Goal: Task Accomplishment & Management: Use online tool/utility

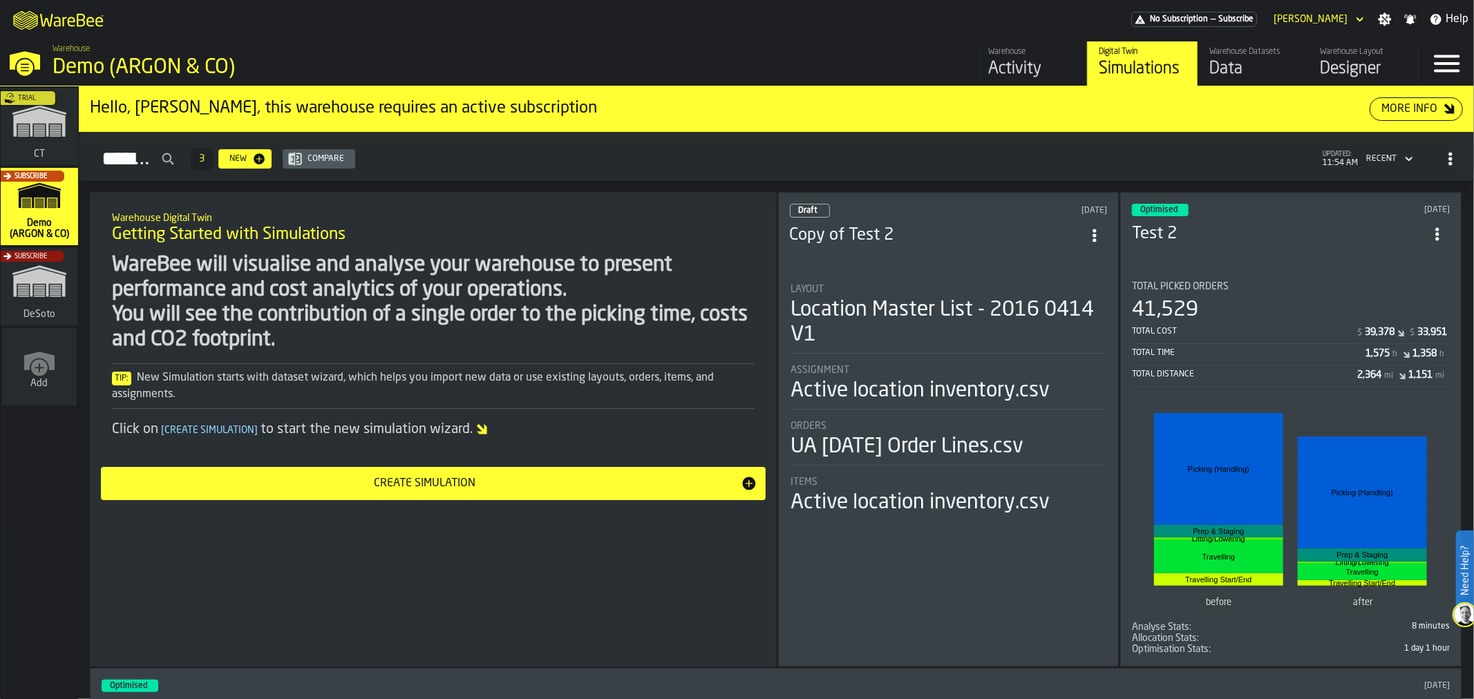
click at [46, 305] on div "Subscribe" at bounding box center [36, 291] width 77 height 80
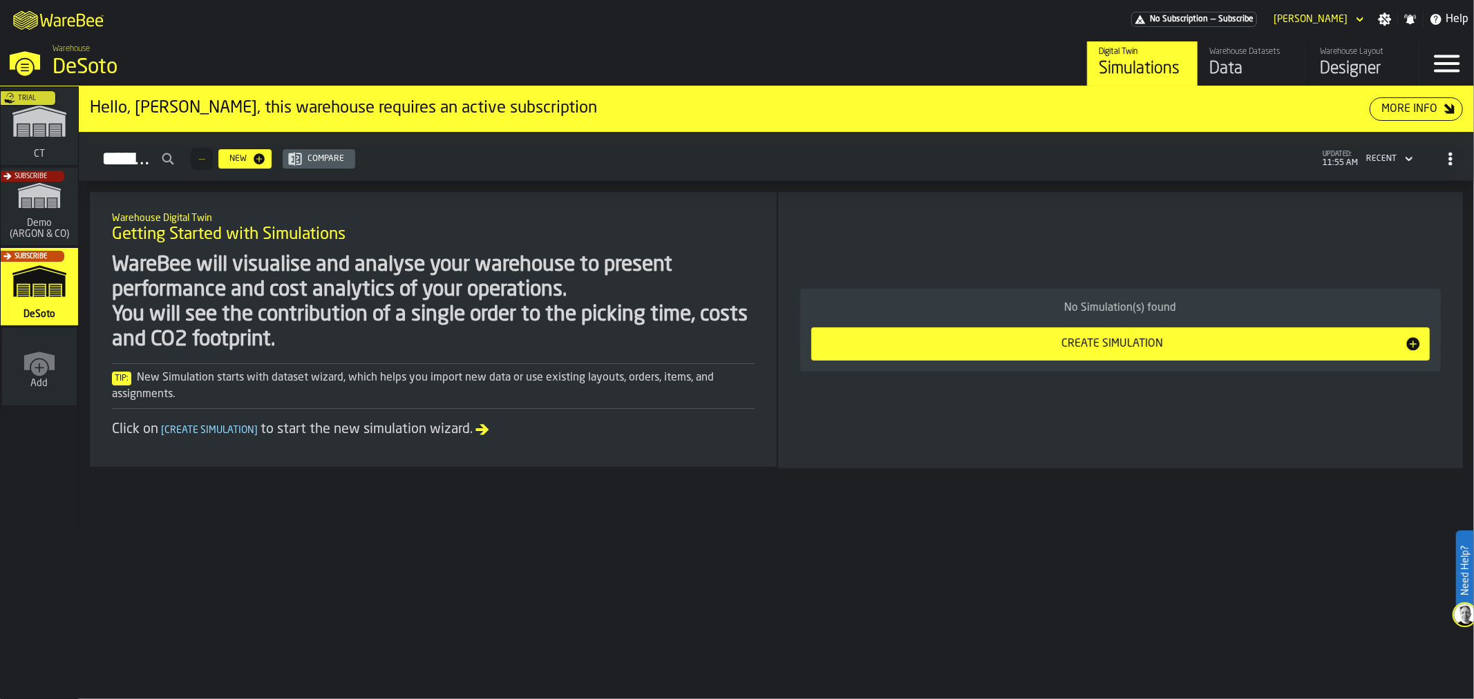
click at [1265, 67] on div "Data" at bounding box center [1254, 69] width 88 height 22
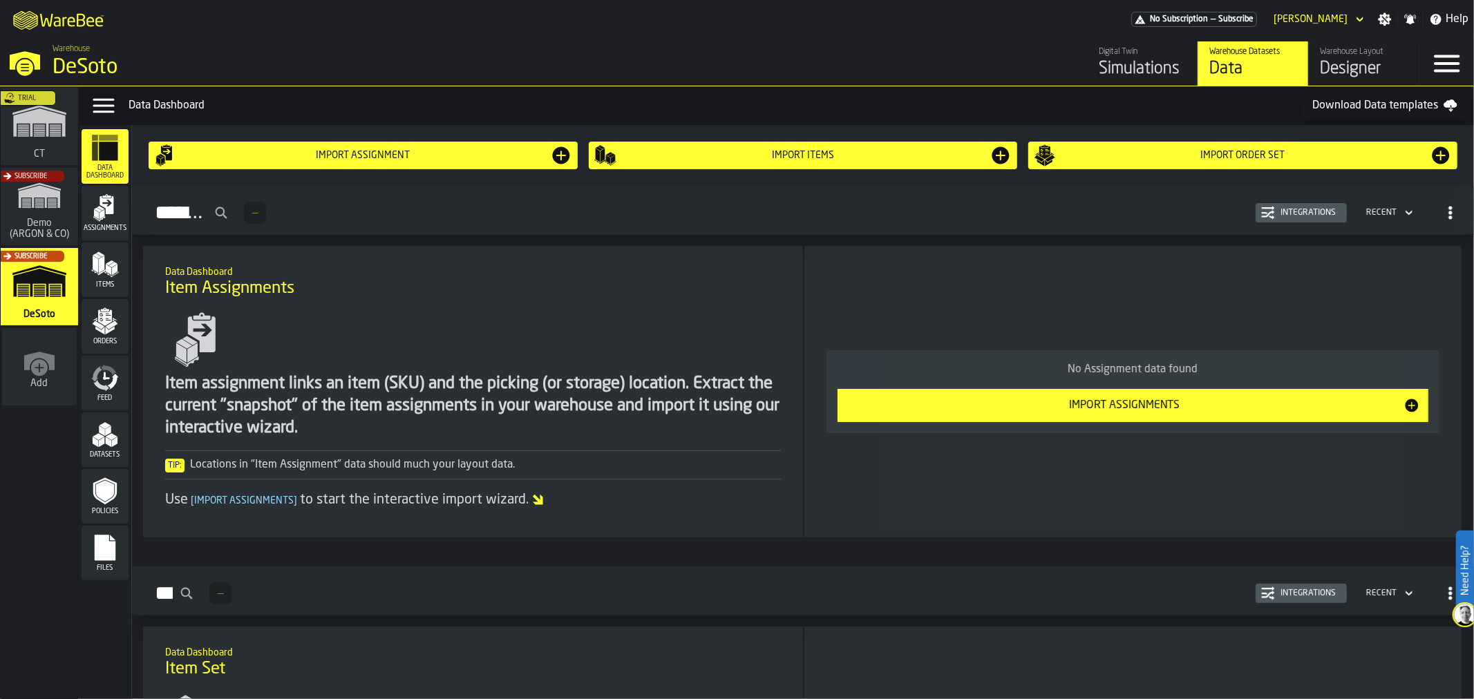
click at [429, 156] on div "Import assignment" at bounding box center [363, 155] width 374 height 11
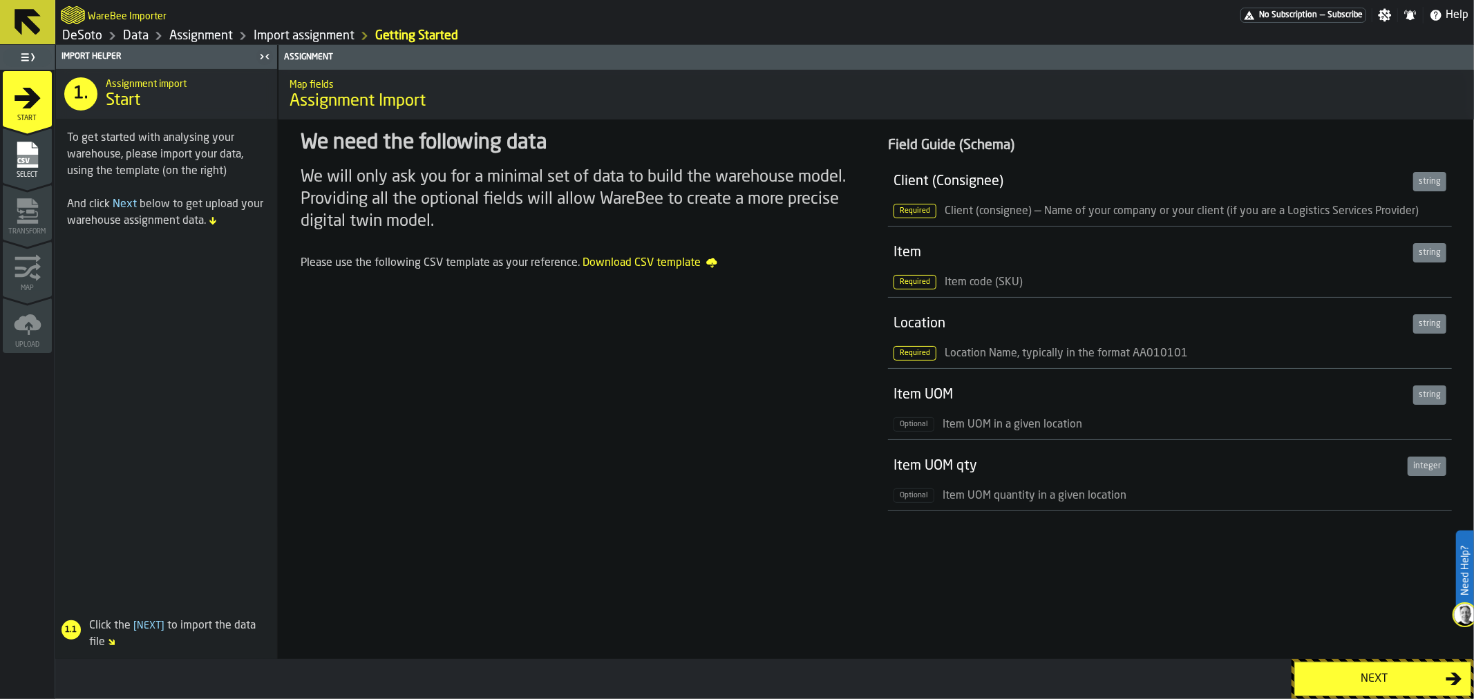
click at [1355, 674] on div "Next" at bounding box center [1375, 679] width 142 height 17
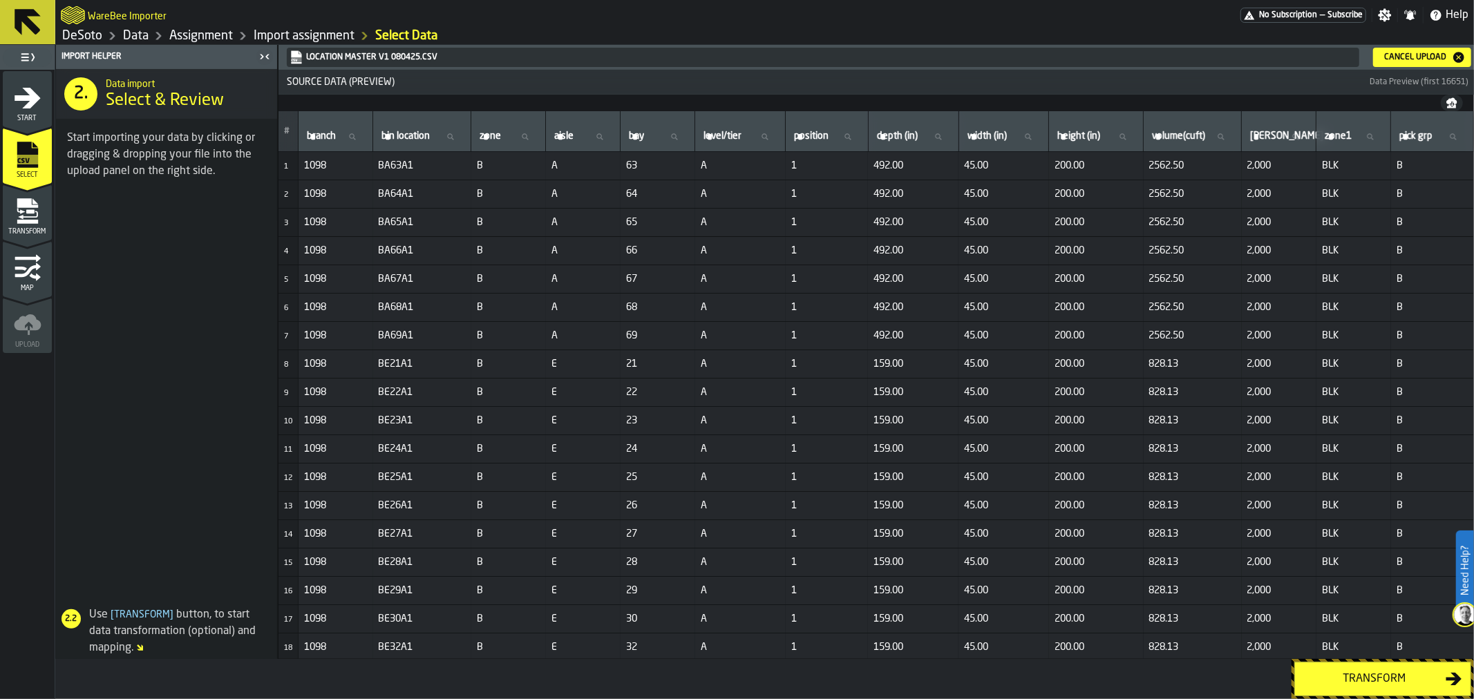
click at [1355, 679] on div "Transform" at bounding box center [1375, 679] width 142 height 17
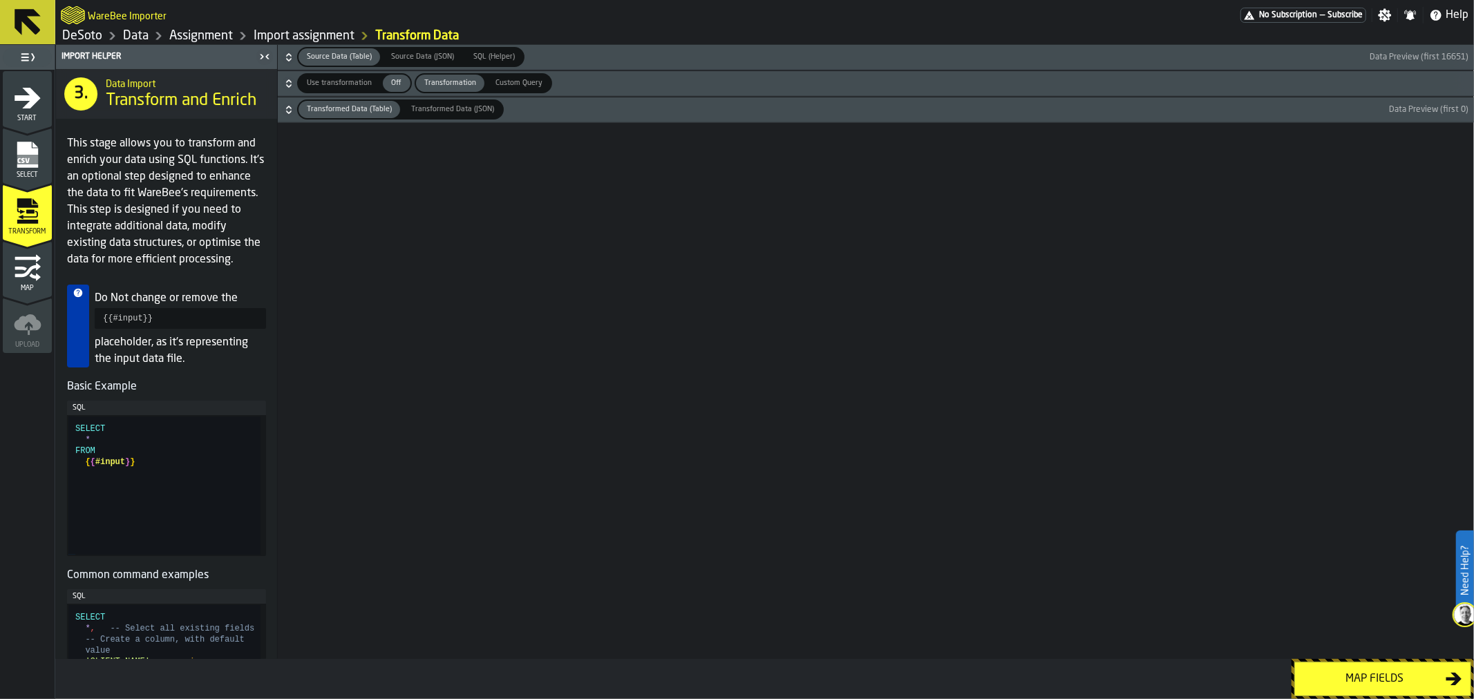
click at [1375, 672] on div "Map fields" at bounding box center [1375, 679] width 142 height 17
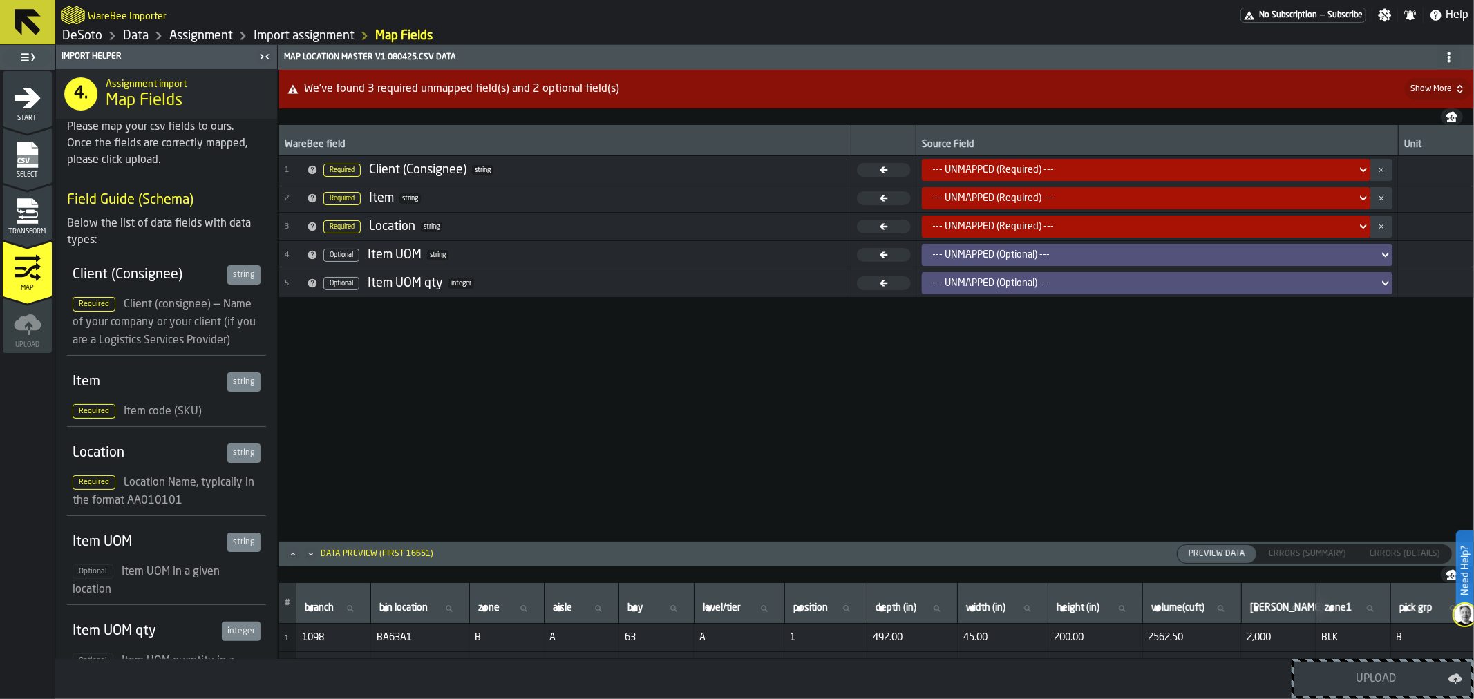
click at [1359, 164] on icon at bounding box center [1364, 170] width 14 height 17
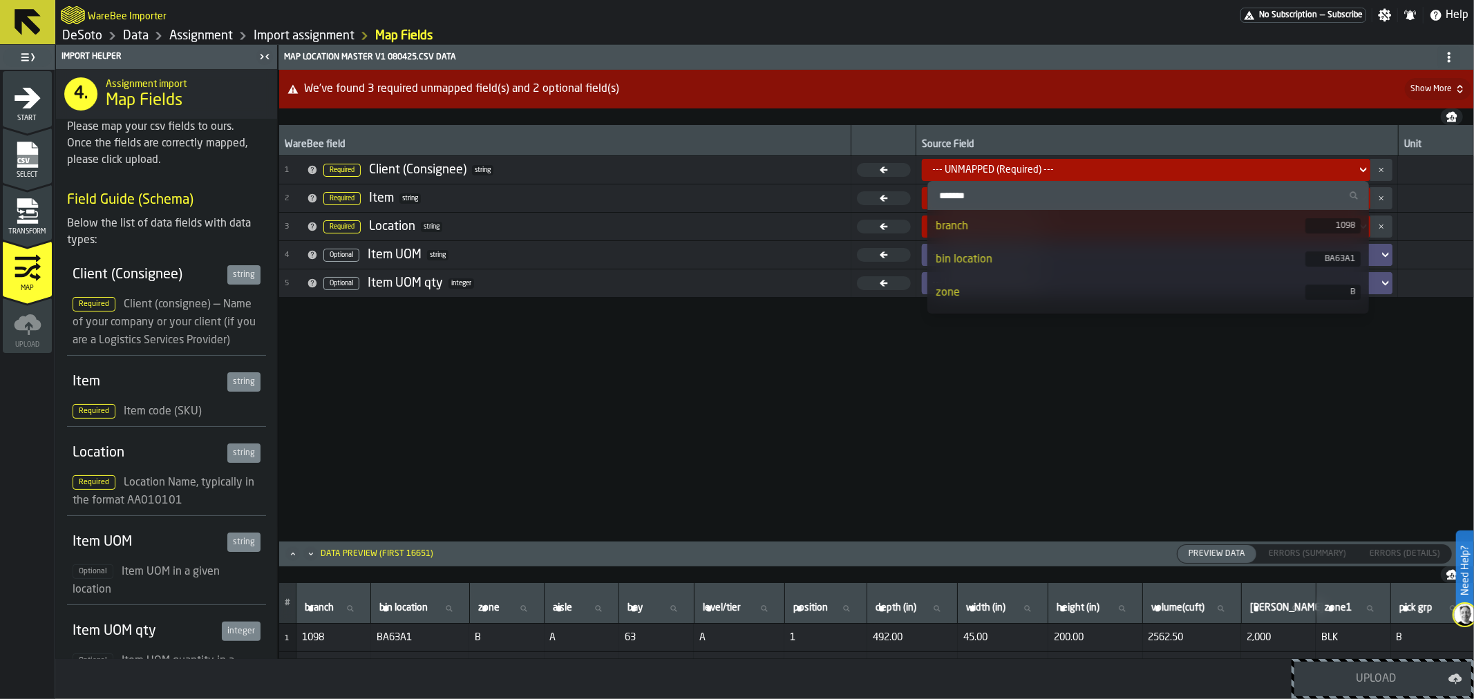
click at [1197, 200] on input "Search" at bounding box center [1148, 196] width 431 height 18
click at [1110, 228] on div "branch" at bounding box center [1121, 226] width 370 height 17
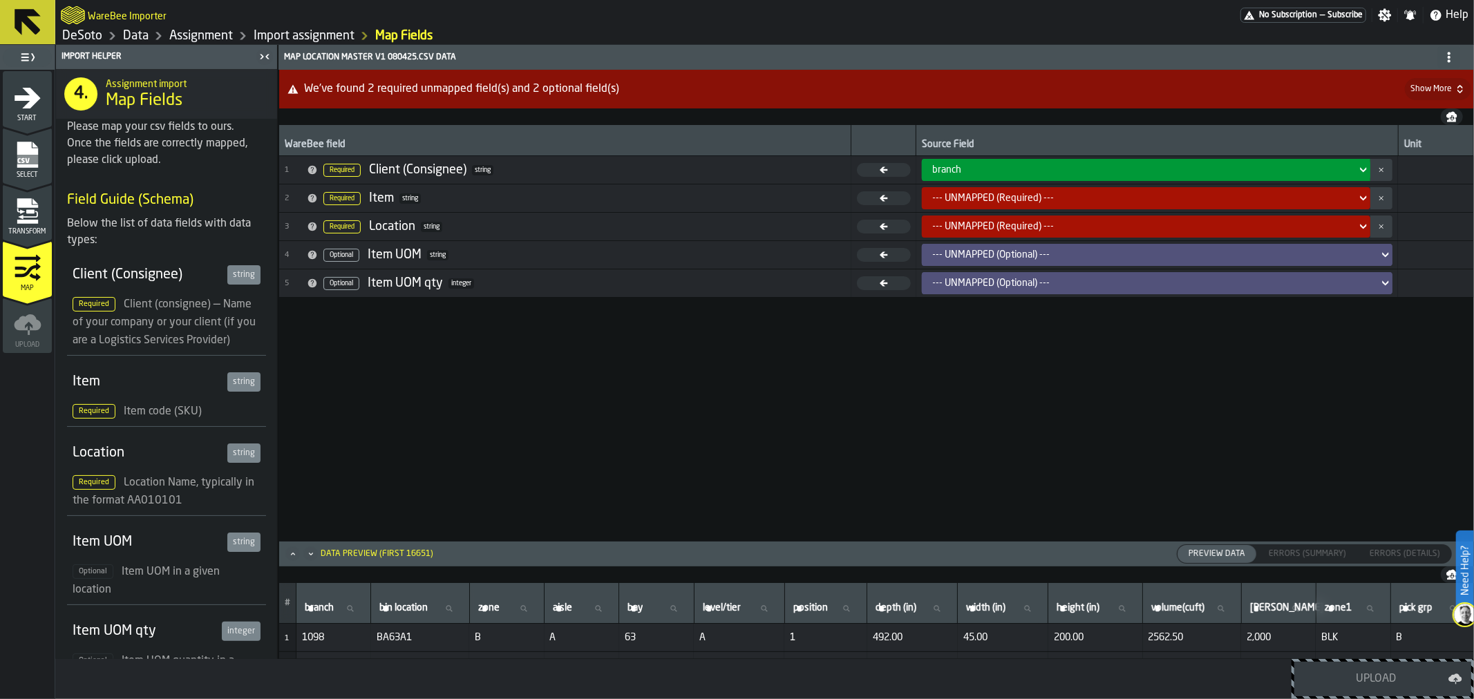
click at [1360, 194] on icon at bounding box center [1364, 198] width 14 height 17
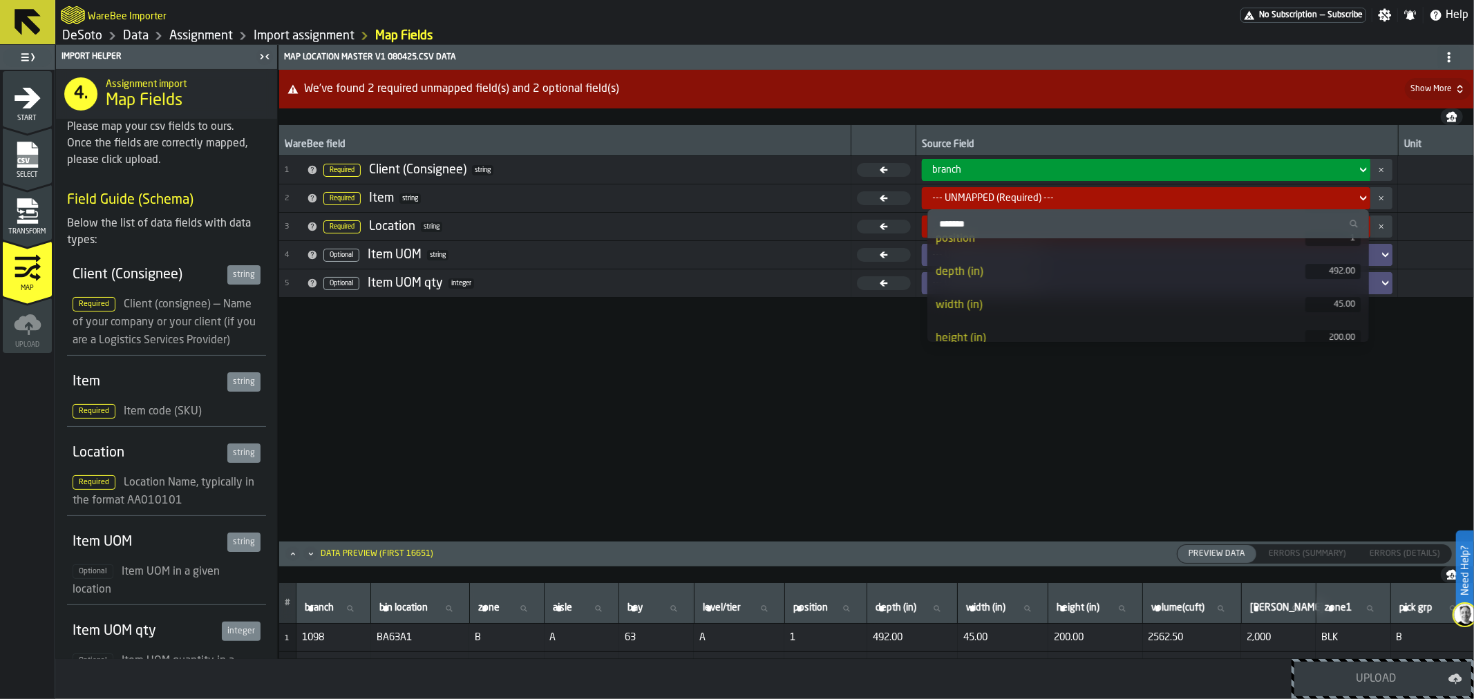
scroll to position [189, 0]
click at [731, 384] on div "WareBee field Source Field Unit 1 Required Client (Consignee) string branch 2 R…" at bounding box center [876, 332] width 1195 height 415
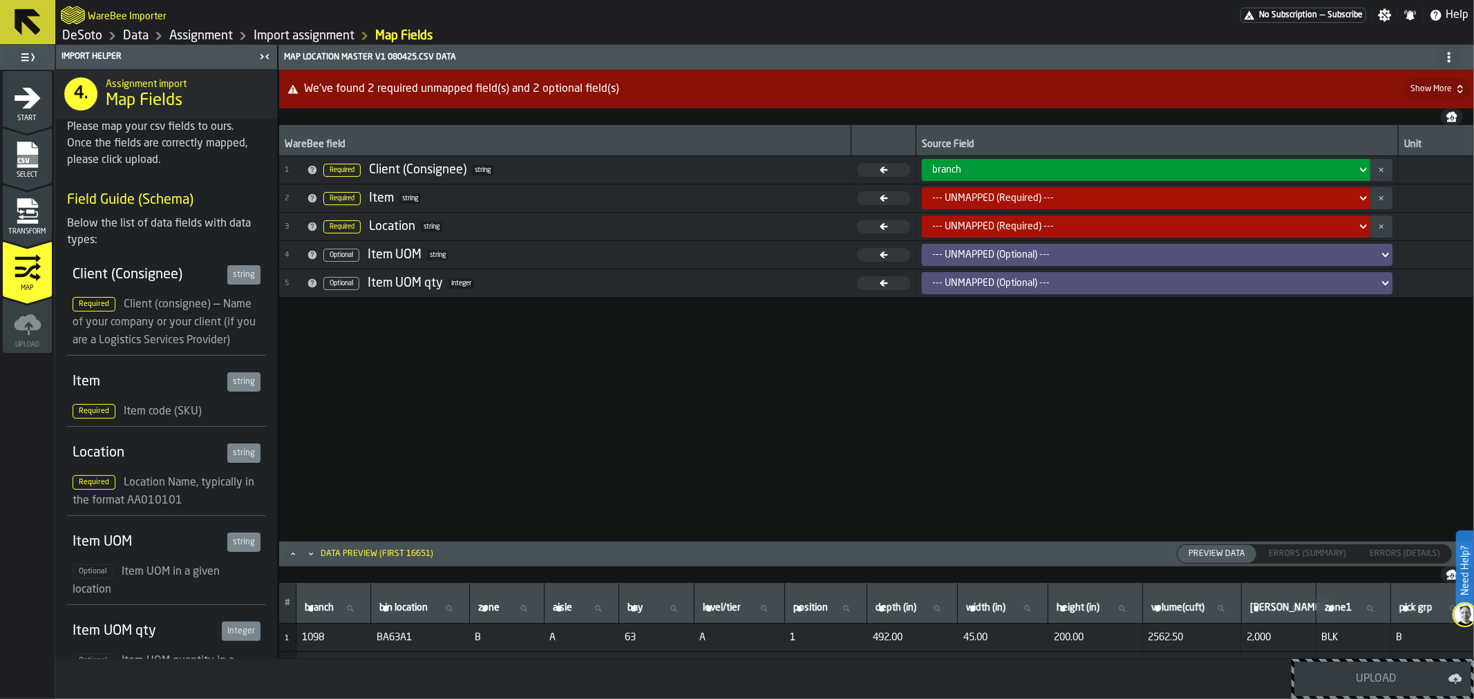
click at [322, 36] on link "Import assignment" at bounding box center [304, 35] width 101 height 15
click at [207, 33] on link "Assignment" at bounding box center [201, 35] width 64 height 15
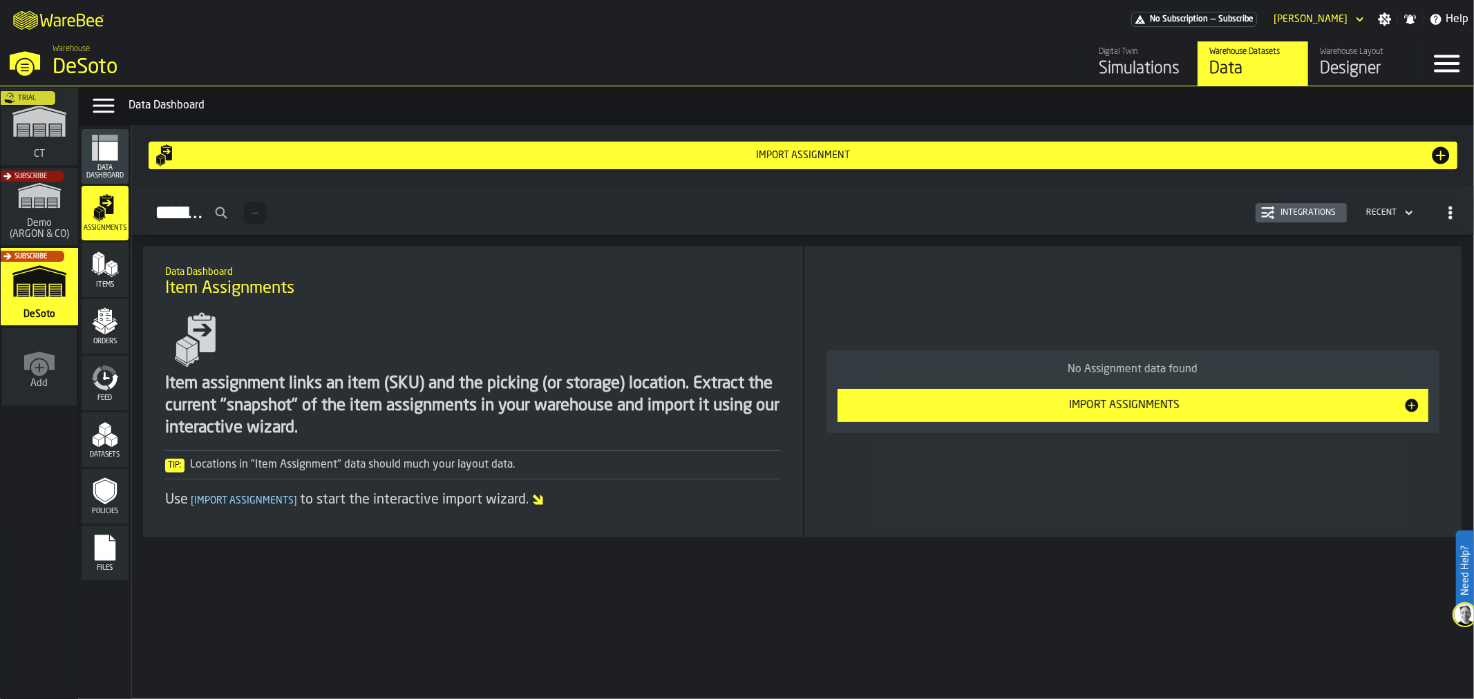
click at [1037, 406] on div "Import Assignments" at bounding box center [1125, 405] width 558 height 17
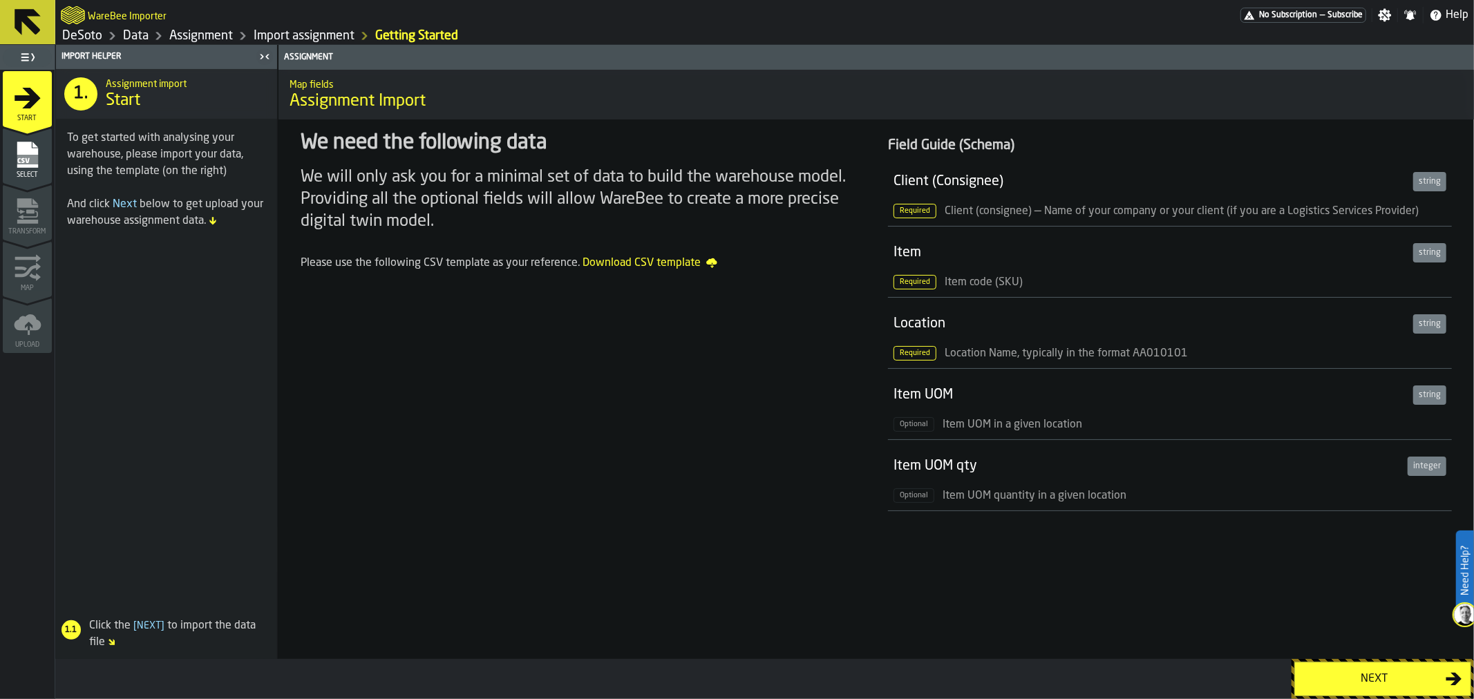
click at [1345, 678] on div "Next" at bounding box center [1375, 679] width 142 height 17
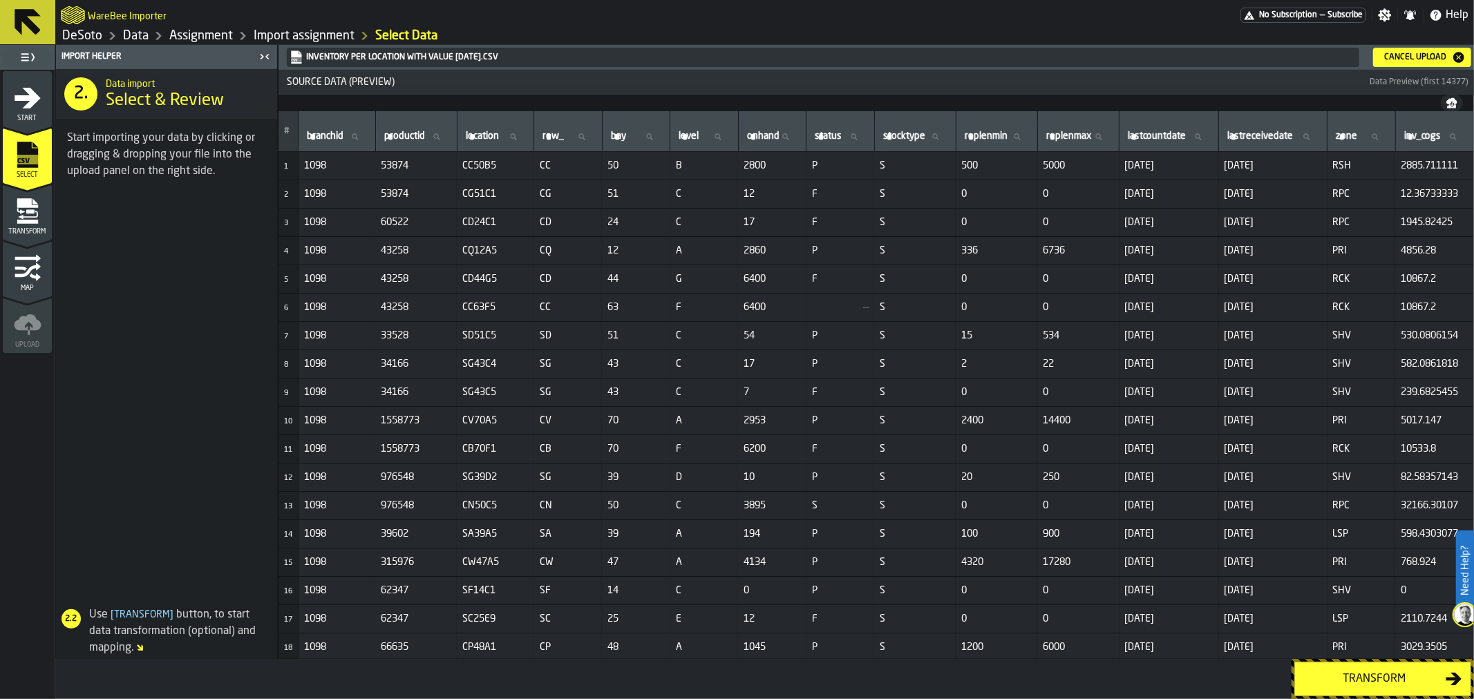
click at [1427, 57] on div "Cancel Upload" at bounding box center [1415, 58] width 73 height 10
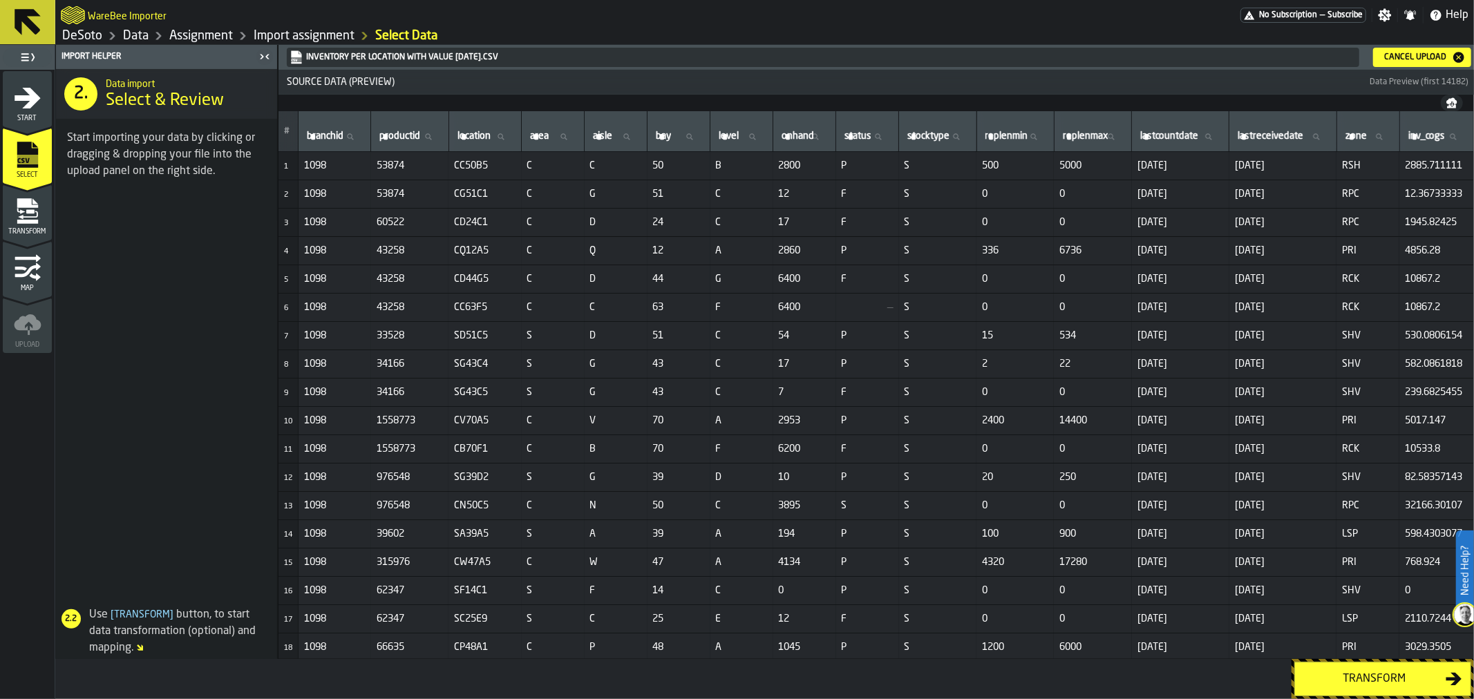
click at [1343, 684] on div "Transform" at bounding box center [1375, 679] width 142 height 17
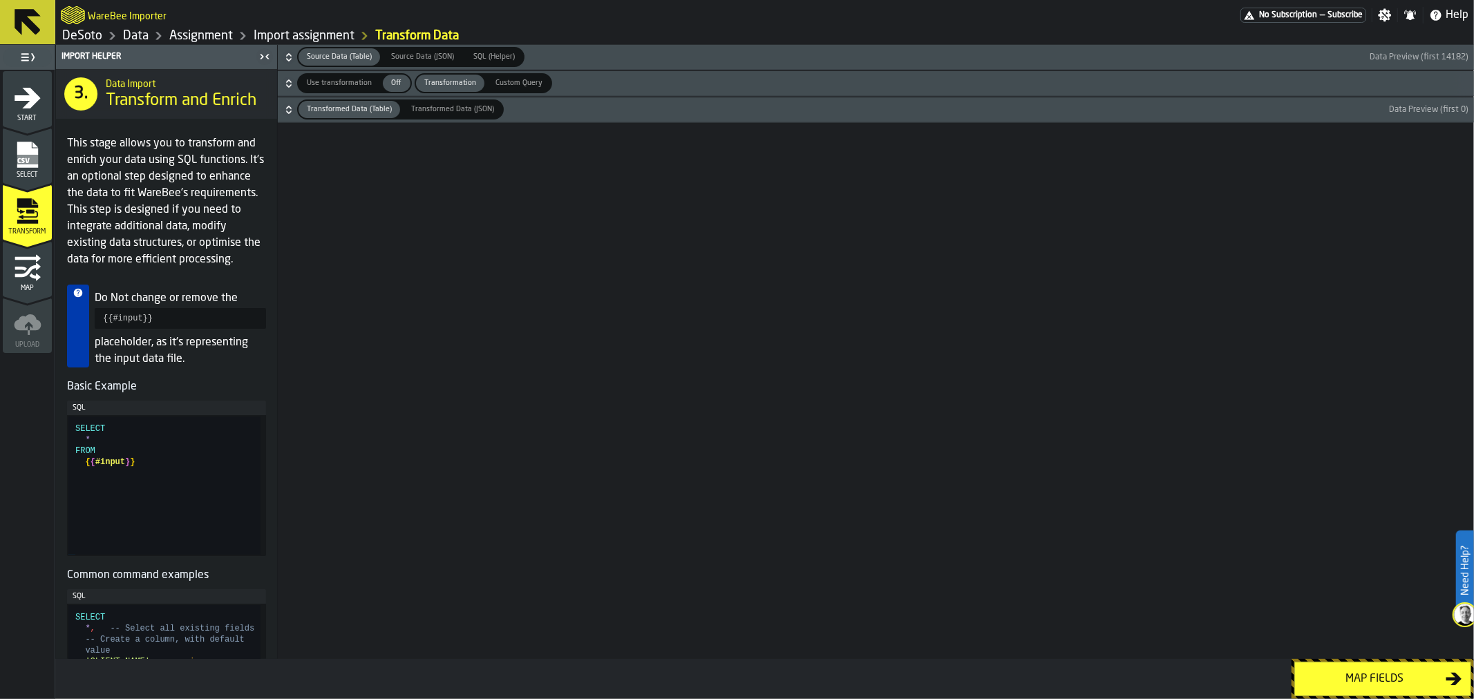
click at [1357, 673] on div "Map fields" at bounding box center [1375, 679] width 142 height 17
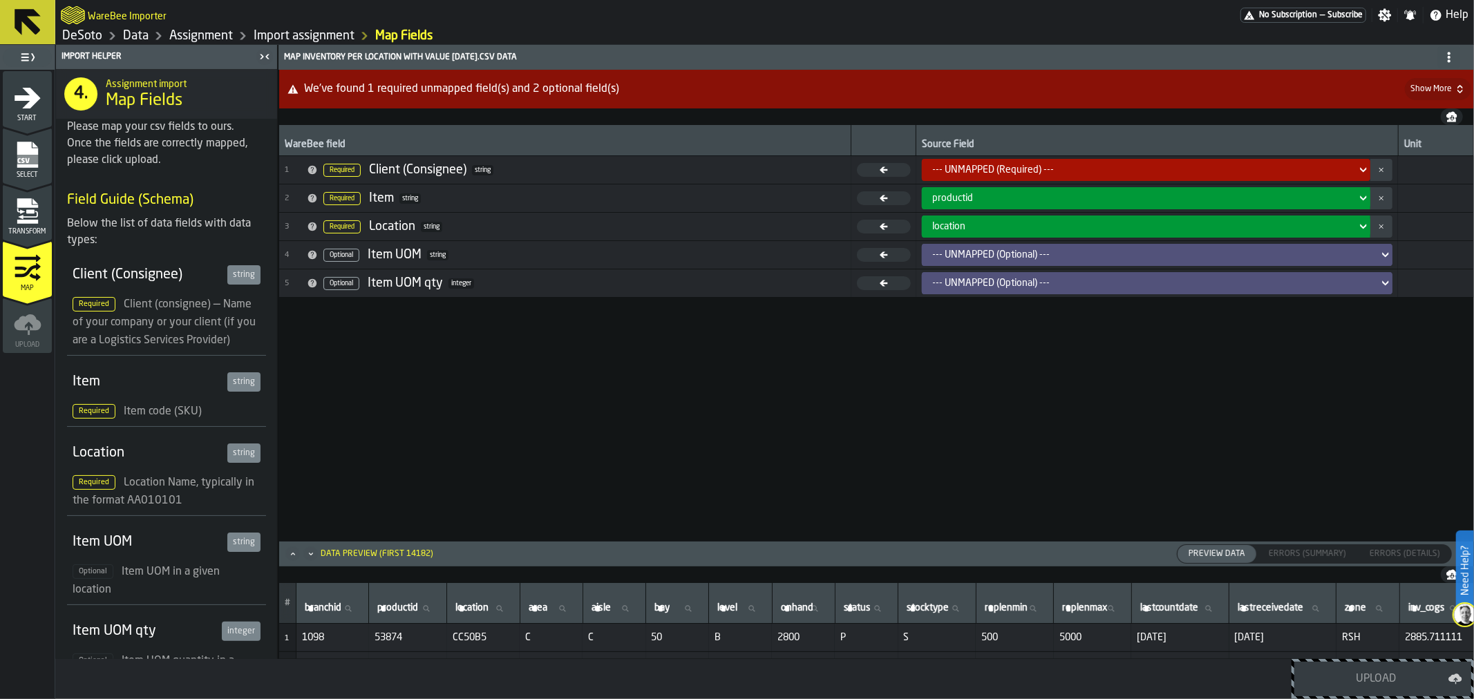
click at [1364, 169] on icon at bounding box center [1364, 170] width 6 height 5
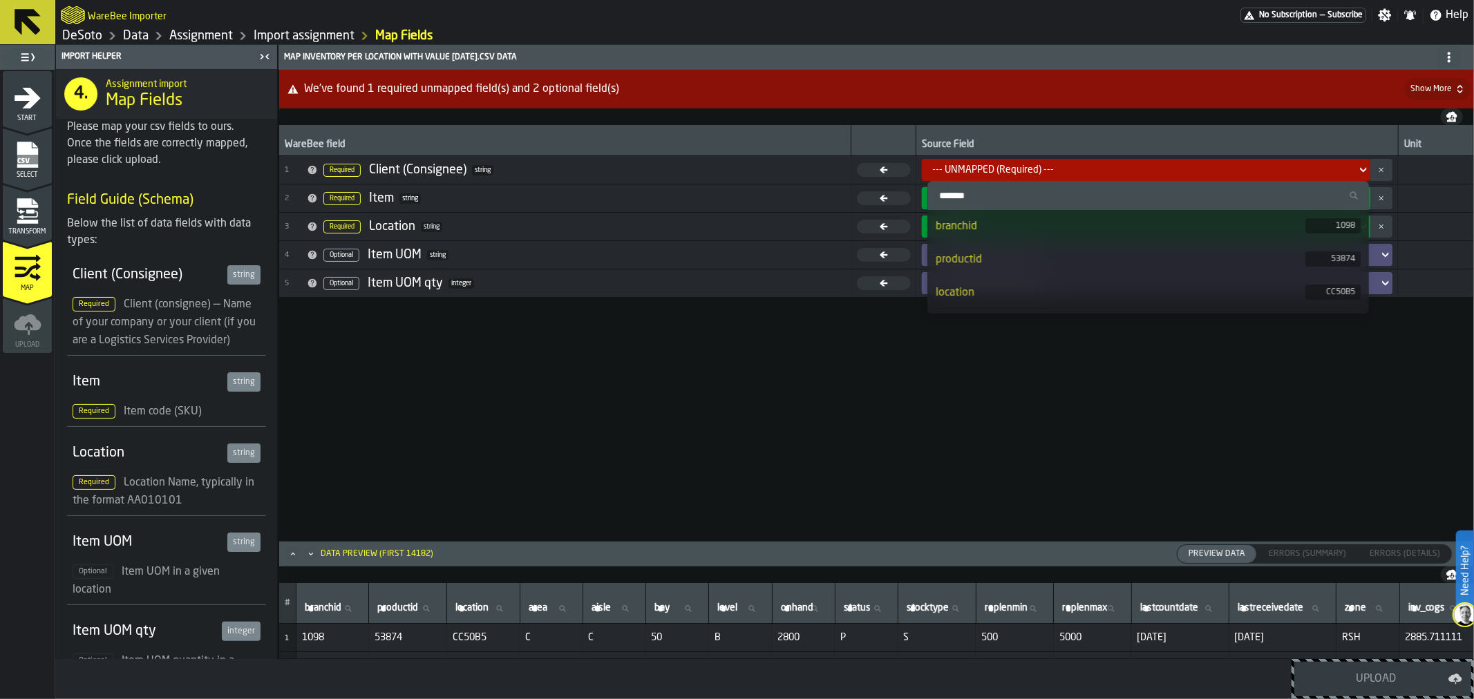
click at [1290, 228] on div "branchid" at bounding box center [1121, 226] width 370 height 17
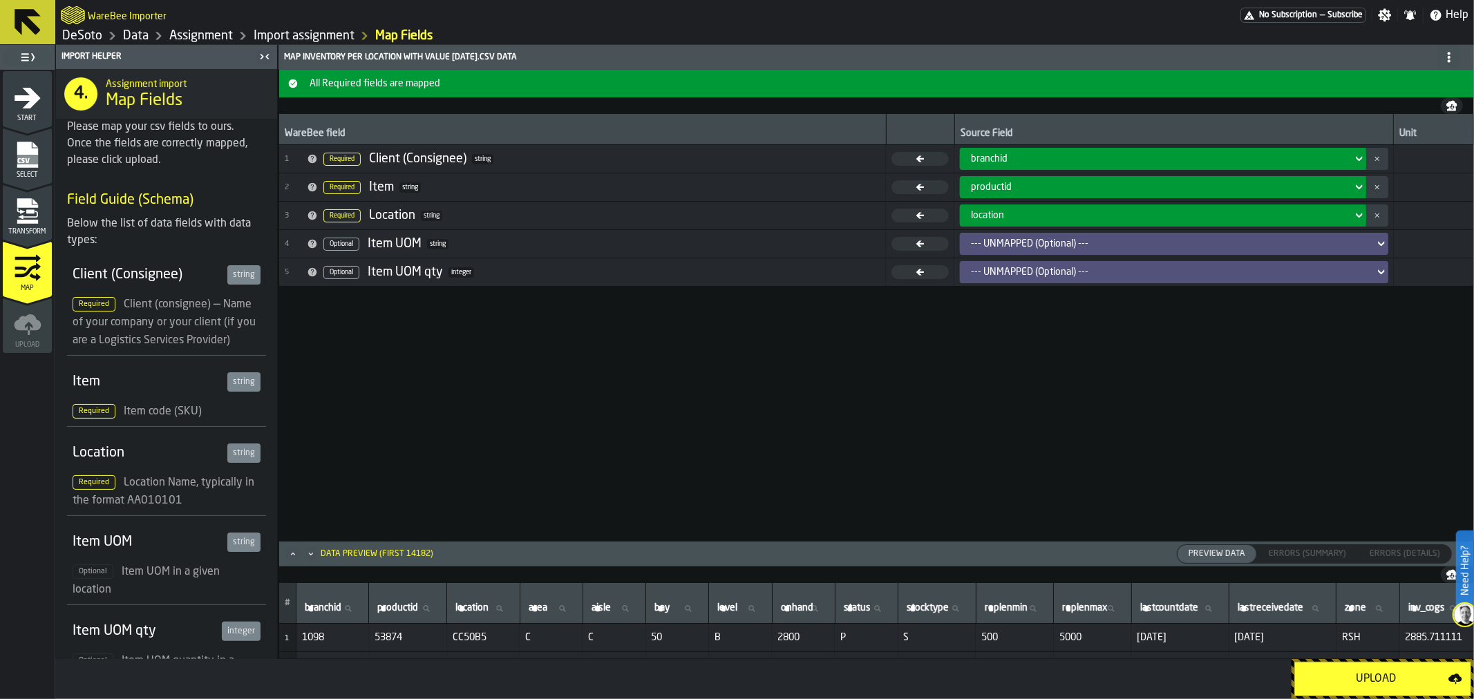
click at [1379, 240] on icon at bounding box center [1382, 244] width 14 height 17
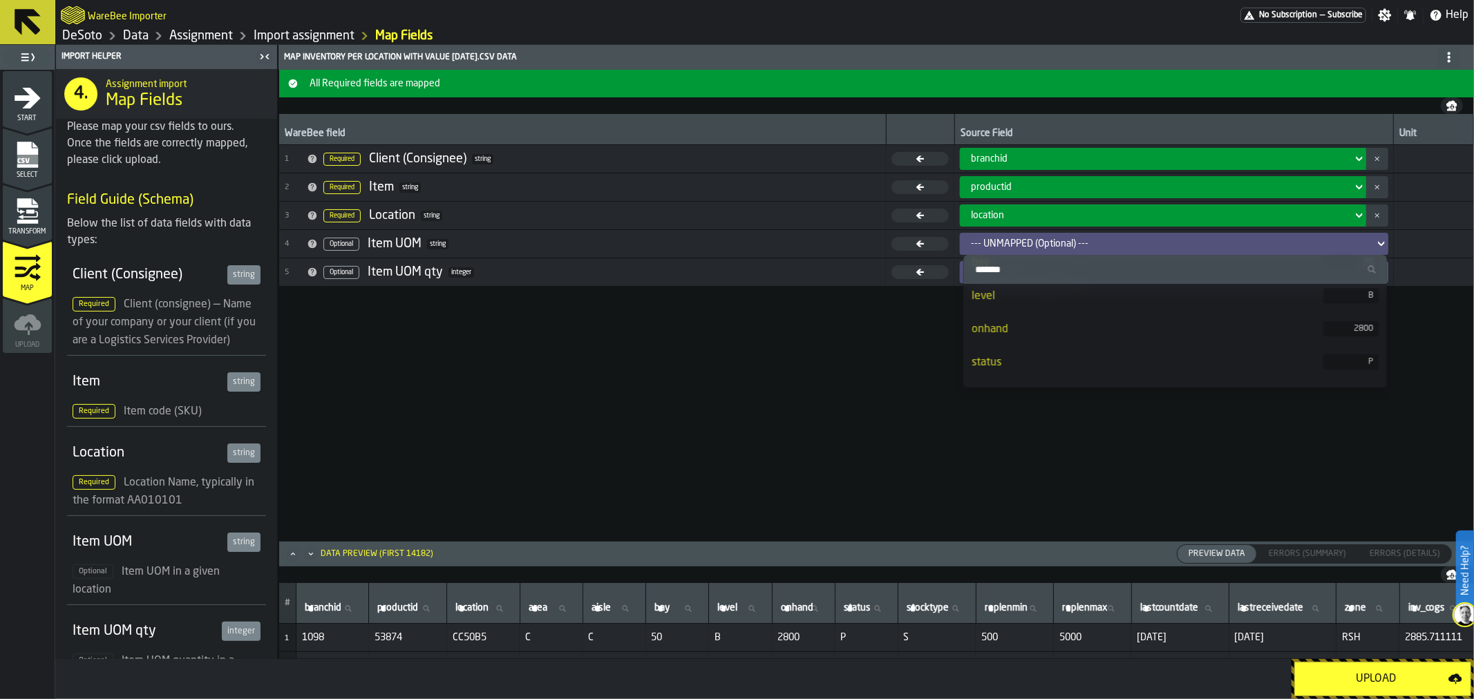
scroll to position [230, 0]
click at [896, 312] on div "WareBee field Source Field Unit 1 Required Client (Consignee) string branchid 2…" at bounding box center [876, 327] width 1195 height 426
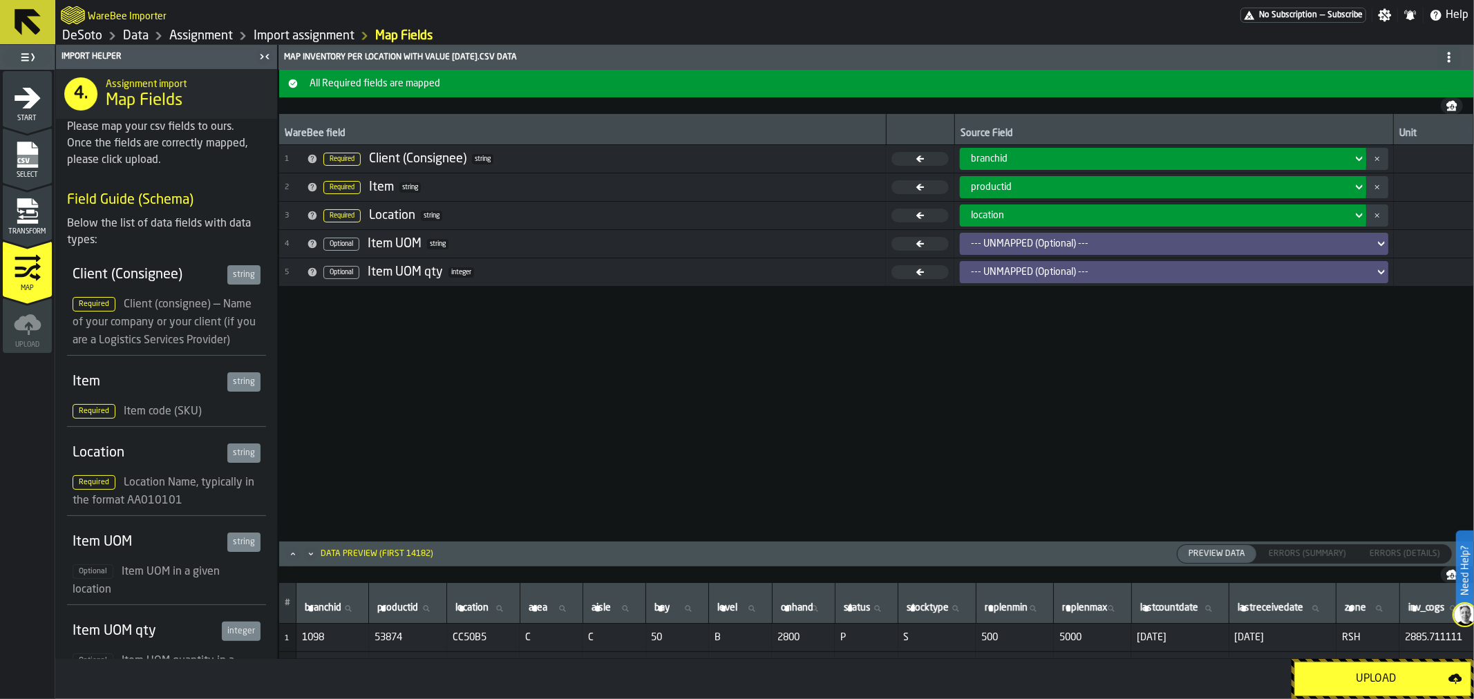
click at [1359, 272] on div "--- UNMAPPED (Optional) ---" at bounding box center [1169, 272] width 397 height 11
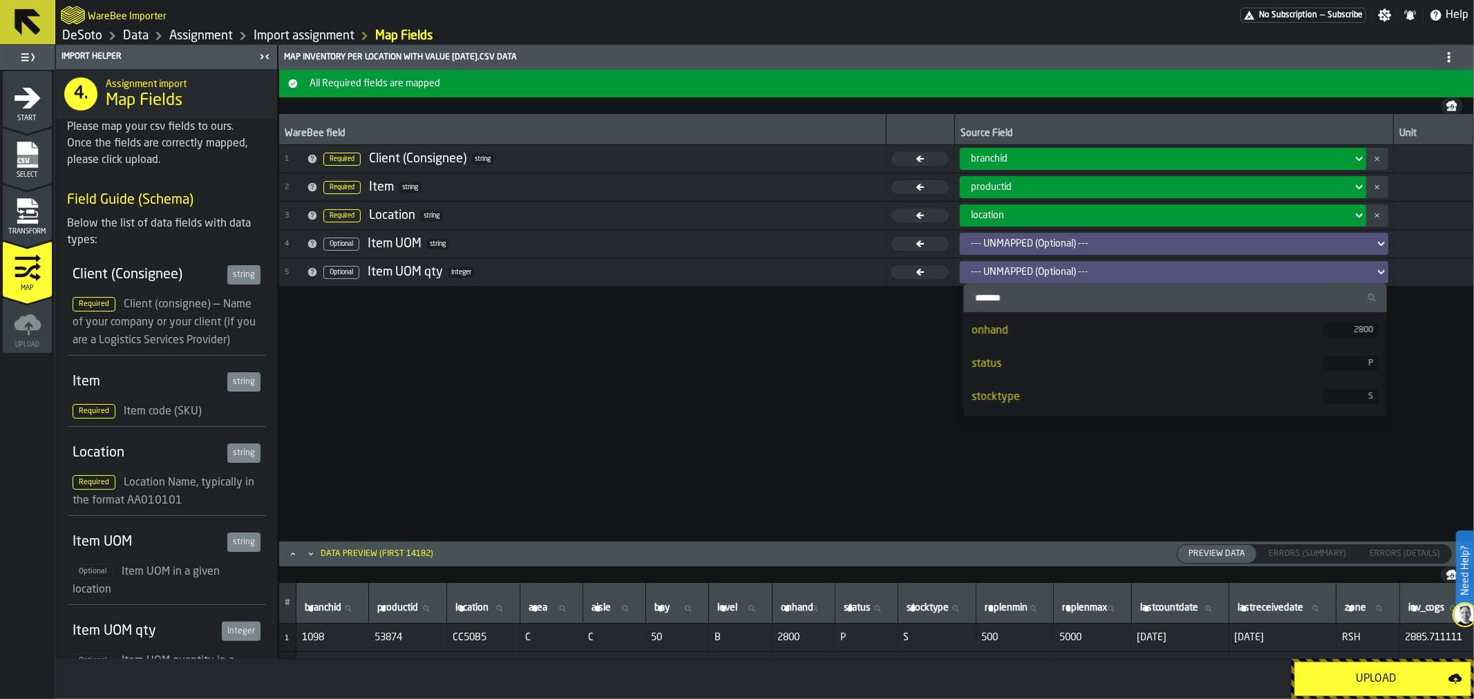
click at [1180, 323] on div "onhand" at bounding box center [1148, 331] width 352 height 17
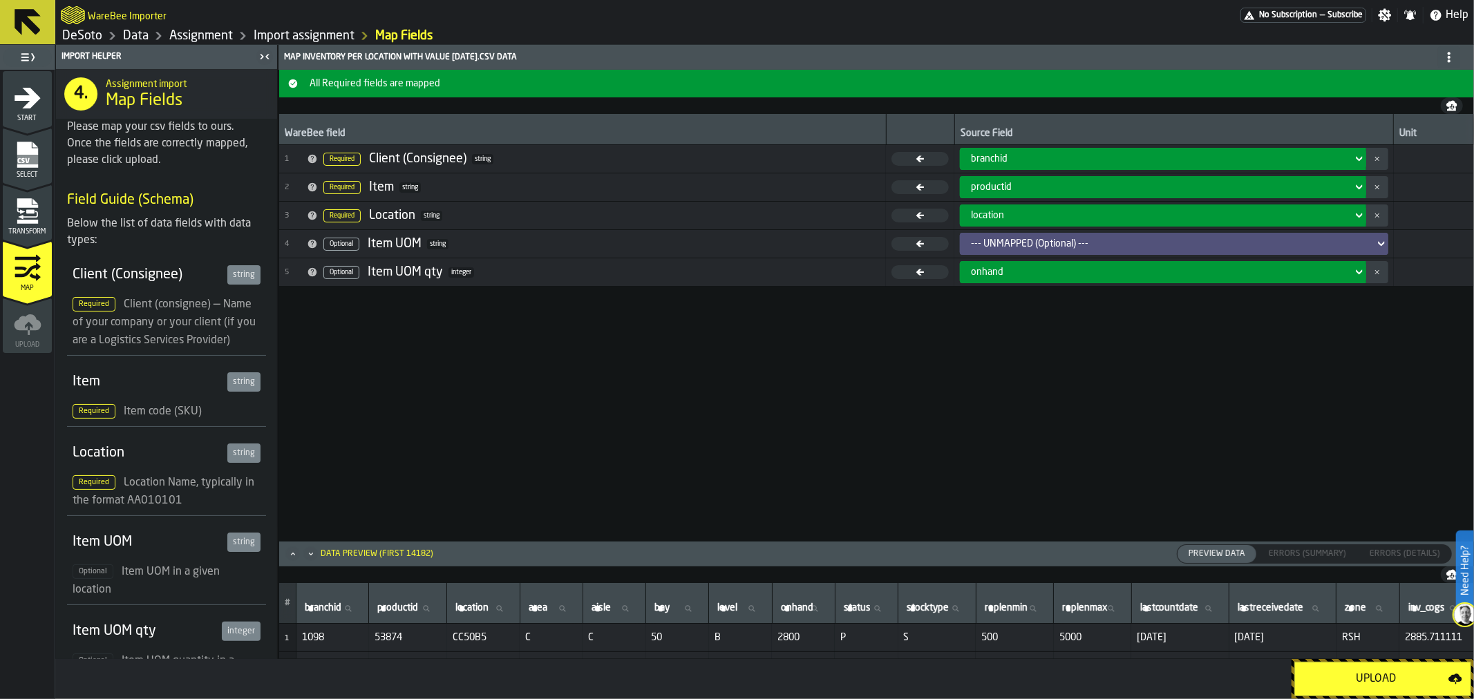
click at [1153, 240] on div "--- UNMAPPED (Optional) ---" at bounding box center [1169, 243] width 397 height 11
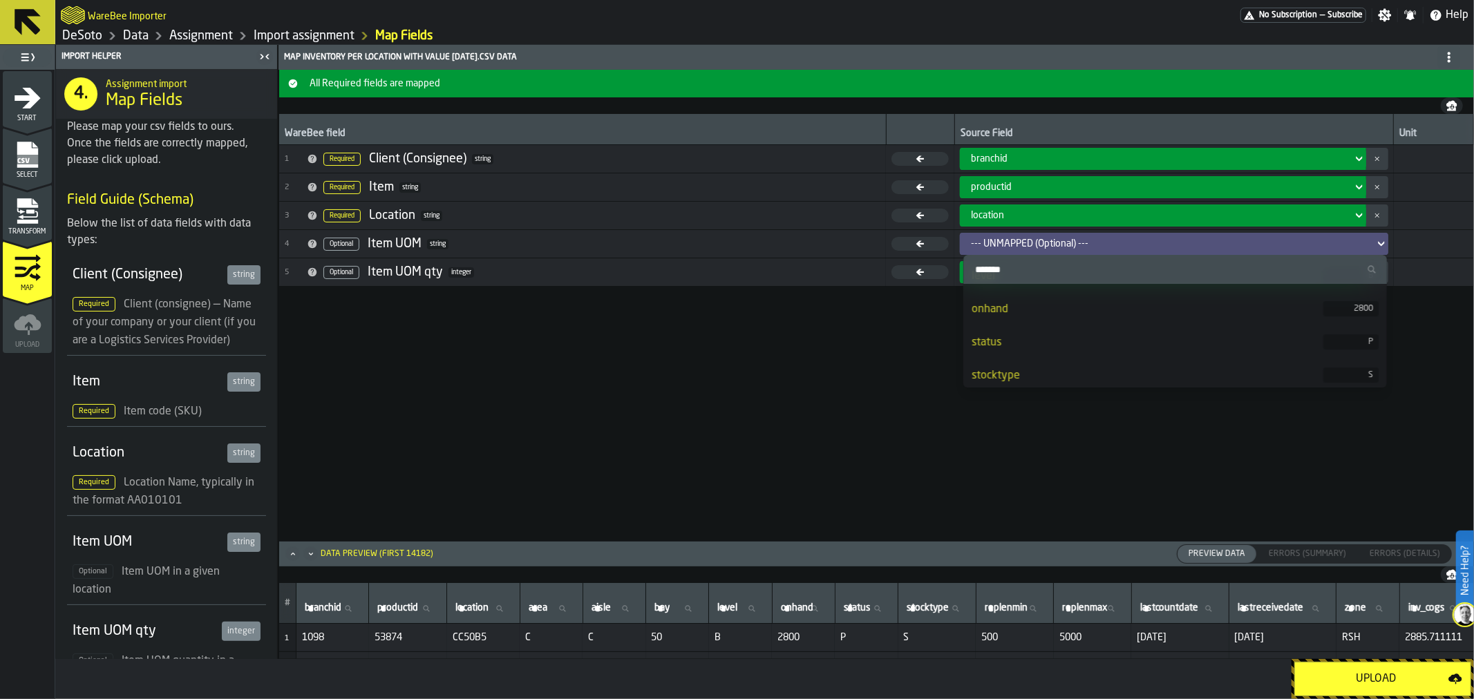
scroll to position [196, 0]
click at [878, 375] on div "WareBee field Source Field Unit 1 Required Client (Consignee) string branchid 2…" at bounding box center [876, 327] width 1195 height 426
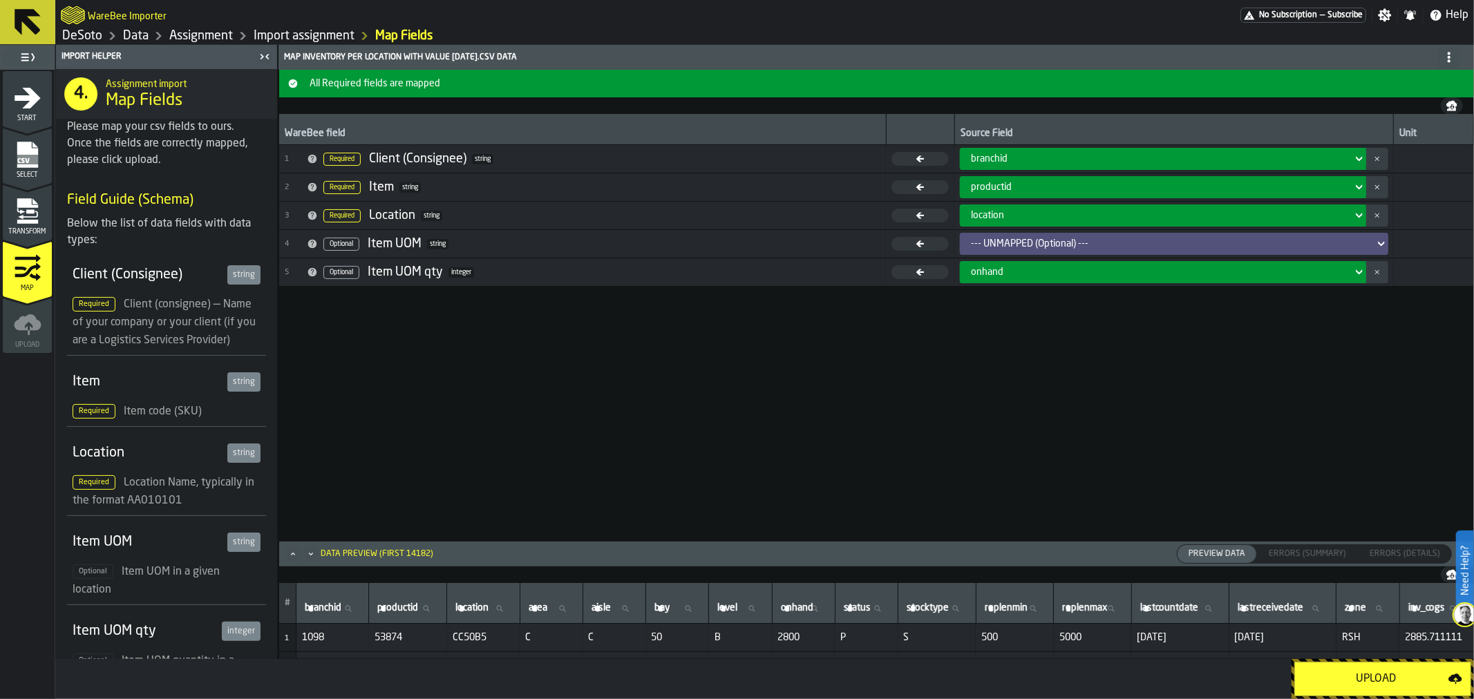
click at [1384, 677] on div "Upload" at bounding box center [1376, 679] width 145 height 17
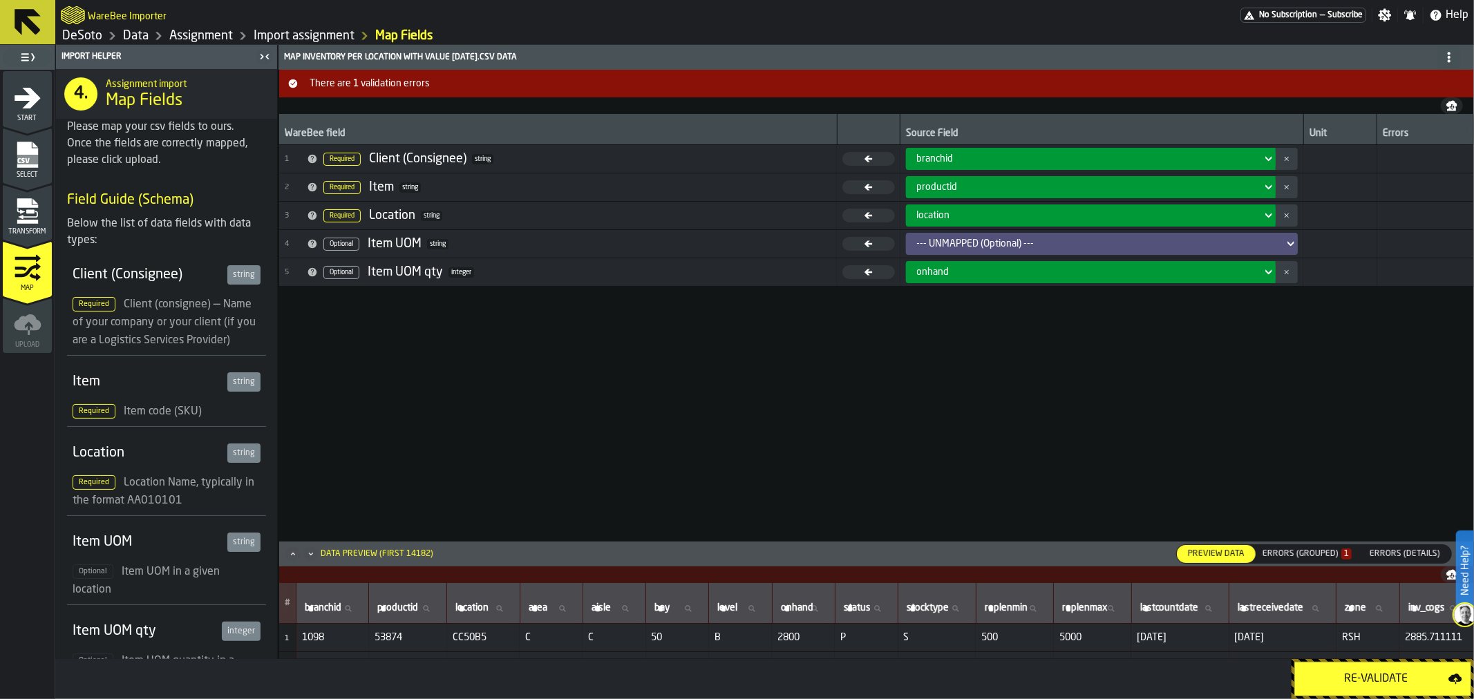
click at [1348, 689] on button "Re-Validate" at bounding box center [1383, 679] width 177 height 35
click at [1330, 548] on div "Errors (Grouped) 1" at bounding box center [1307, 554] width 100 height 15
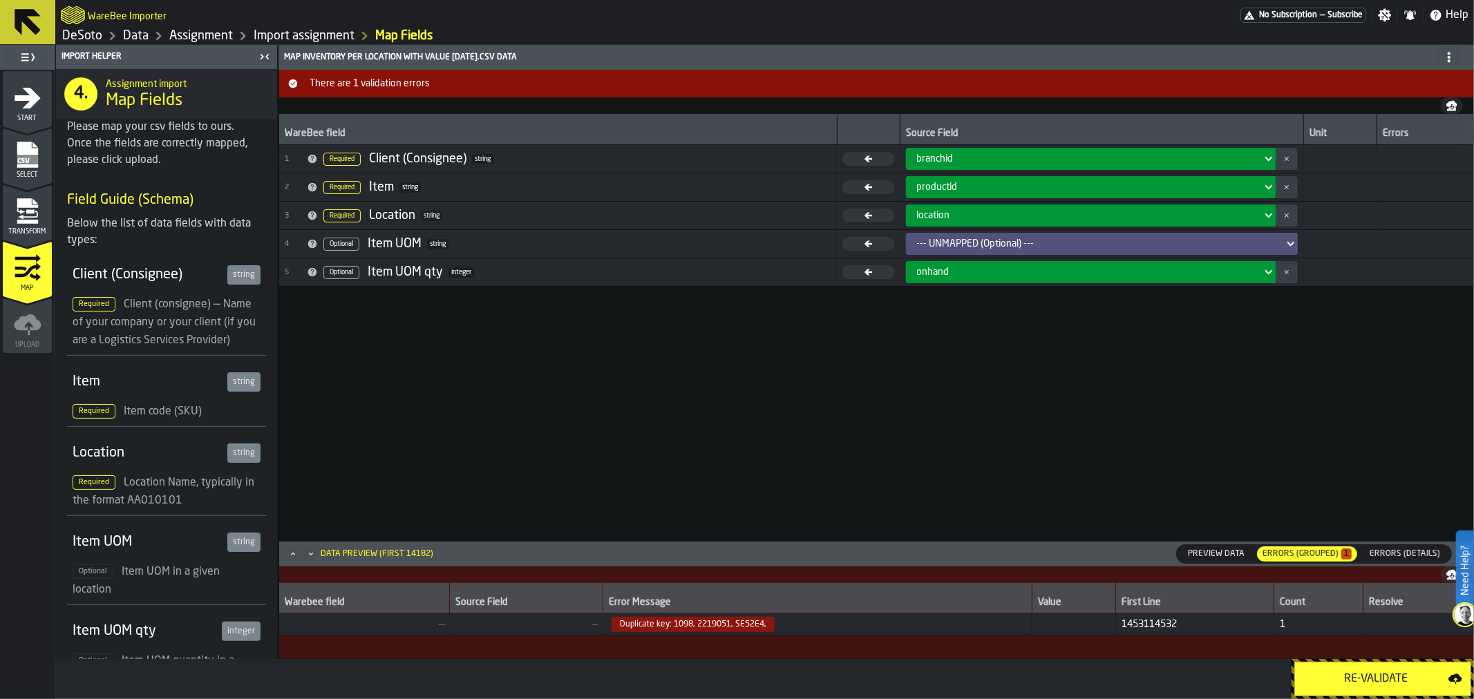
click at [1322, 550] on div "Errors (Grouped) 1" at bounding box center [1307, 554] width 89 height 10
click at [798, 623] on span "Duplicate key: 1098, 2219051, SE52E4," at bounding box center [817, 624] width 417 height 15
click at [21, 322] on icon "menu Upload" at bounding box center [27, 322] width 27 height 16
click at [41, 330] on div "Upload" at bounding box center [27, 330] width 49 height 38
click at [1406, 561] on span "Errors (Details)" at bounding box center [1405, 554] width 82 height 12
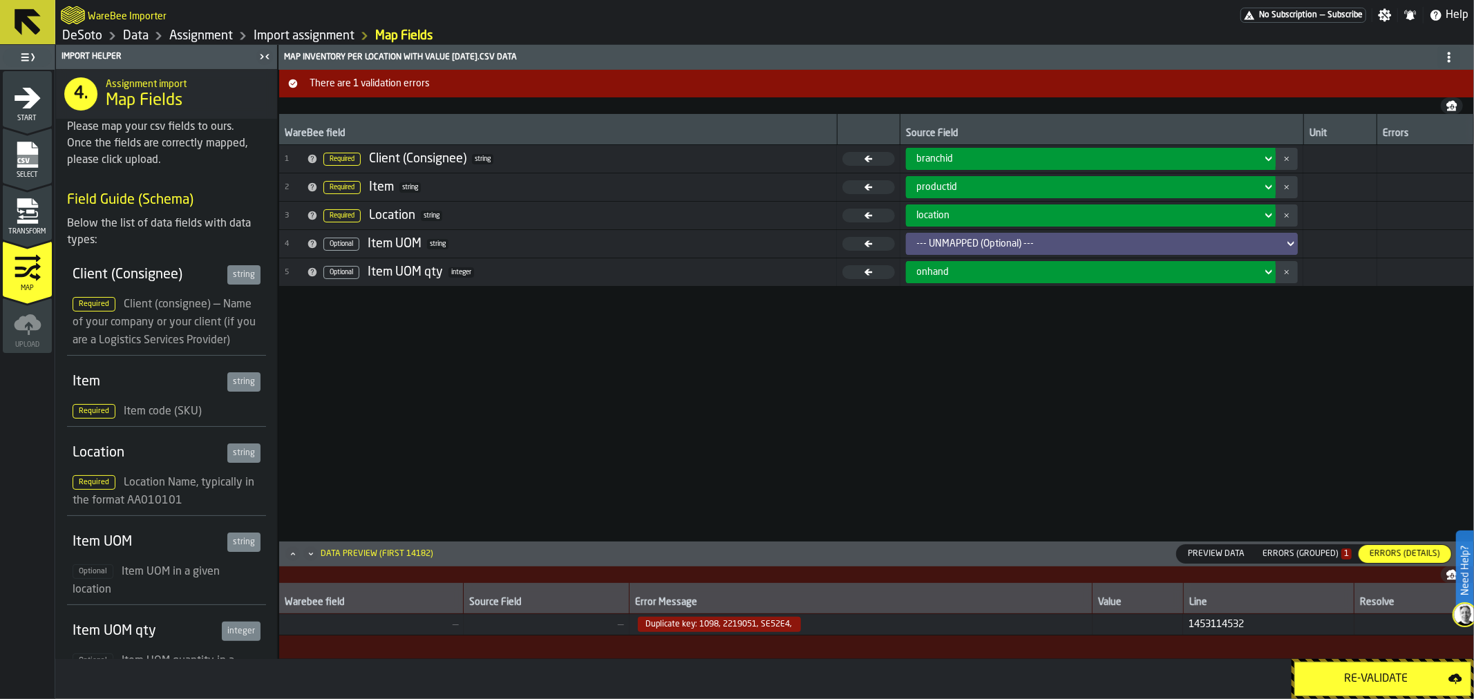
click at [1394, 594] on div "Resolve" at bounding box center [1414, 598] width 108 height 25
click at [1373, 627] on td at bounding box center [1415, 624] width 120 height 21
click at [1309, 554] on div "Errors (Grouped) 1" at bounding box center [1307, 554] width 89 height 10
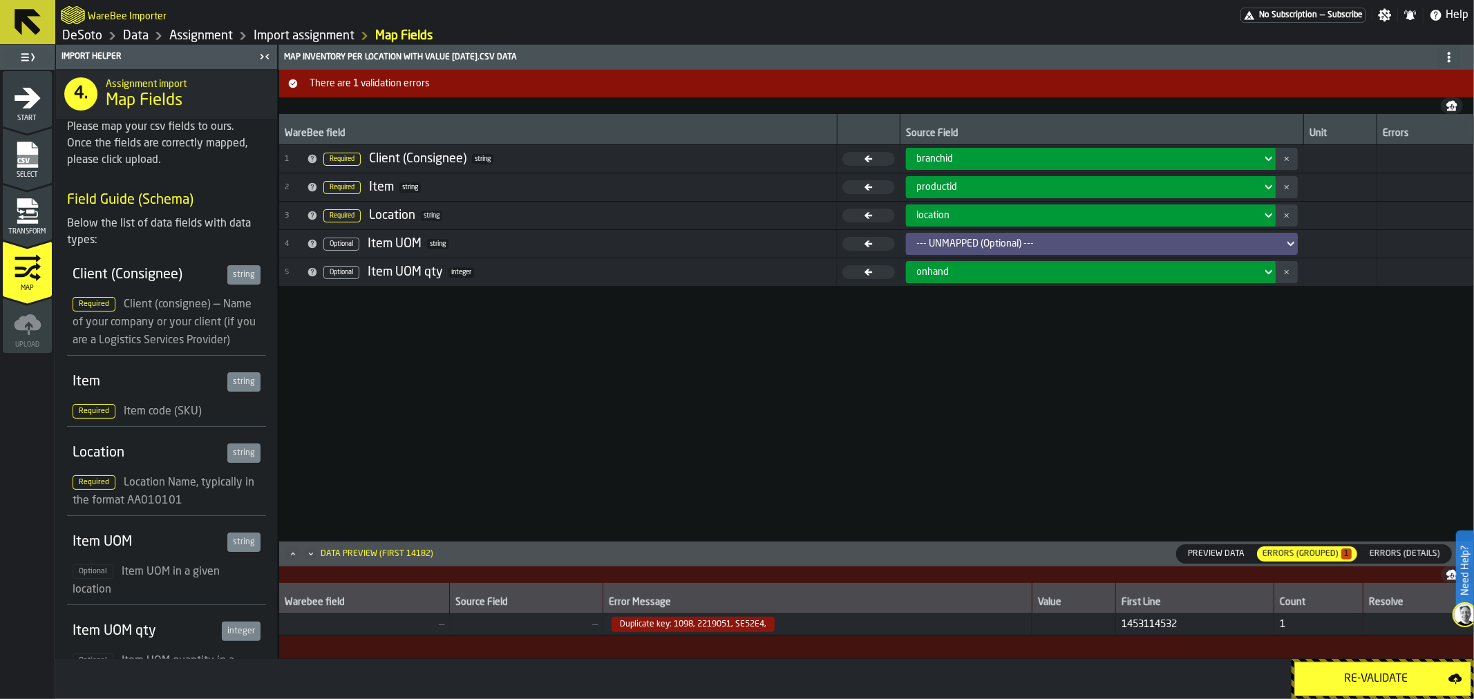
click at [1210, 546] on div "Preview Data" at bounding box center [1216, 554] width 79 height 18
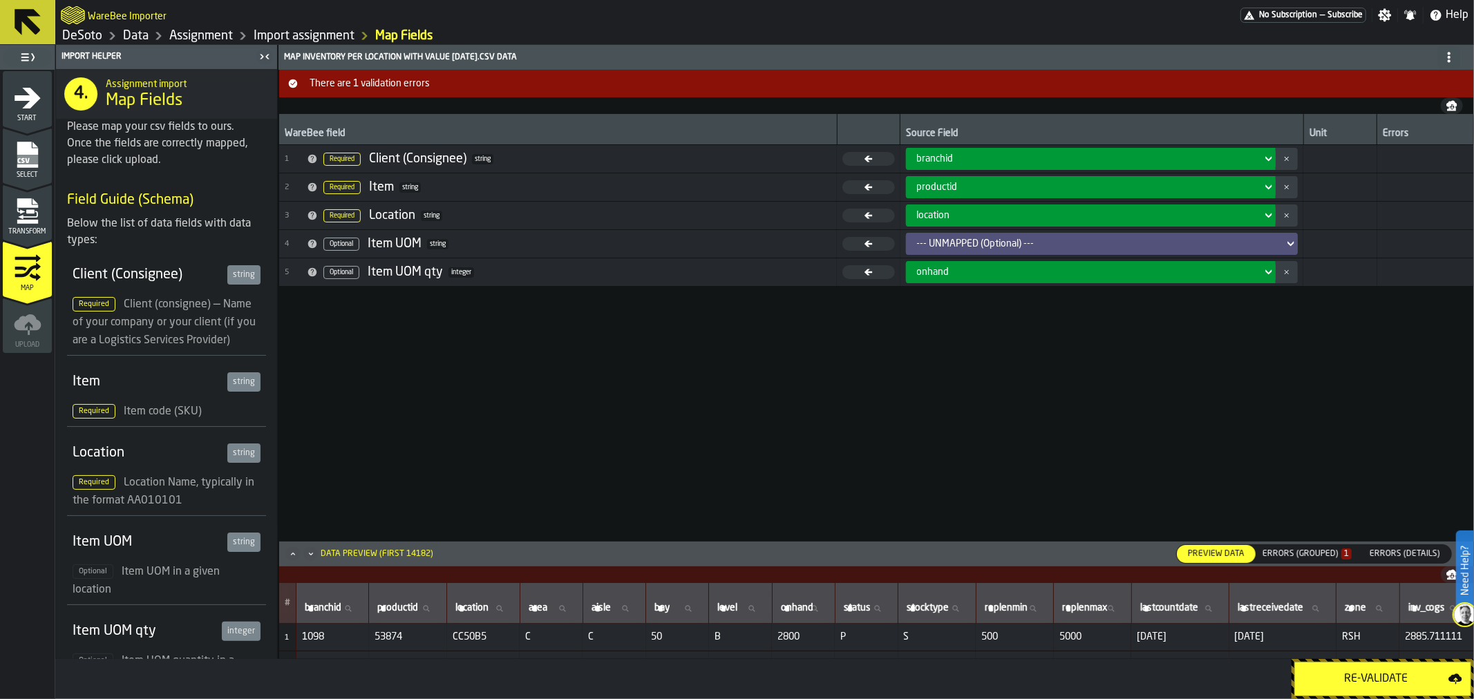
scroll to position [0, 0]
click at [1334, 556] on div "Errors (Grouped) 1" at bounding box center [1307, 554] width 89 height 10
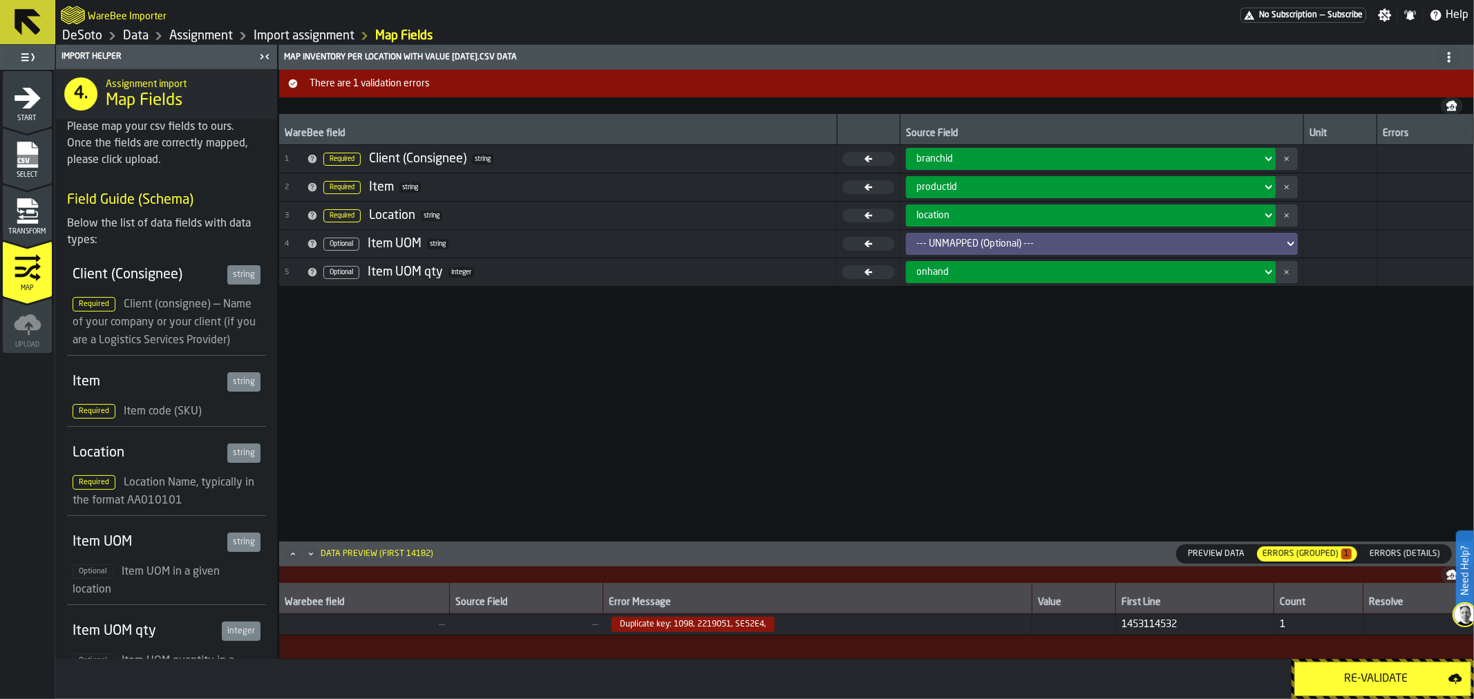
click at [778, 630] on span "Duplicate key: 1098, 2219051, SE52E4," at bounding box center [817, 624] width 417 height 15
click at [720, 623] on span "Duplicate key: 1098, 2219051, SE52E4," at bounding box center [693, 624] width 163 height 15
click at [603, 624] on td "Duplicate key: 1098, 2219051, SE52E4," at bounding box center [817, 624] width 429 height 21
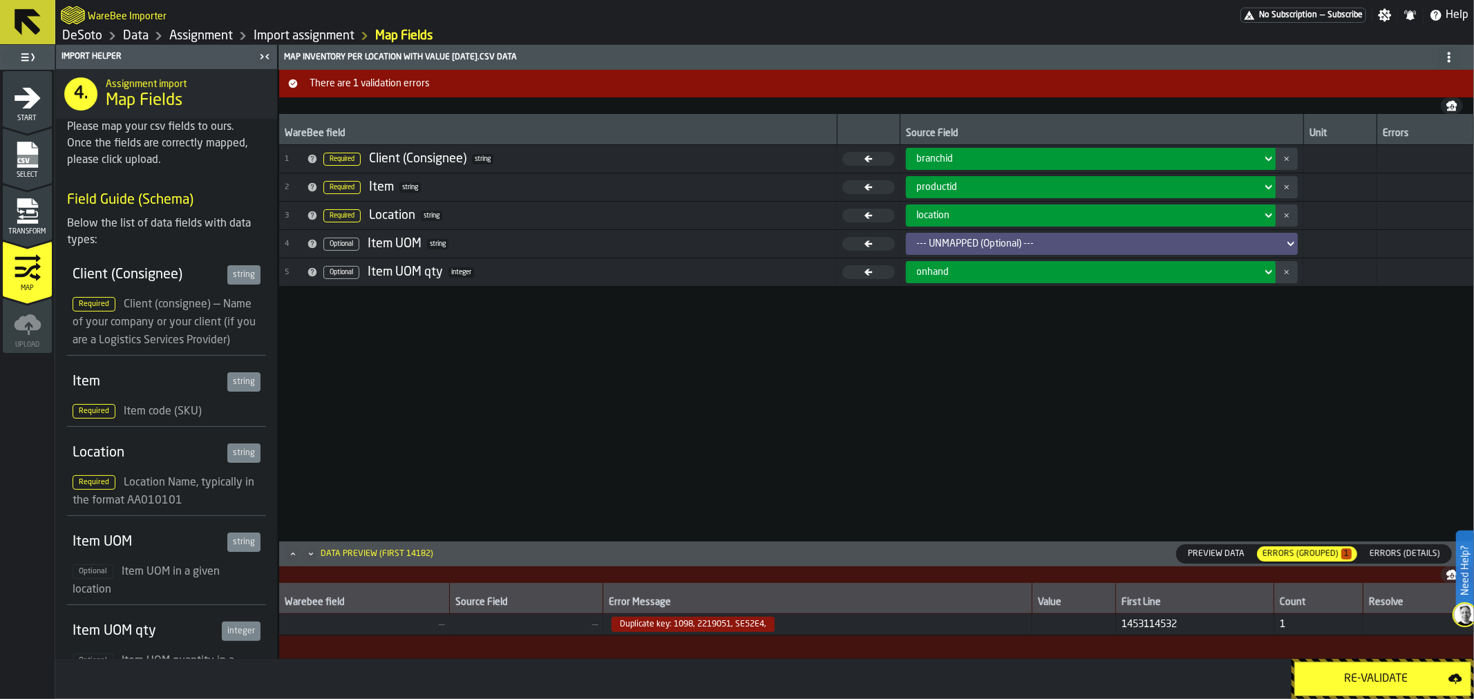
click at [1395, 543] on header "Data Preview (first 14182) Preview Data Preview Data Errors (Grouped) 1 Errors …" at bounding box center [876, 554] width 1195 height 25
click at [1398, 555] on span "Errors (Details)" at bounding box center [1405, 554] width 82 height 12
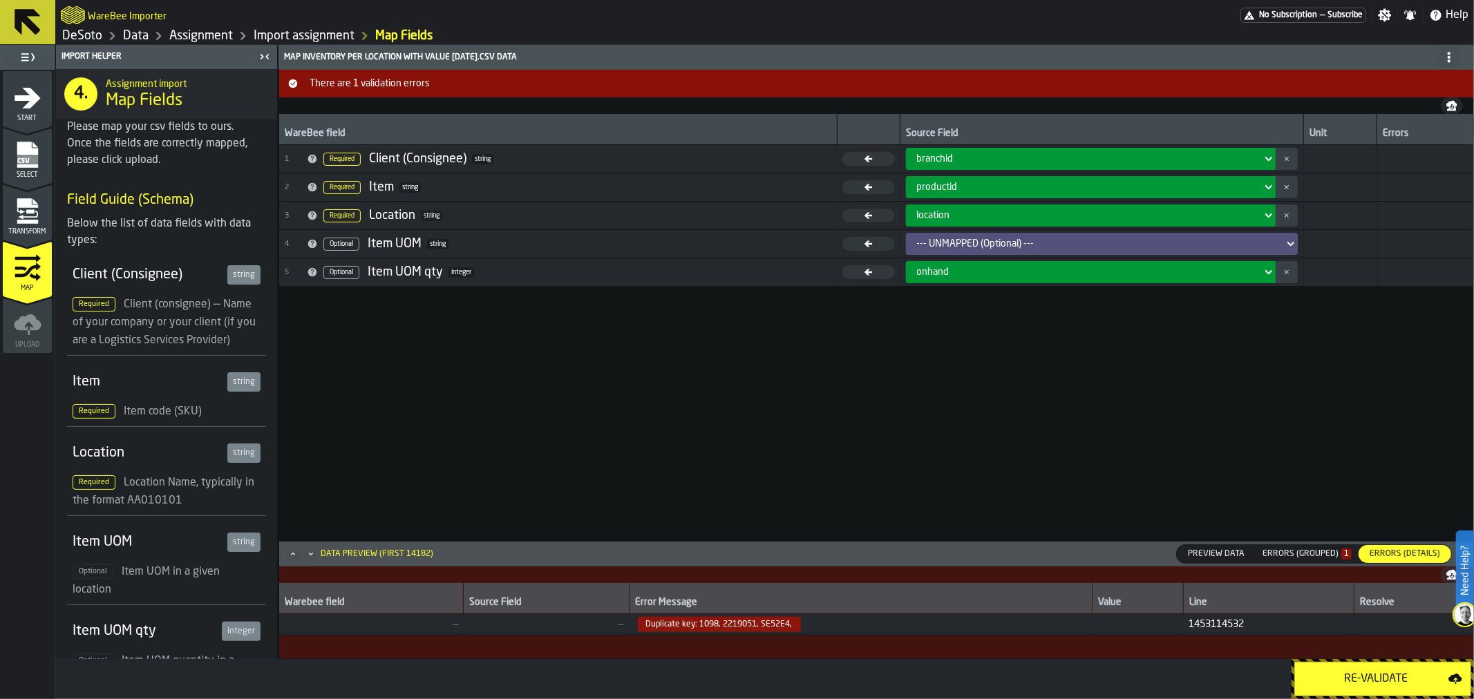
click at [1321, 554] on div "Errors (Grouped) 1" at bounding box center [1307, 554] width 89 height 10
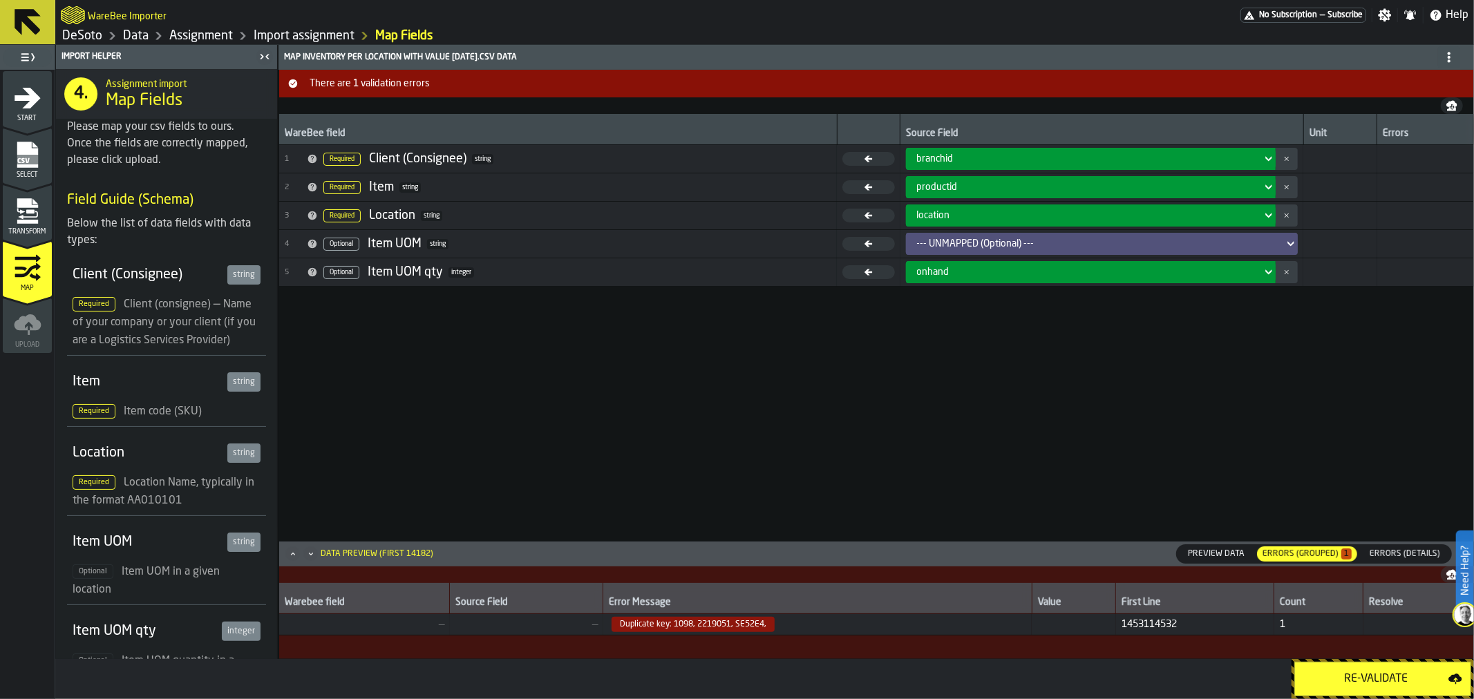
click at [201, 31] on link "Assignment" at bounding box center [201, 35] width 64 height 15
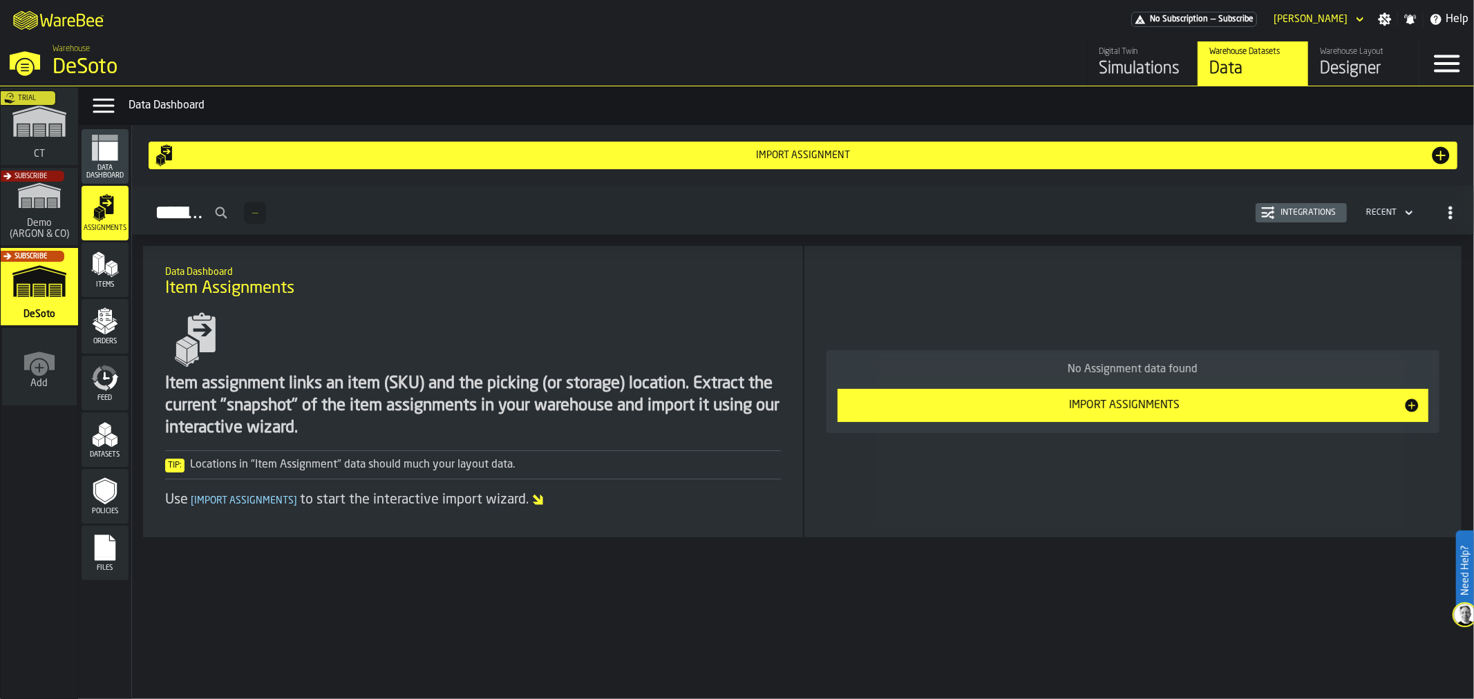
click at [106, 272] on polygon "menu Items" at bounding box center [109, 270] width 6 height 11
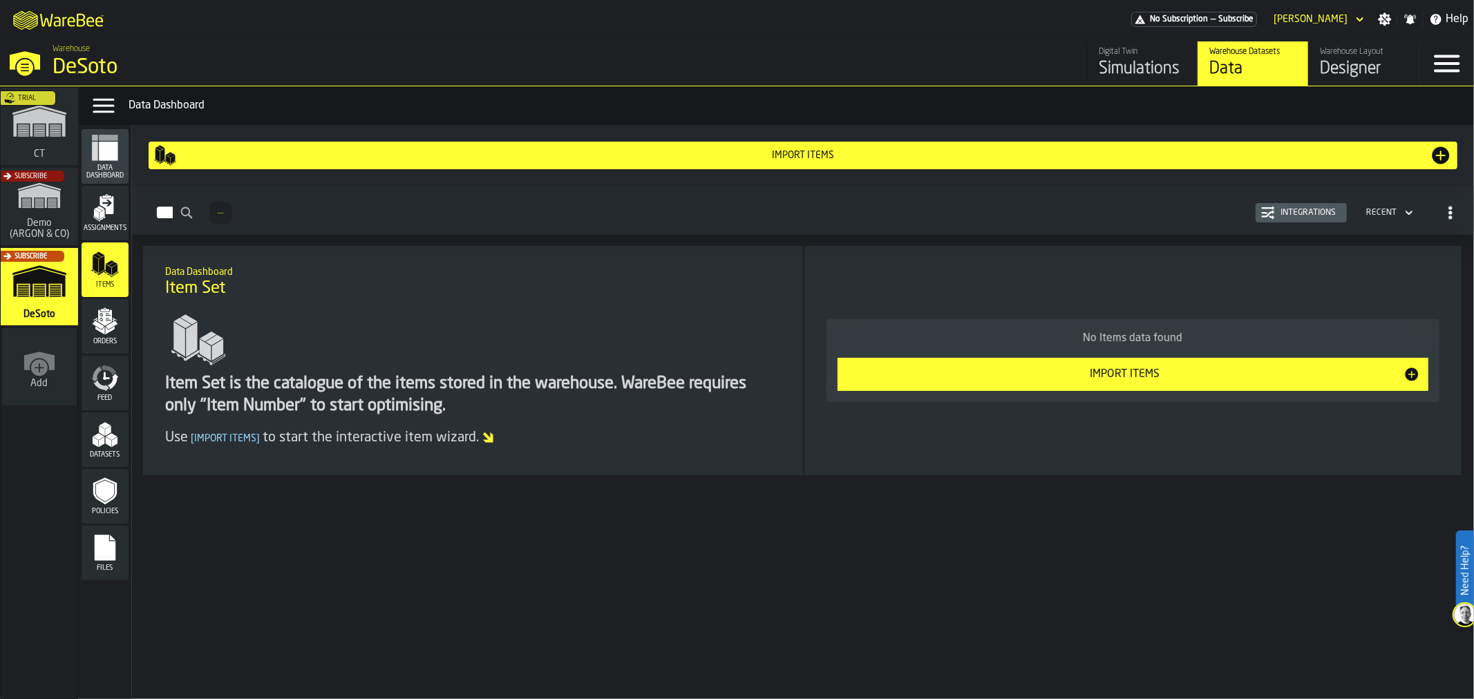
click at [839, 154] on div "Import Items" at bounding box center [803, 155] width 1254 height 11
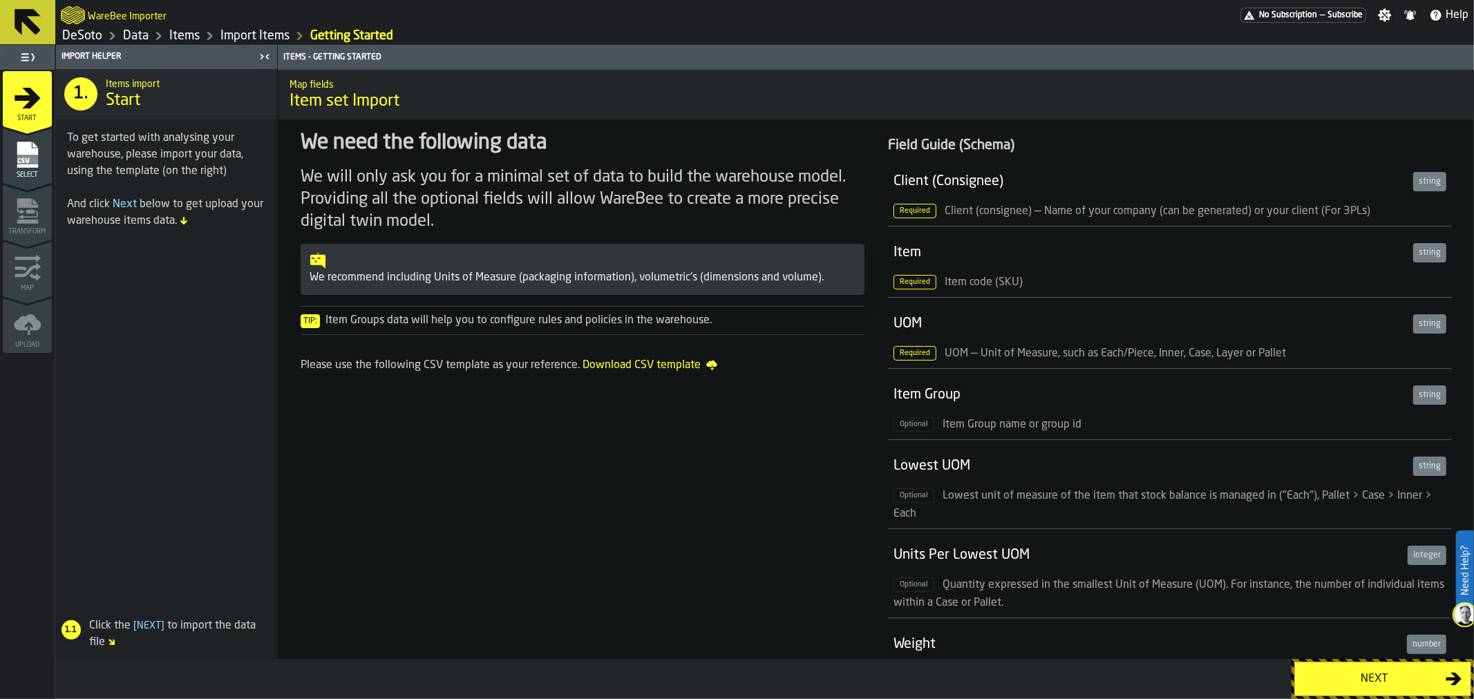
click at [1378, 682] on div "Next" at bounding box center [1375, 679] width 142 height 17
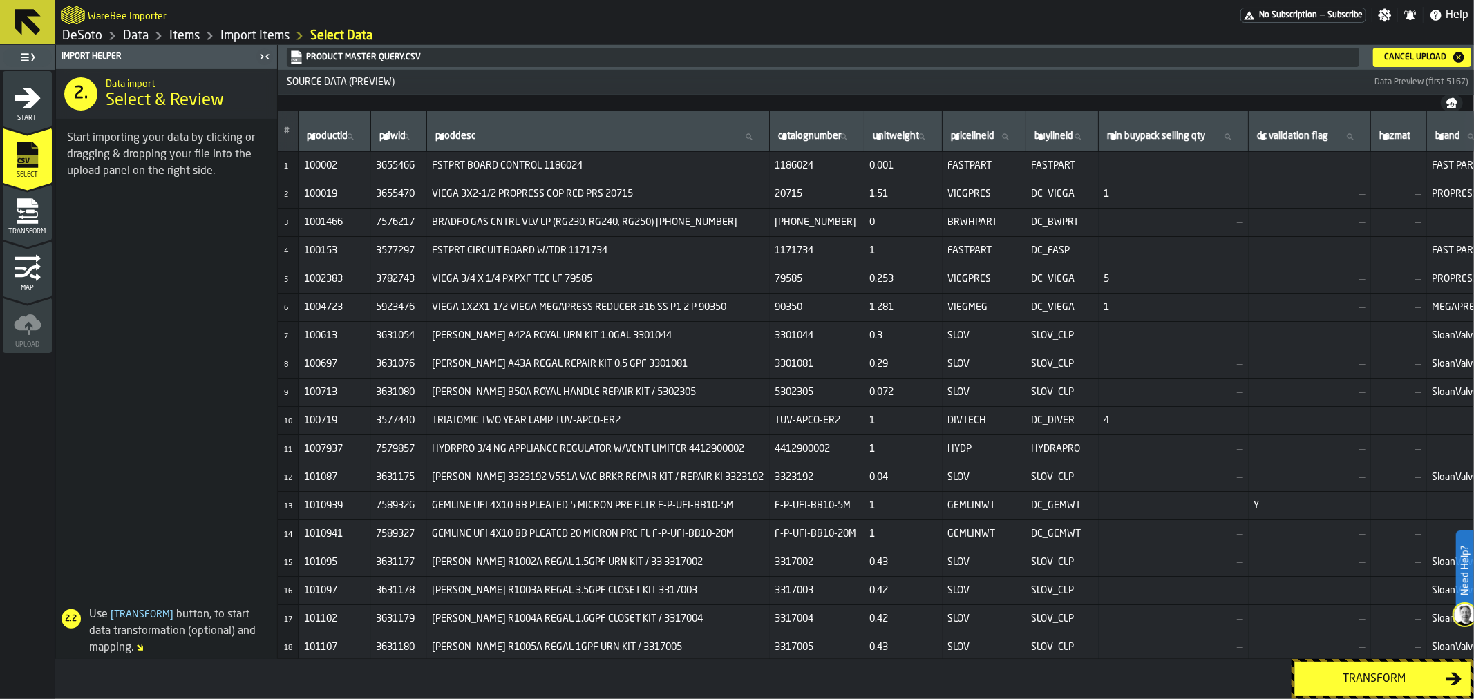
click at [1389, 679] on div "Transform" at bounding box center [1375, 679] width 142 height 17
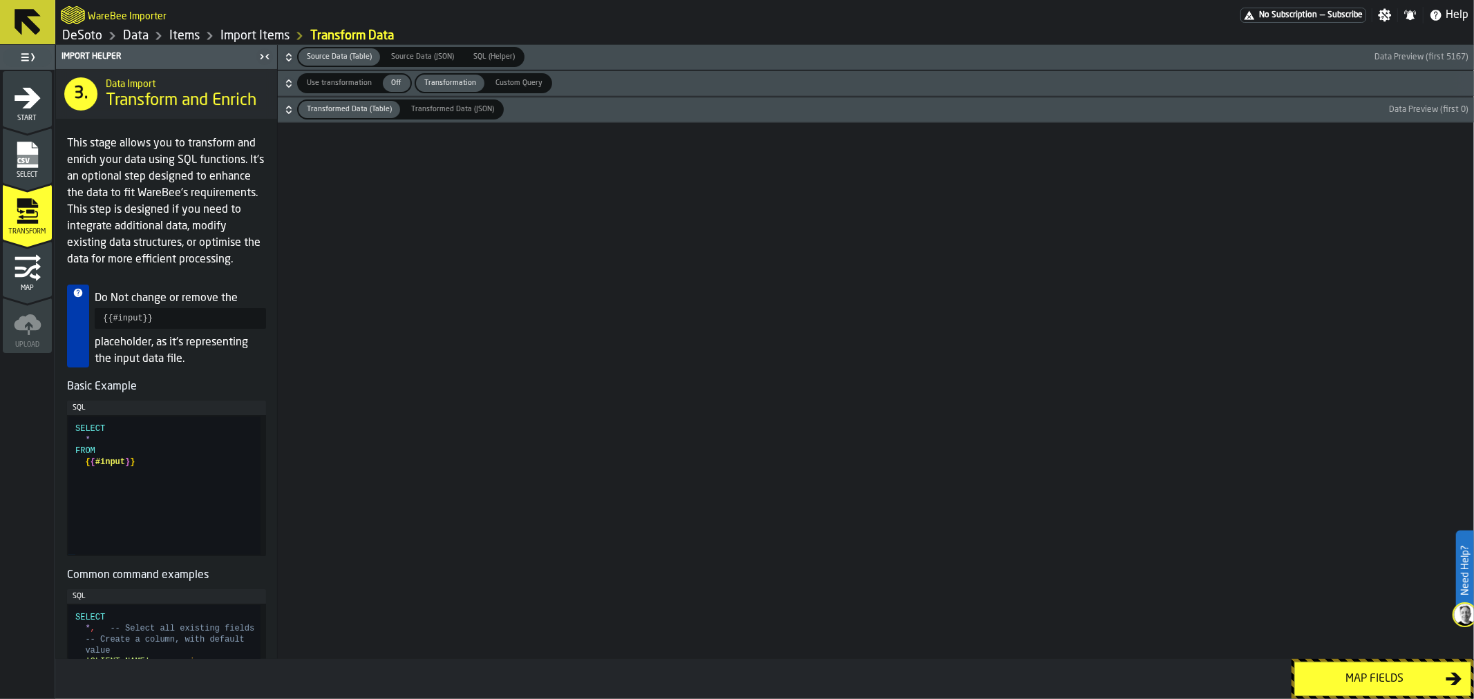
click at [1389, 679] on div "Map fields" at bounding box center [1375, 679] width 142 height 17
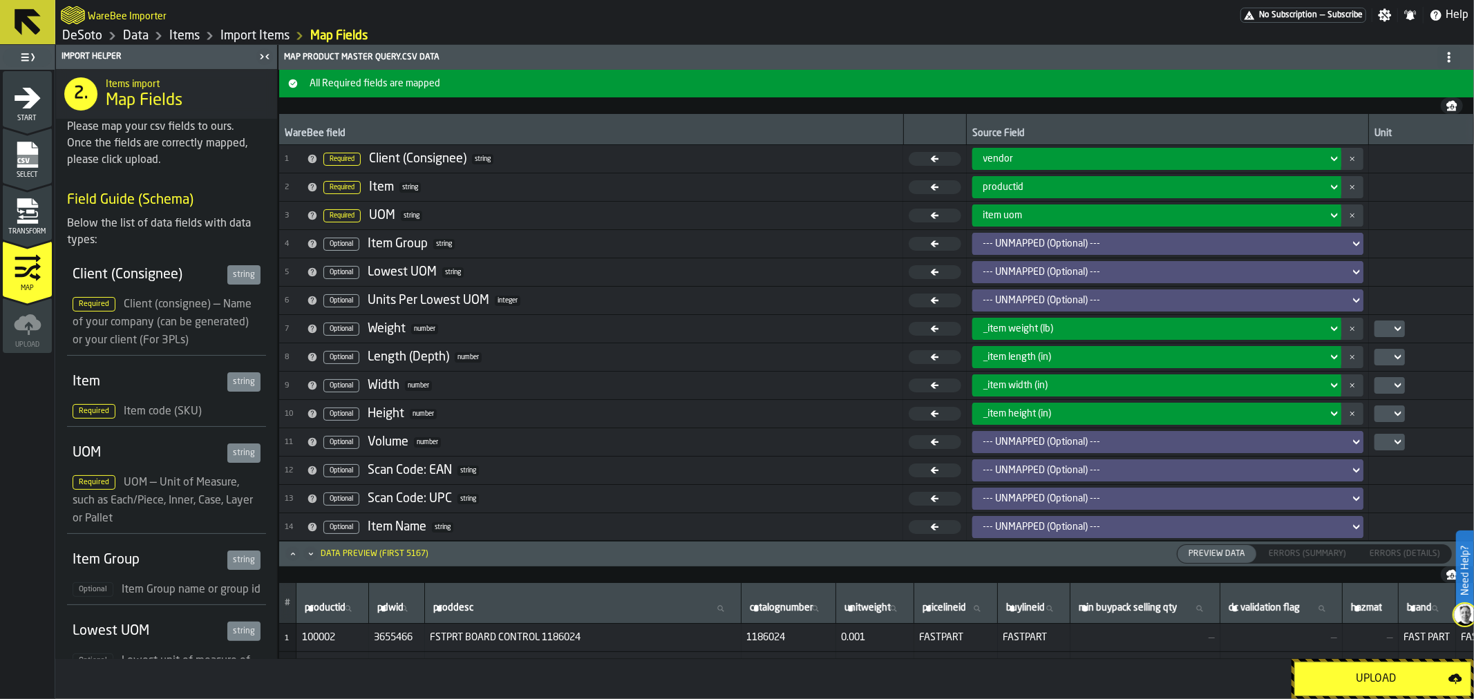
click at [1350, 242] on icon at bounding box center [1357, 244] width 14 height 17
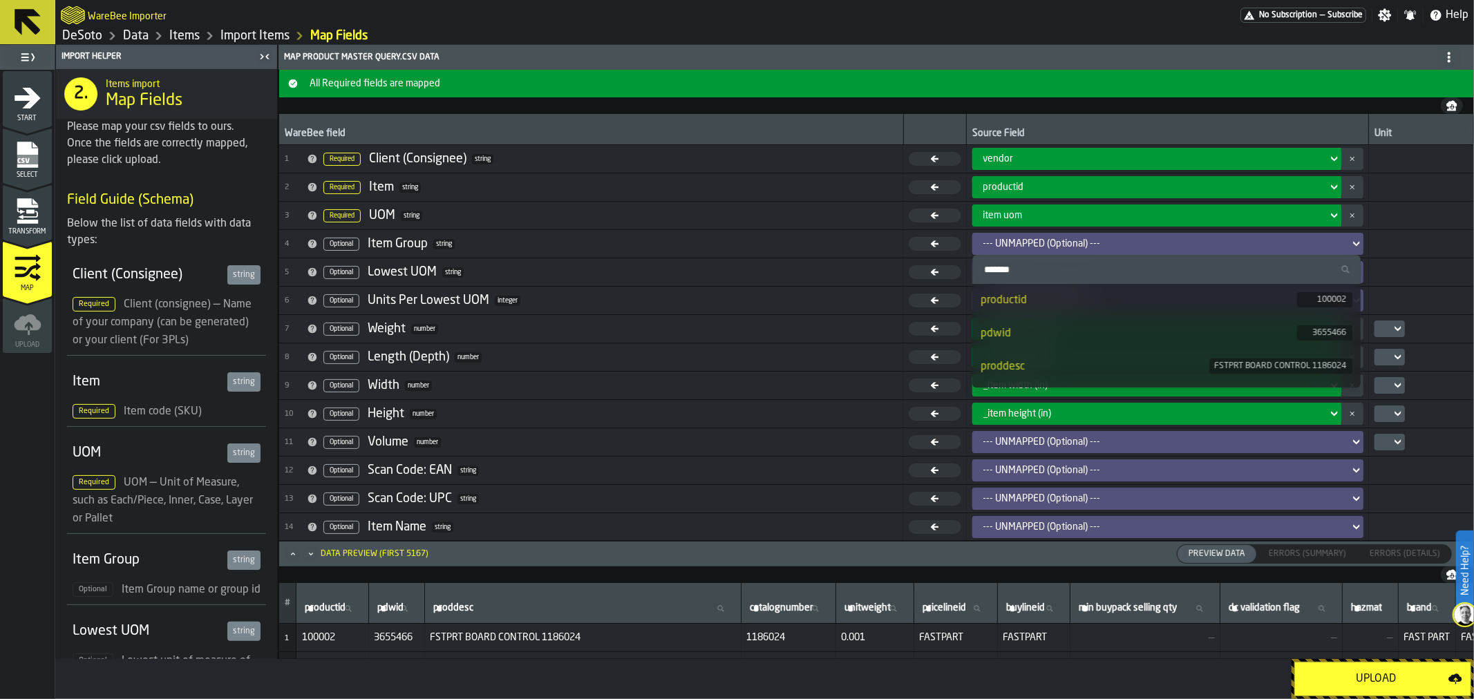
click at [1336, 245] on div "--- UNMAPPED (Optional) ---" at bounding box center [1164, 243] width 361 height 11
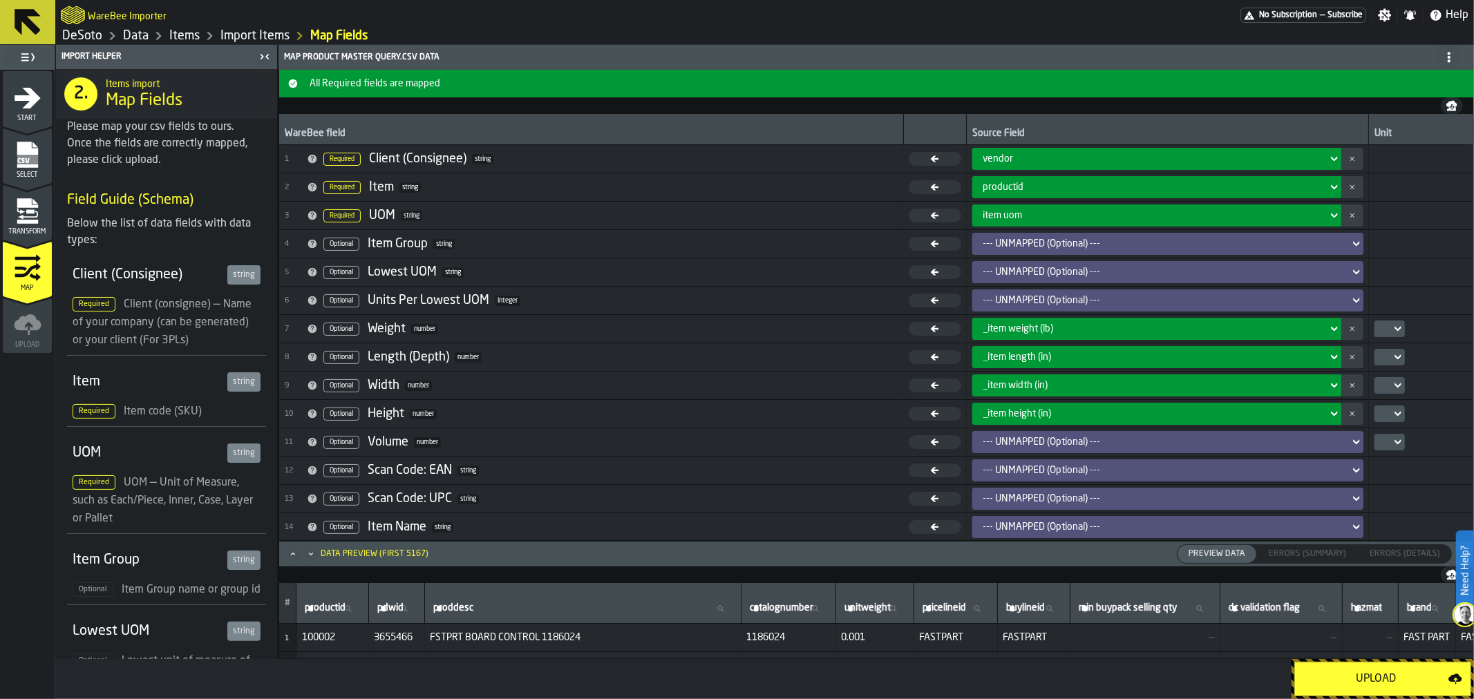
click at [1350, 243] on icon at bounding box center [1357, 244] width 14 height 17
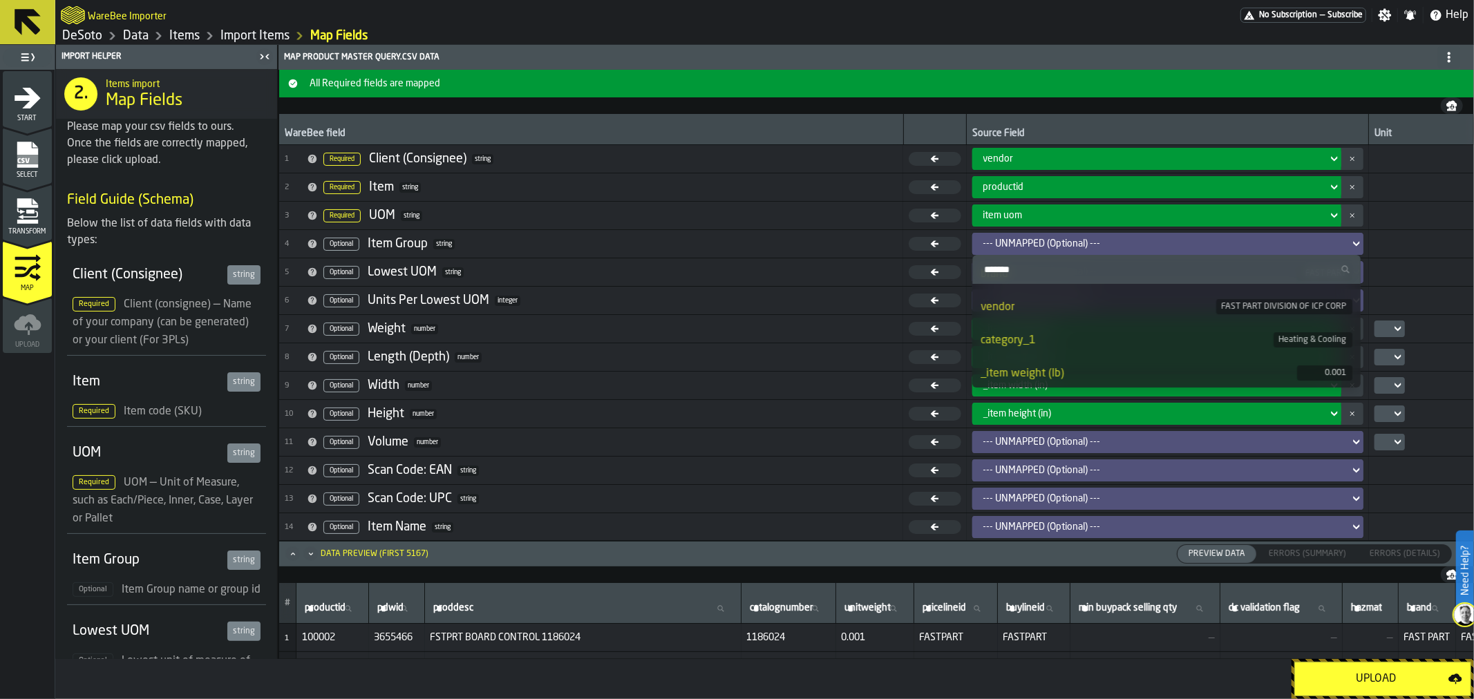
scroll to position [384, 0]
click at [1208, 323] on div "category_1" at bounding box center [1127, 315] width 293 height 17
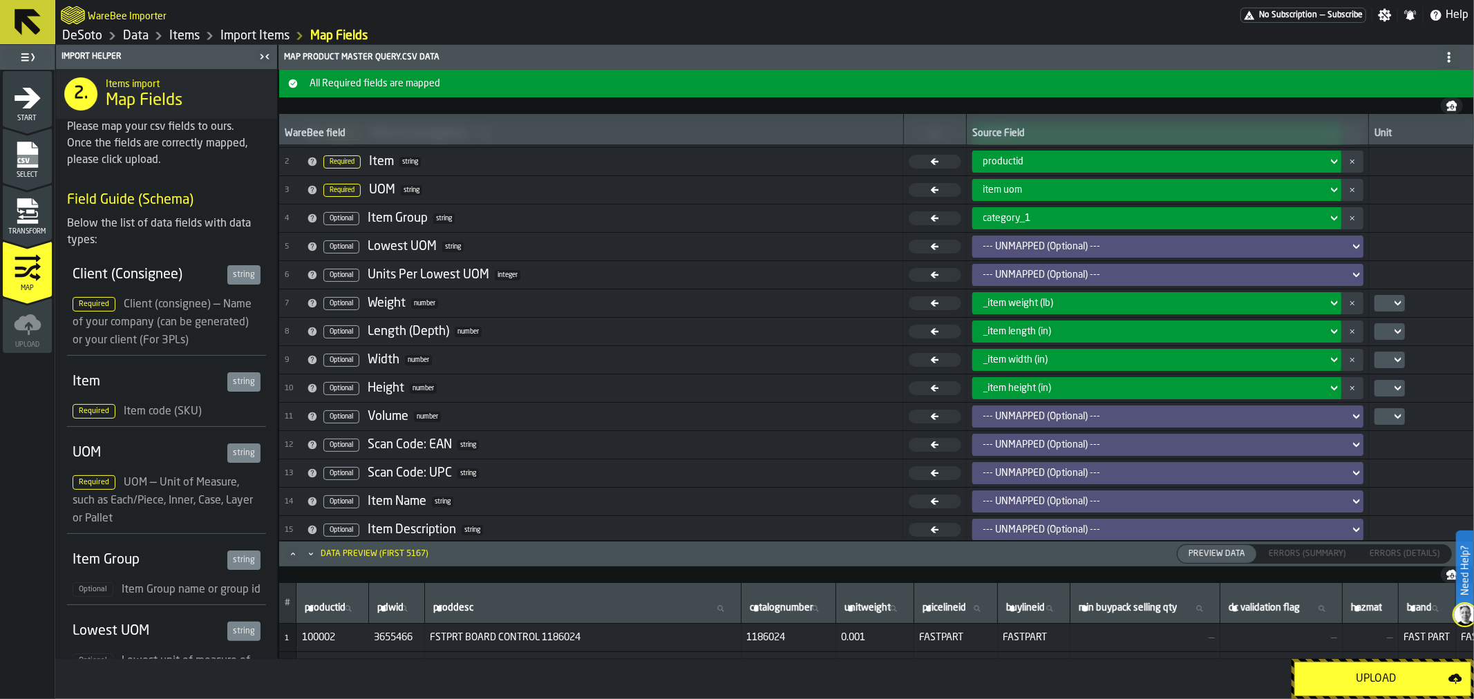
scroll to position [0, 0]
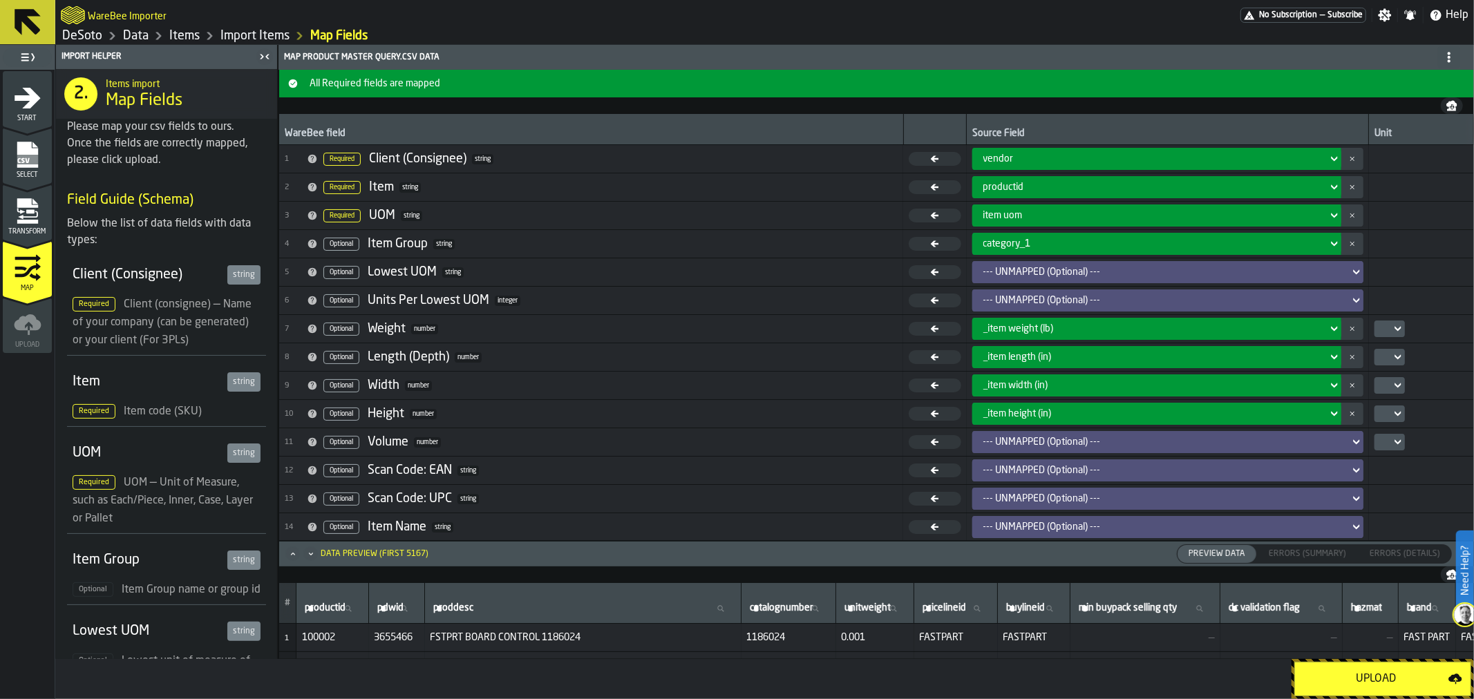
click at [1353, 270] on icon at bounding box center [1357, 272] width 14 height 17
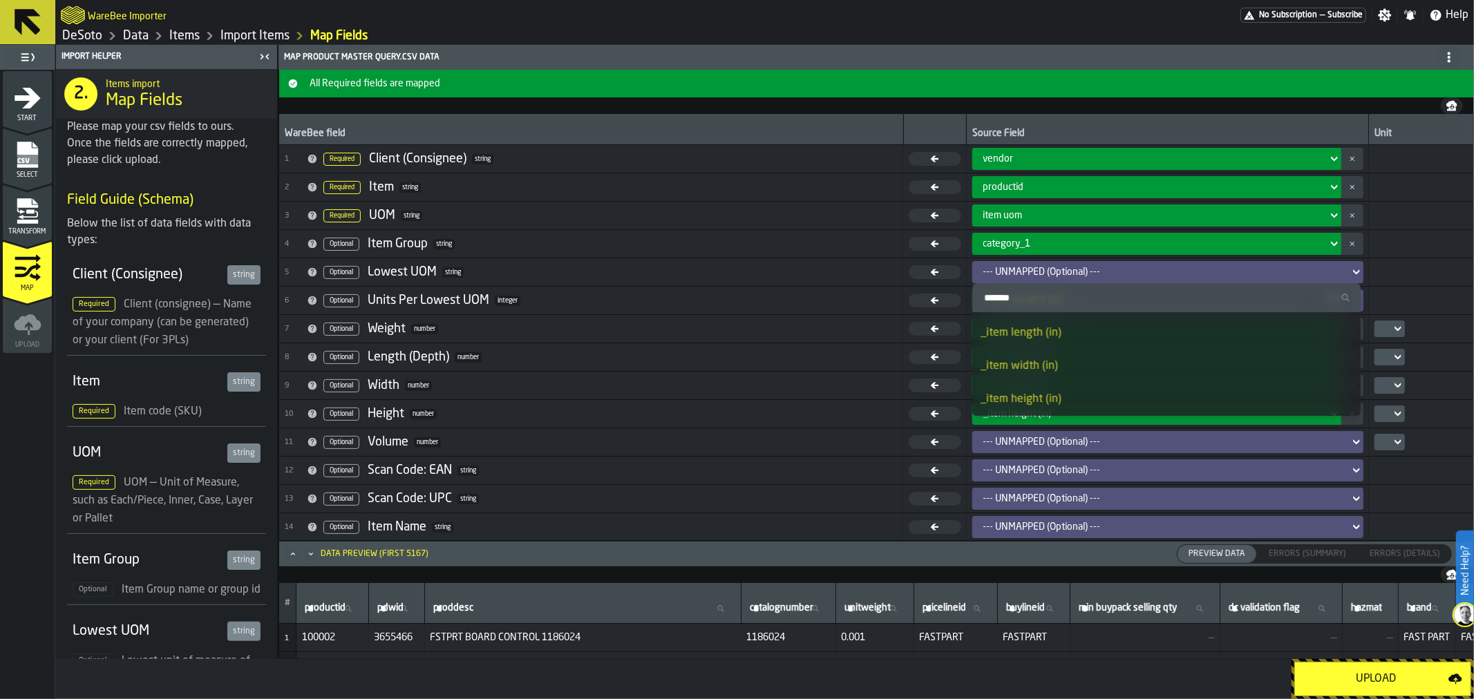
scroll to position [537, 0]
click at [1153, 350] on div "item uom" at bounding box center [1139, 356] width 317 height 17
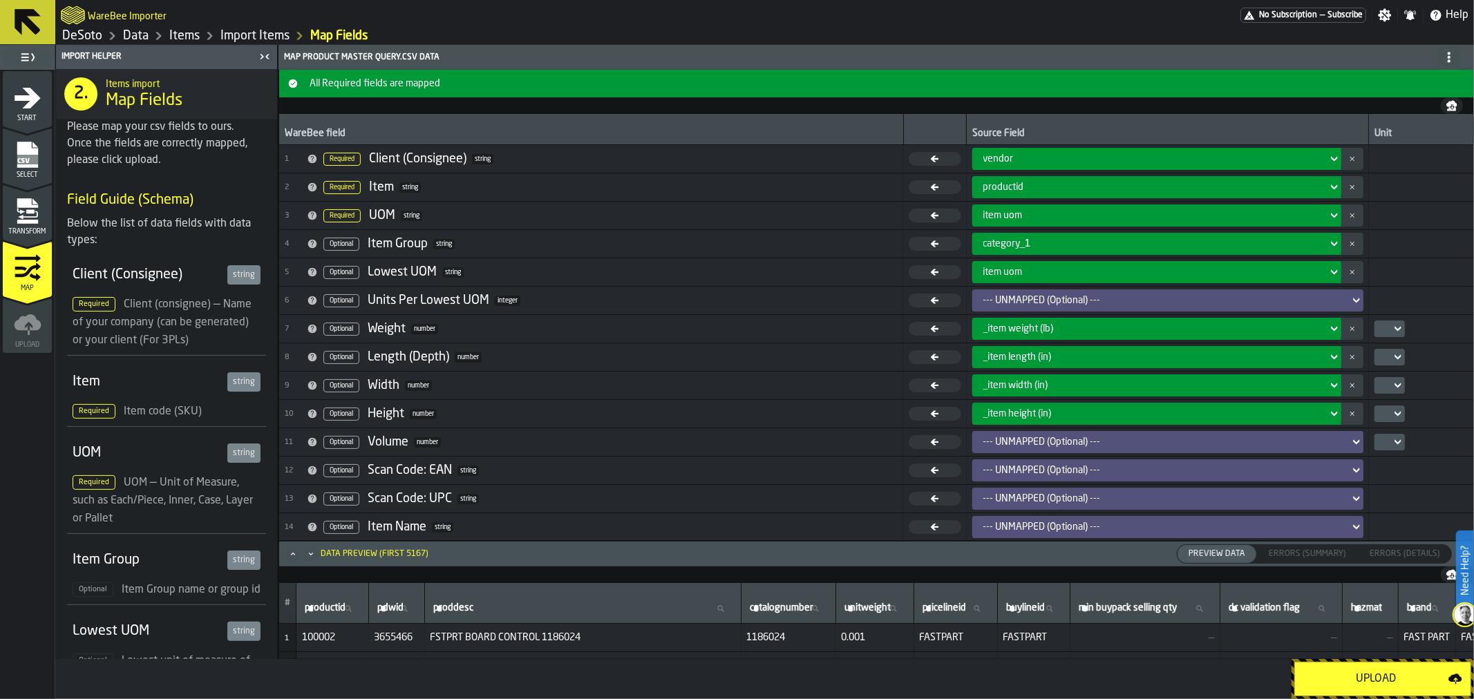
click at [1094, 294] on div "--- UNMAPPED (Optional) ---" at bounding box center [1164, 300] width 372 height 17
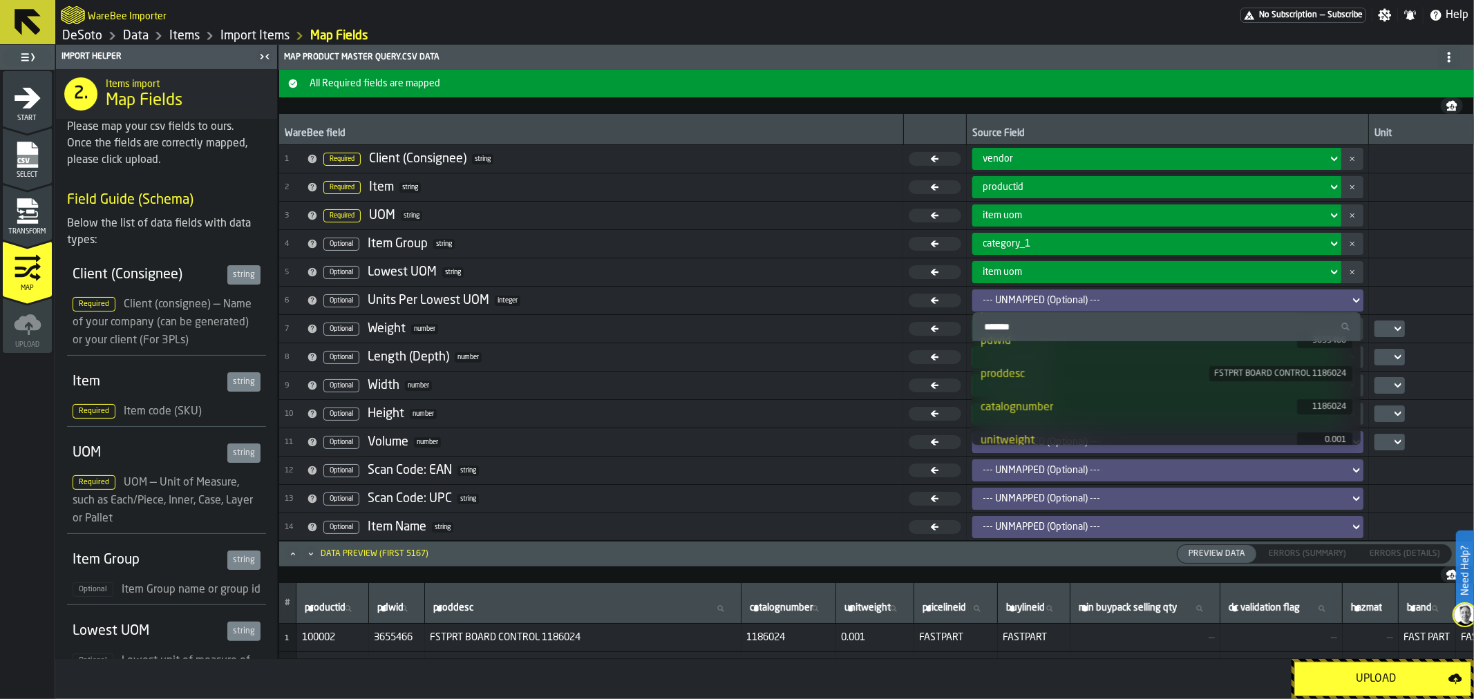
scroll to position [77, 0]
click at [1141, 301] on div "--- UNMAPPED (Optional) ---" at bounding box center [1164, 300] width 361 height 11
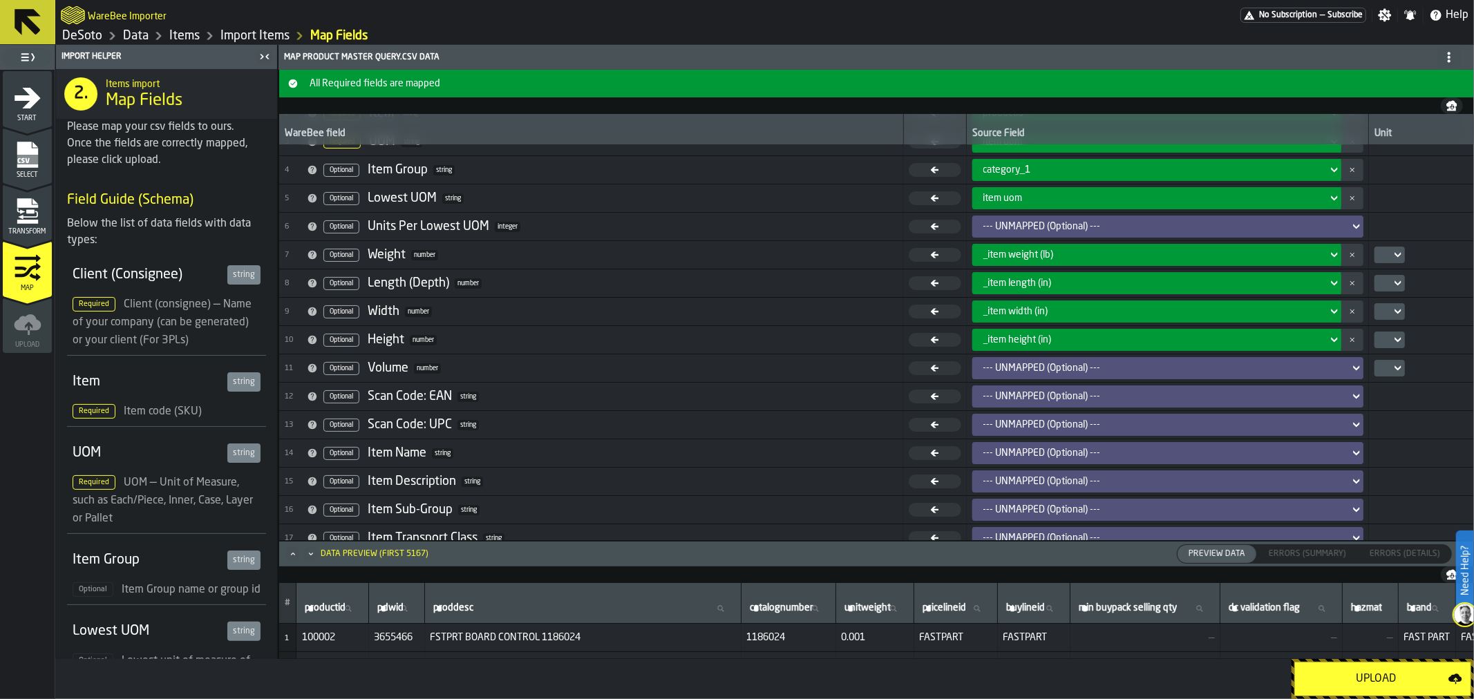
scroll to position [73, 0]
click at [1139, 449] on div "--- UNMAPPED (Optional) ---" at bounding box center [1164, 454] width 361 height 11
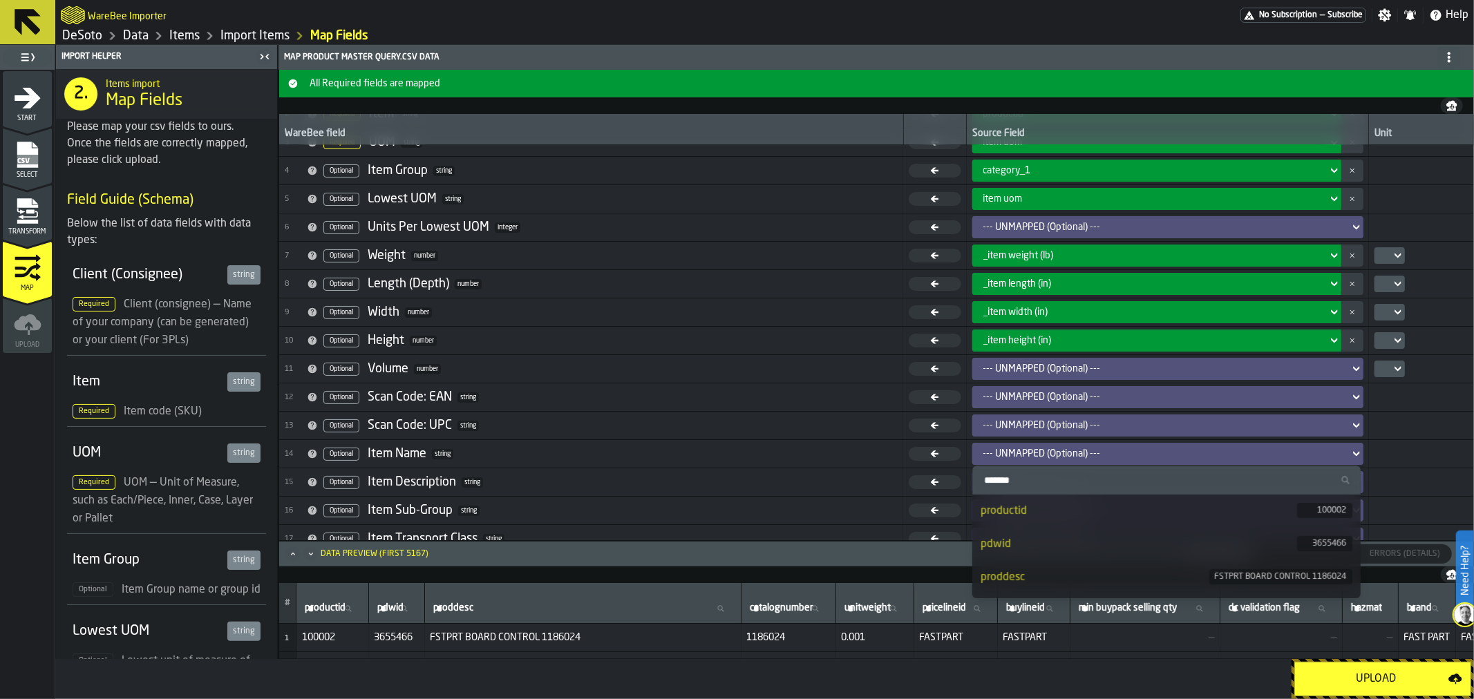
click at [1114, 515] on div "productid" at bounding box center [1139, 511] width 317 height 17
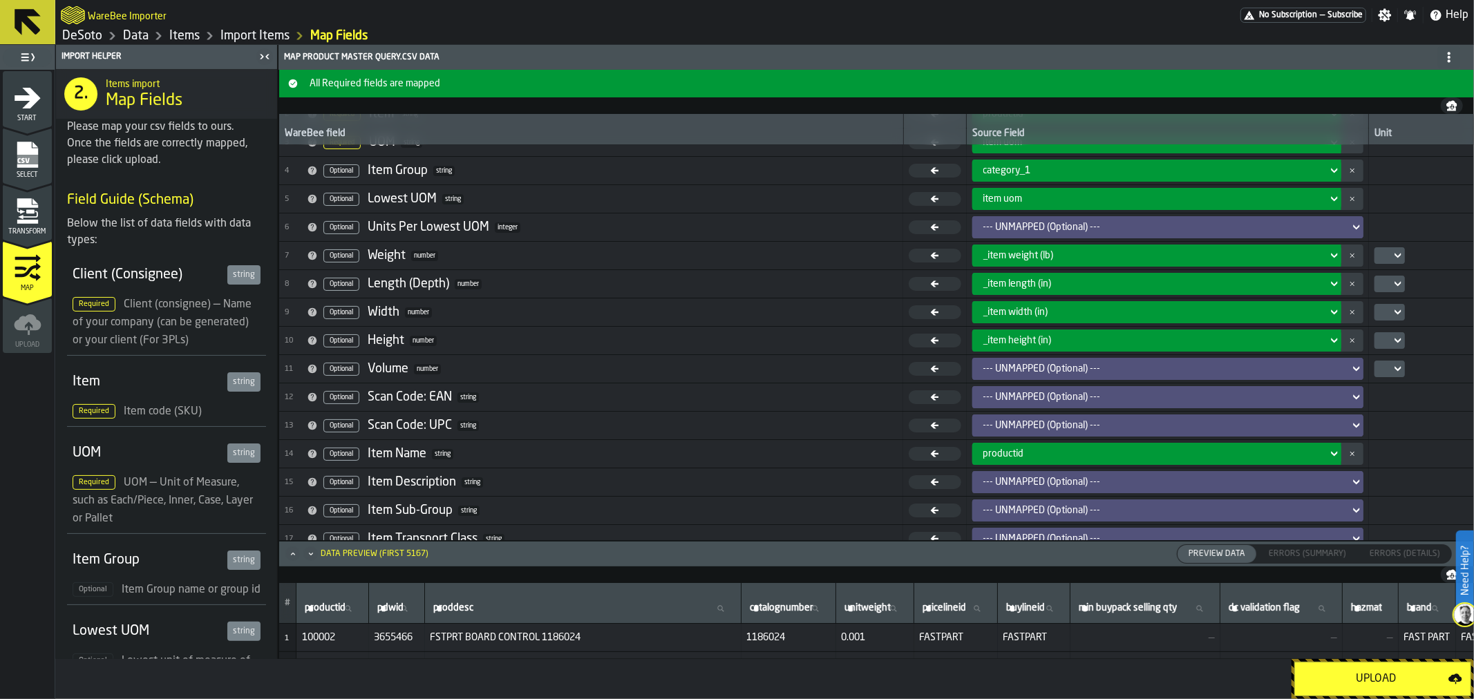
click at [1138, 473] on div "--- UNMAPPED (Optional) ---" at bounding box center [1167, 482] width 391 height 22
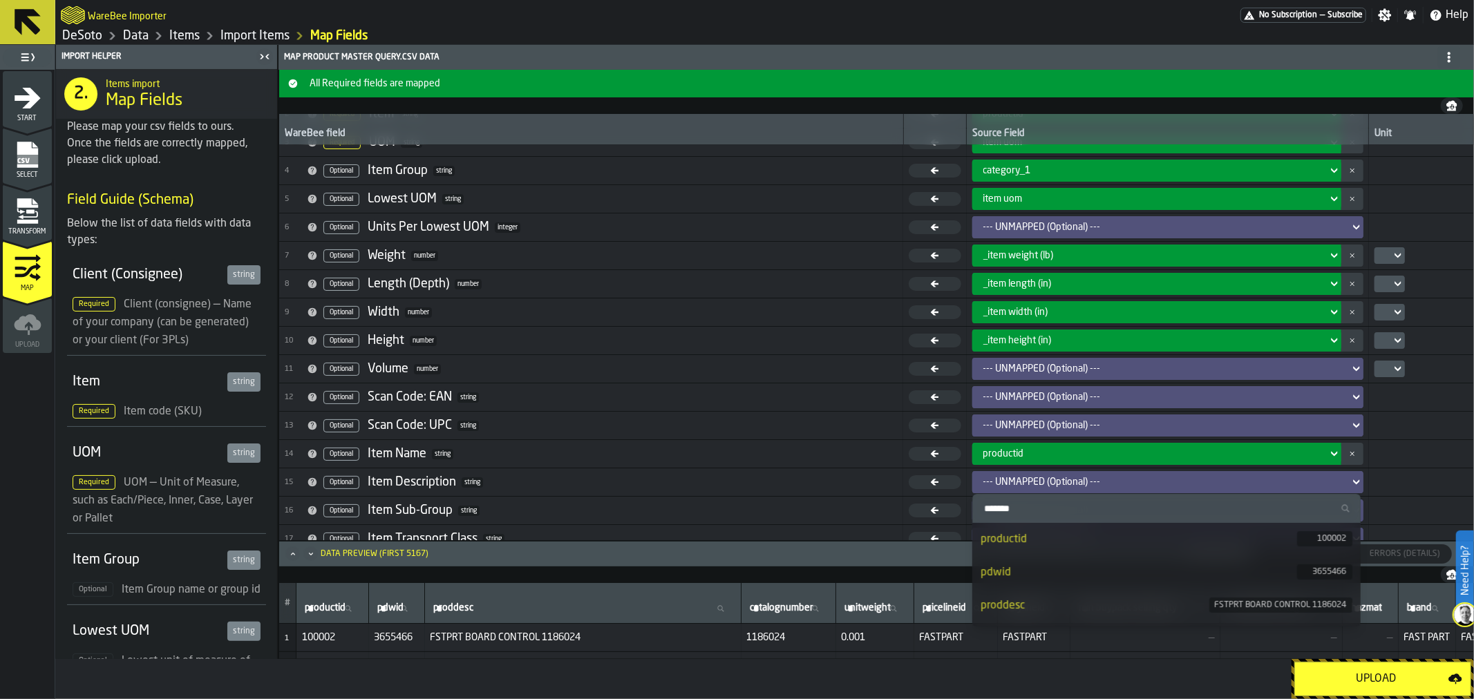
click at [1107, 598] on div "proddesc" at bounding box center [1095, 606] width 229 height 17
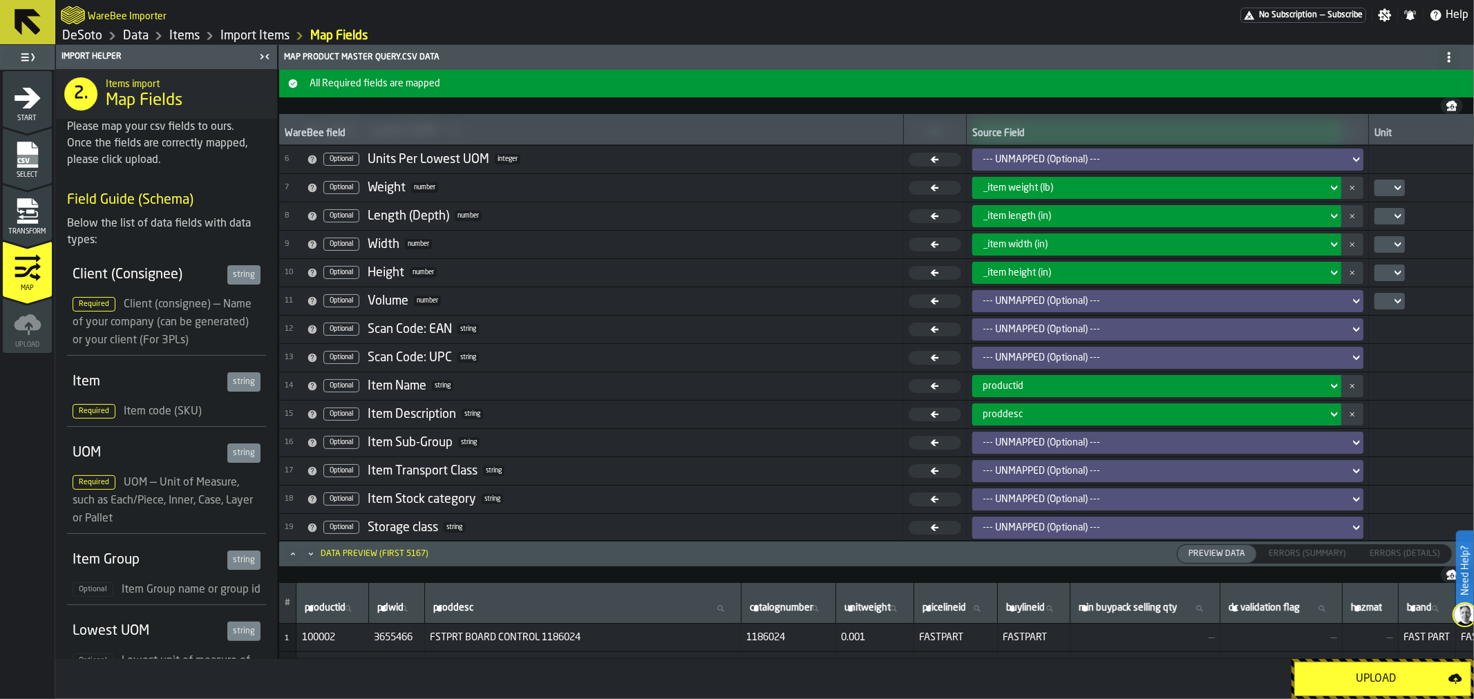
scroll to position [149, 0]
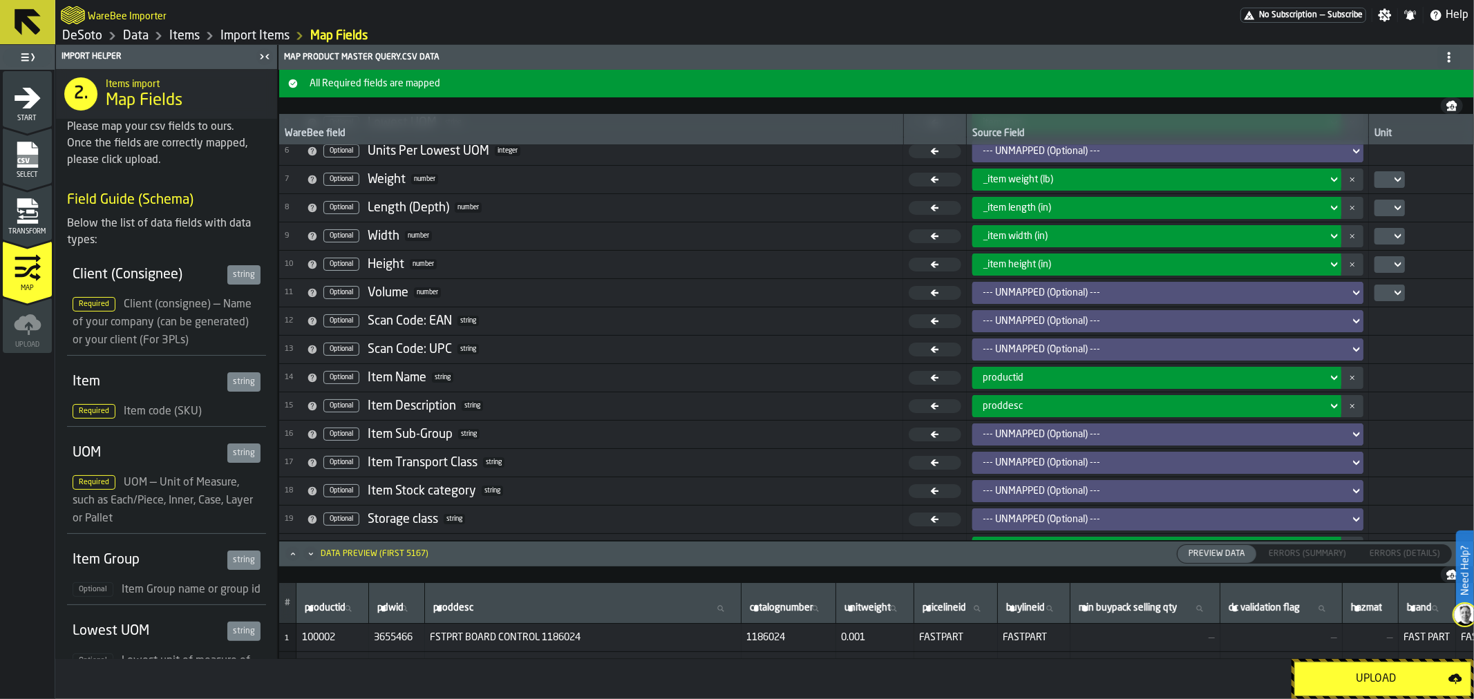
click at [1131, 430] on div "--- UNMAPPED (Optional) ---" at bounding box center [1164, 434] width 361 height 11
click at [1098, 433] on div "--- UNMAPPED (Optional) ---" at bounding box center [1164, 434] width 361 height 11
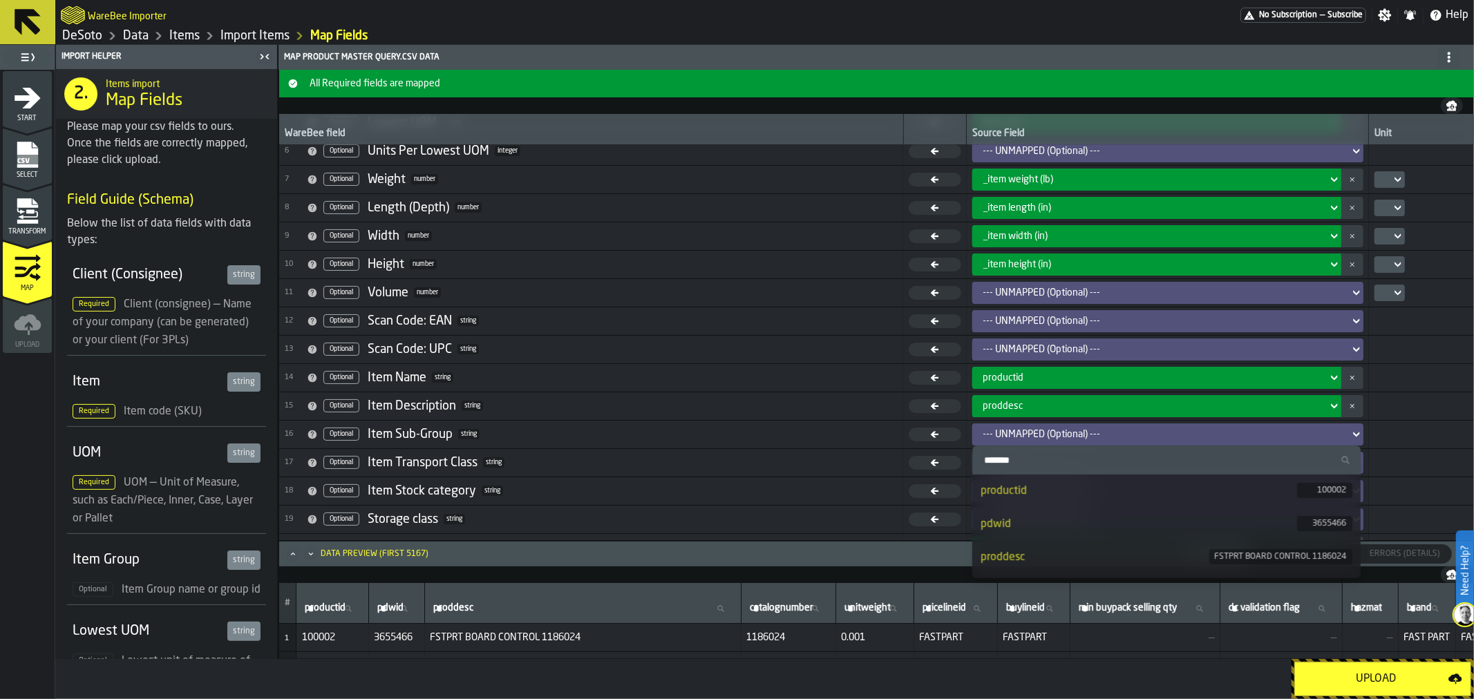
scroll to position [77, 0]
click at [1055, 516] on div "catalognumber" at bounding box center [1139, 514] width 317 height 17
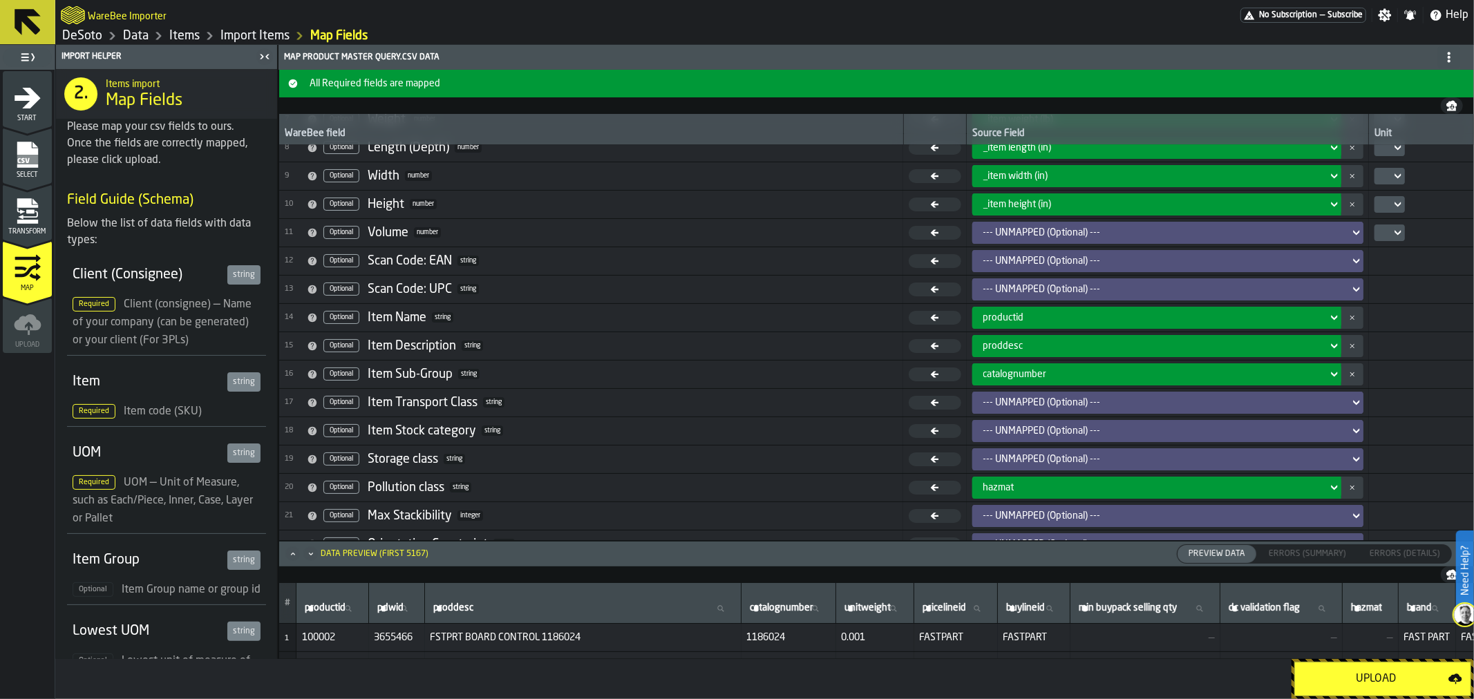
scroll to position [229, 0]
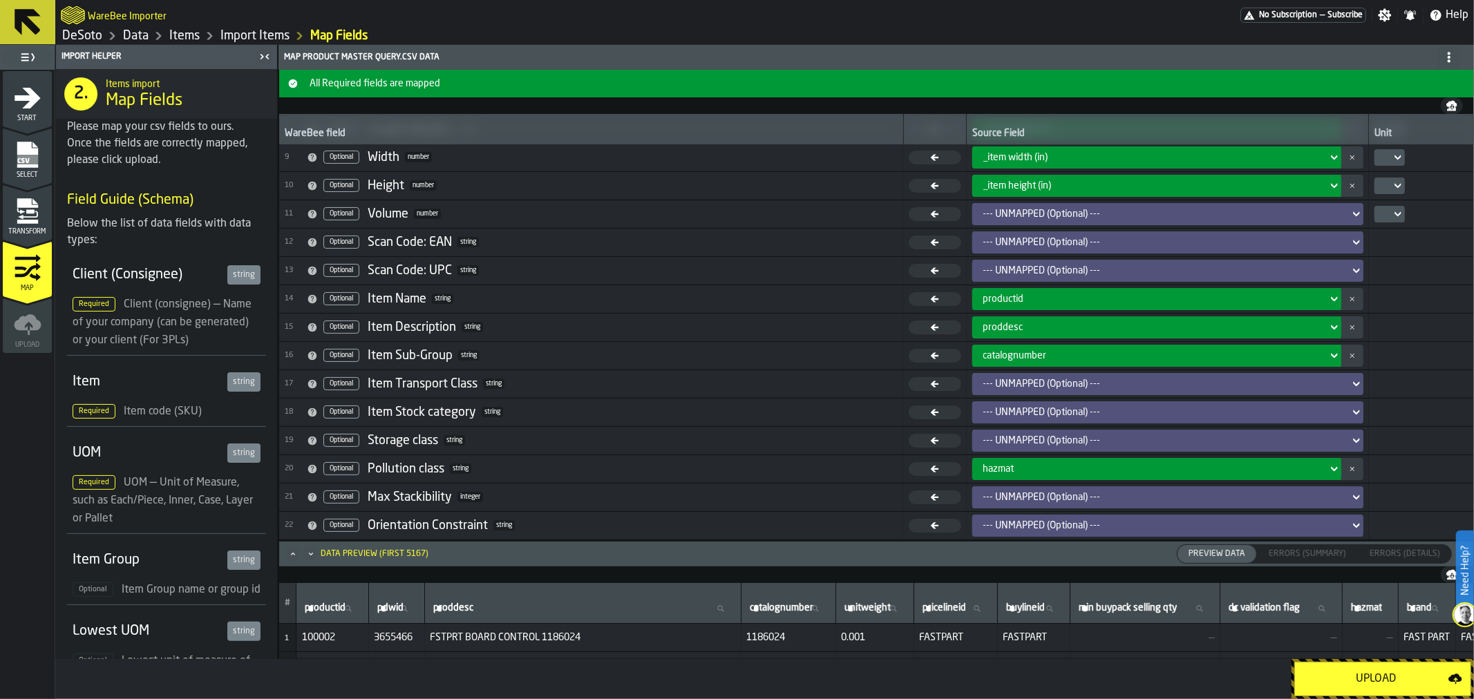
click at [1330, 350] on icon at bounding box center [1335, 356] width 14 height 17
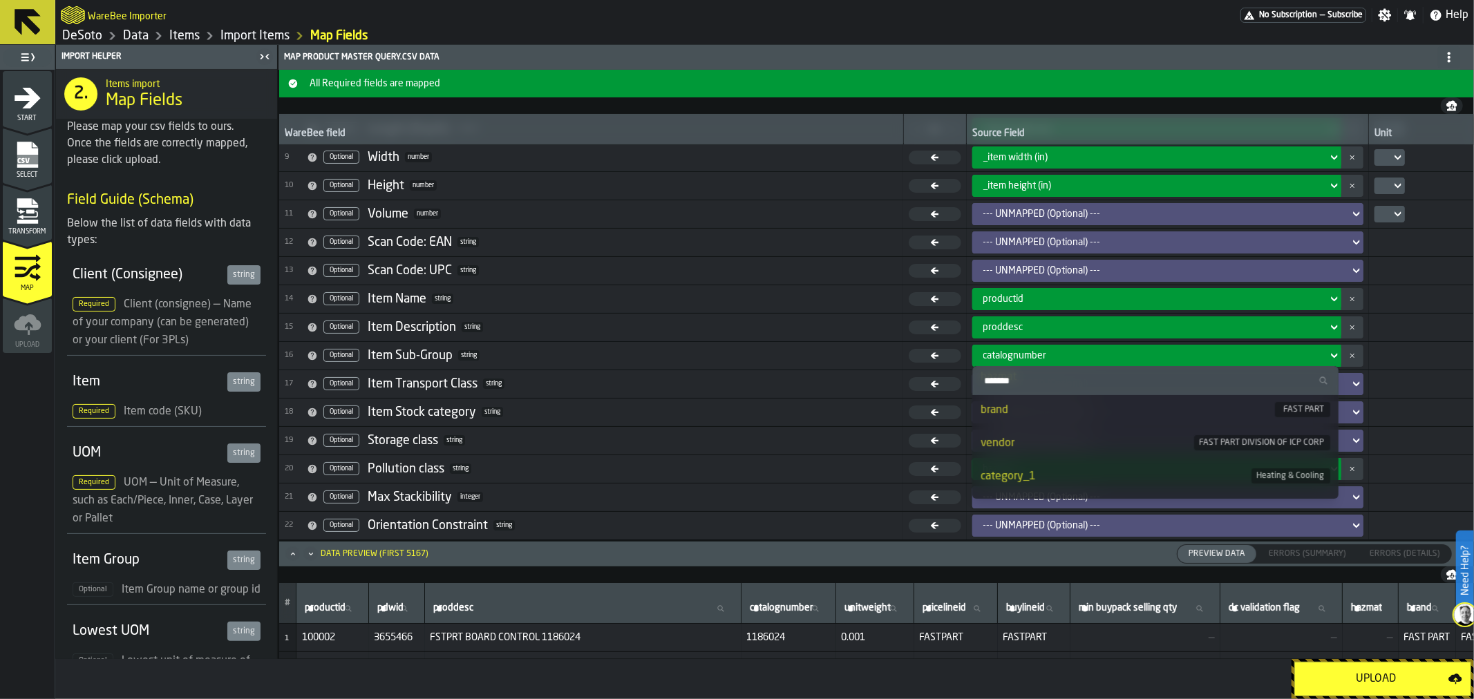
scroll to position [307, 0]
click at [1183, 443] on div "brand" at bounding box center [1128, 437] width 294 height 17
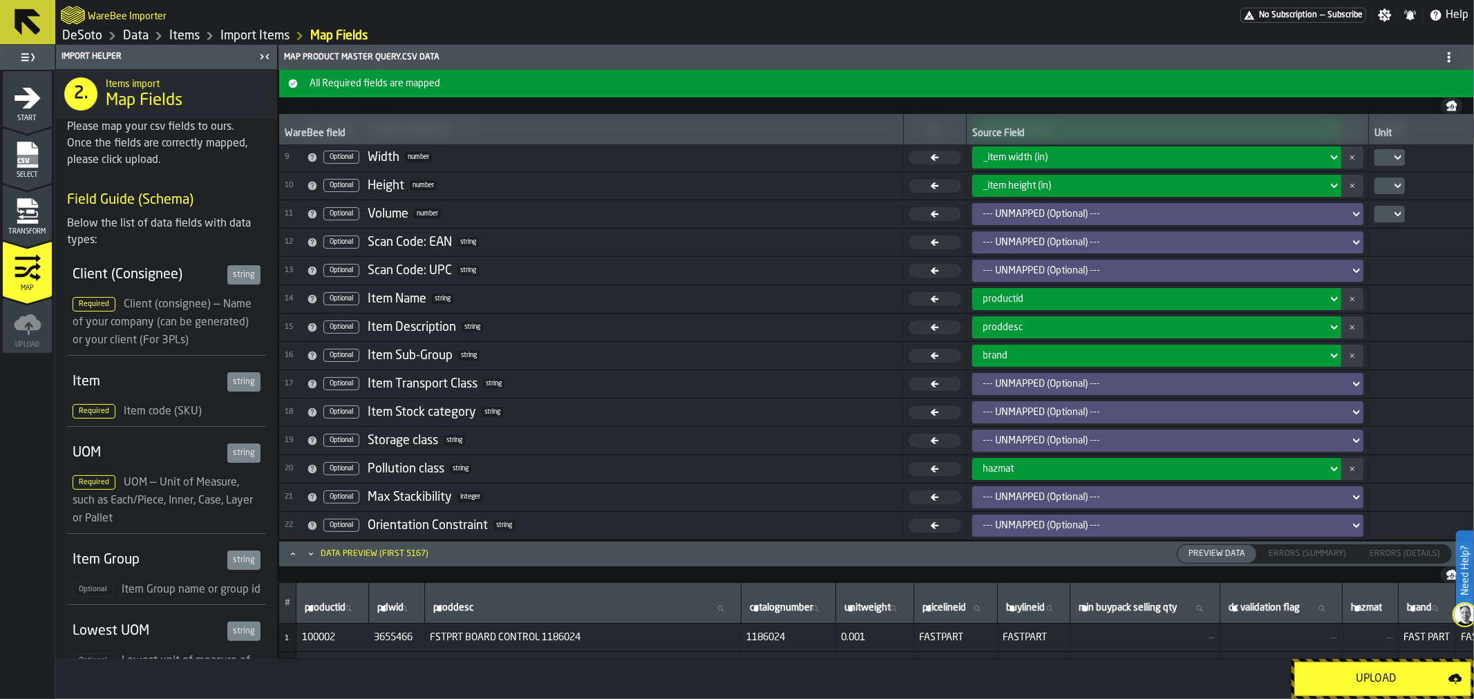
click at [1371, 674] on div "Upload" at bounding box center [1376, 679] width 145 height 17
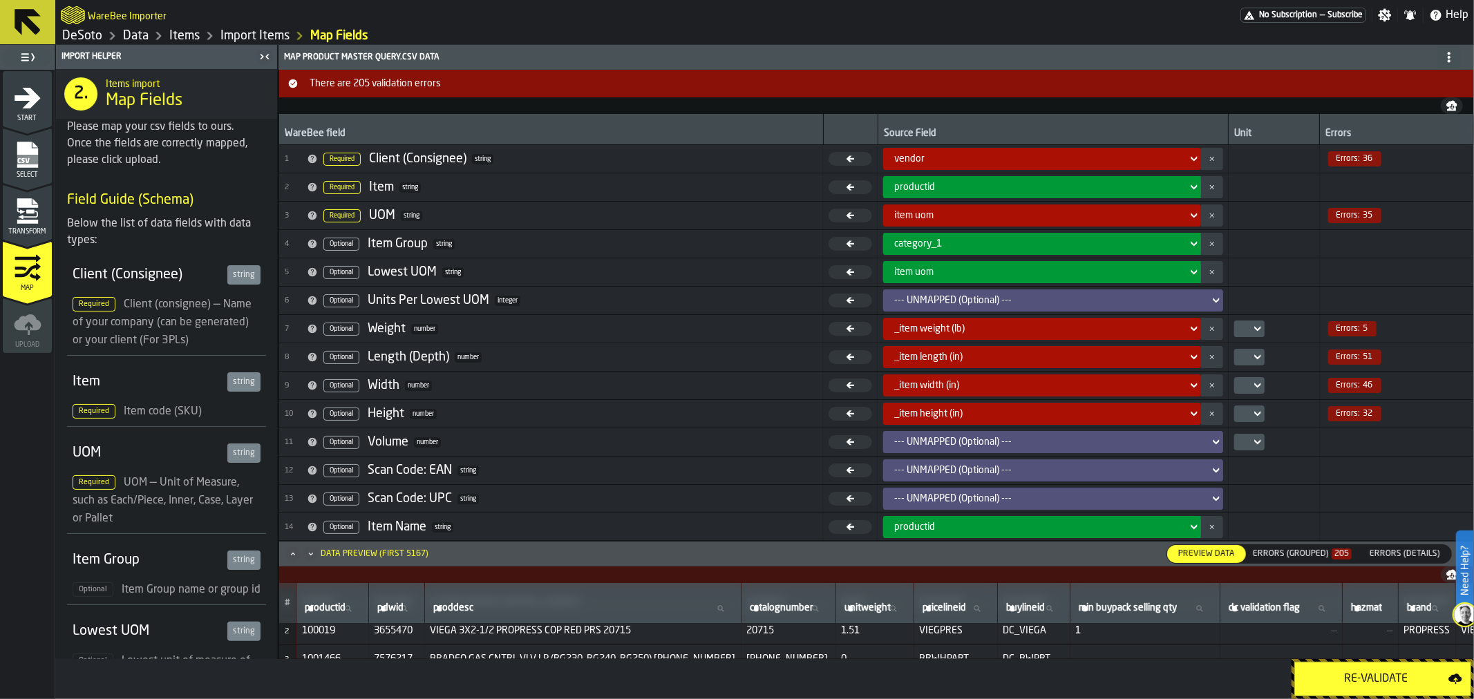
scroll to position [0, 0]
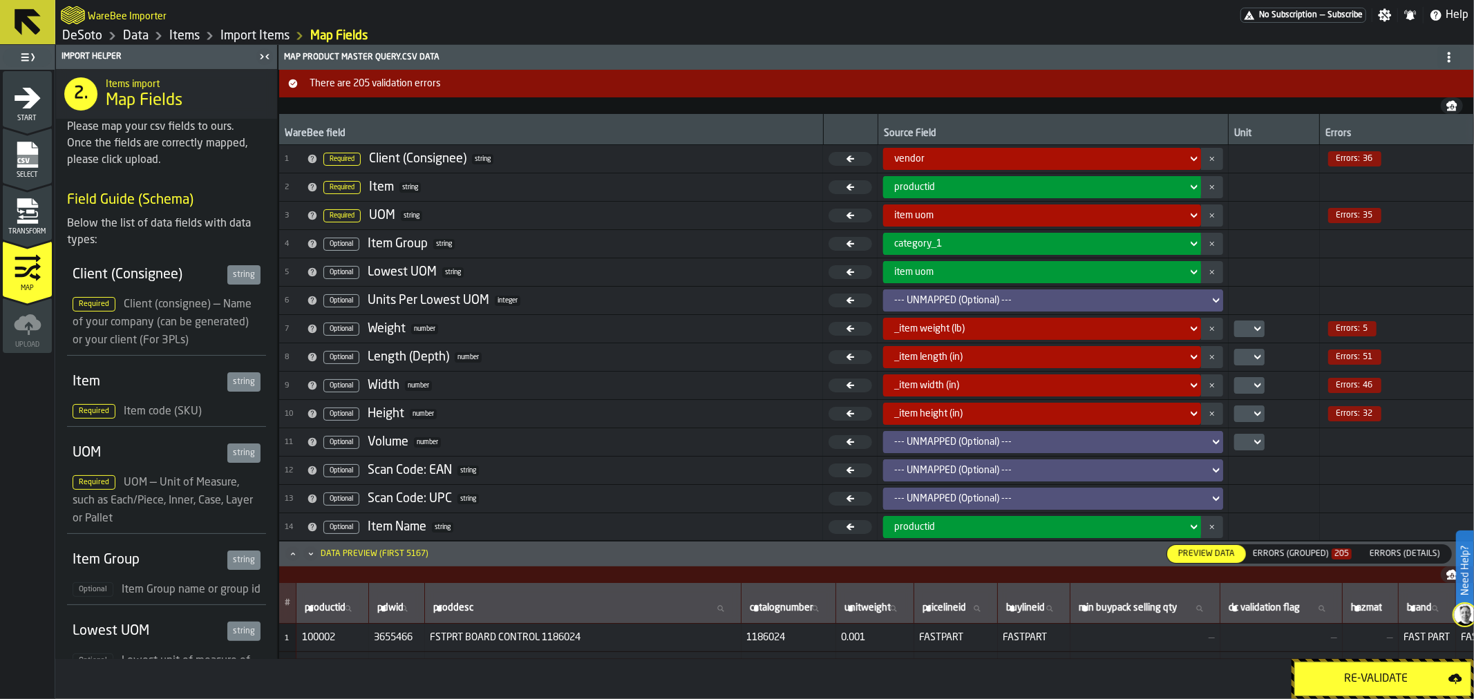
click at [1357, 213] on span "Errors:" at bounding box center [1349, 216] width 24 height 10
click at [1339, 326] on span "Errors:" at bounding box center [1349, 329] width 24 height 10
click at [1255, 328] on icon at bounding box center [1257, 329] width 6 height 5
click at [1248, 346] on div "lb" at bounding box center [1278, 354] width 72 height 17
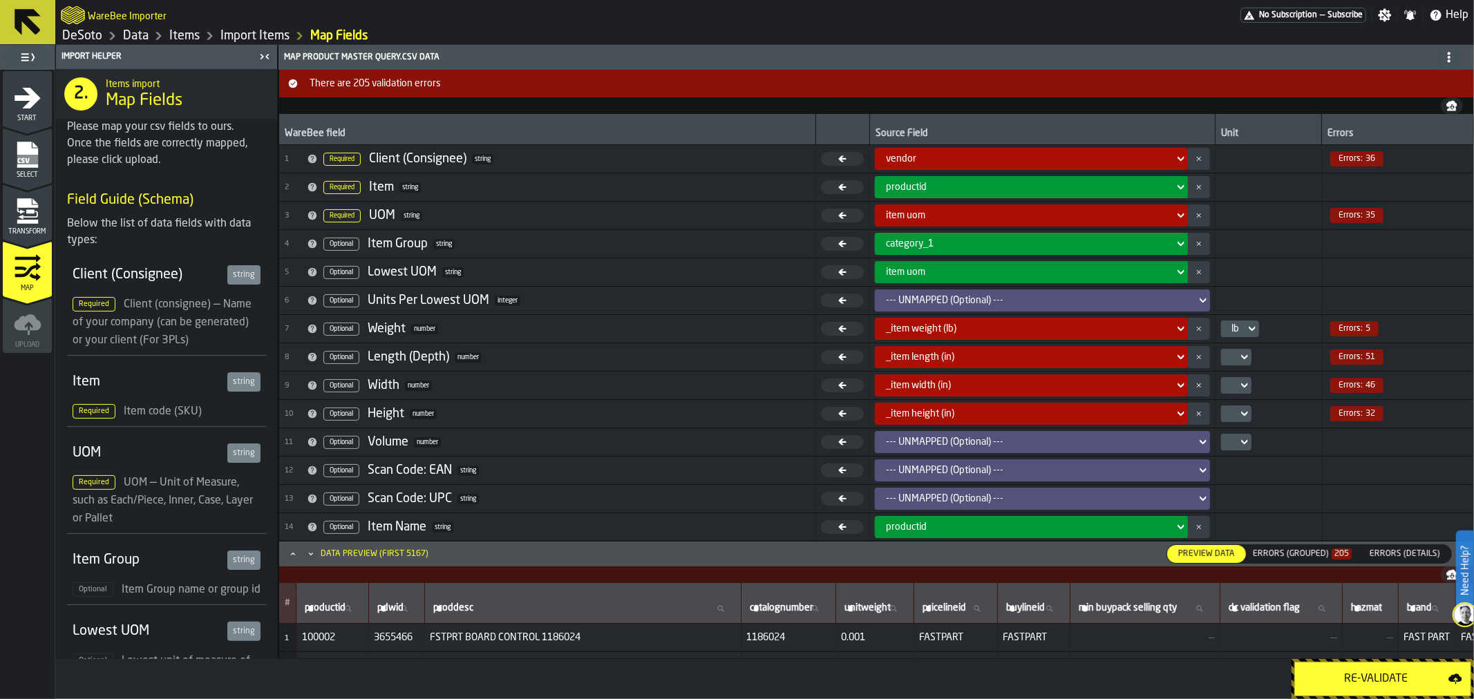
click at [1248, 355] on icon at bounding box center [1245, 357] width 14 height 17
click at [1233, 384] on div "in" at bounding box center [1265, 383] width 72 height 17
click at [1243, 381] on icon at bounding box center [1245, 385] width 14 height 17
click at [1241, 384] on icon at bounding box center [1245, 385] width 14 height 17
click at [1237, 410] on div "in" at bounding box center [1264, 411] width 72 height 17
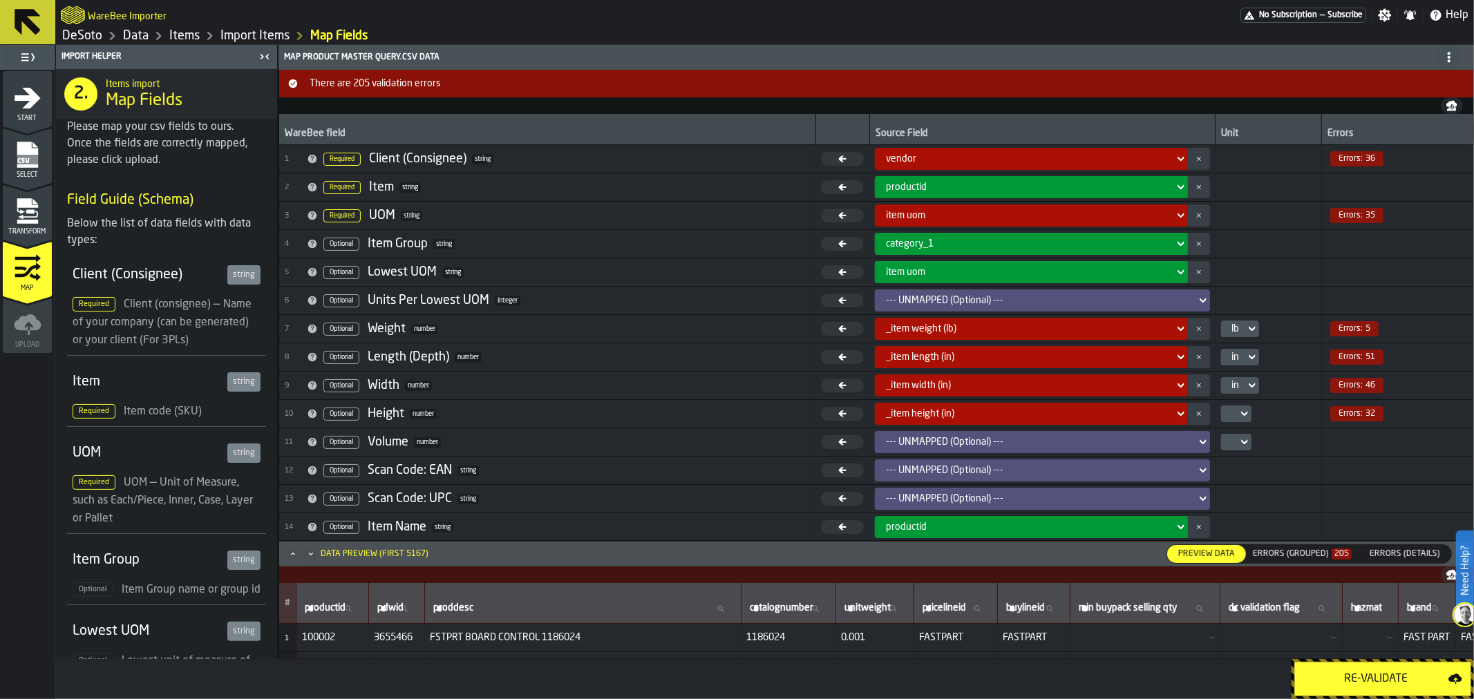
click at [1242, 413] on icon at bounding box center [1245, 414] width 14 height 17
click at [1234, 443] on div "in" at bounding box center [1264, 439] width 72 height 17
click at [1348, 679] on div "Re-Validate" at bounding box center [1376, 679] width 145 height 17
click at [1346, 157] on span "Errors:" at bounding box center [1351, 159] width 24 height 10
click at [1304, 551] on div "Errors (Grouped) 205" at bounding box center [1302, 554] width 99 height 10
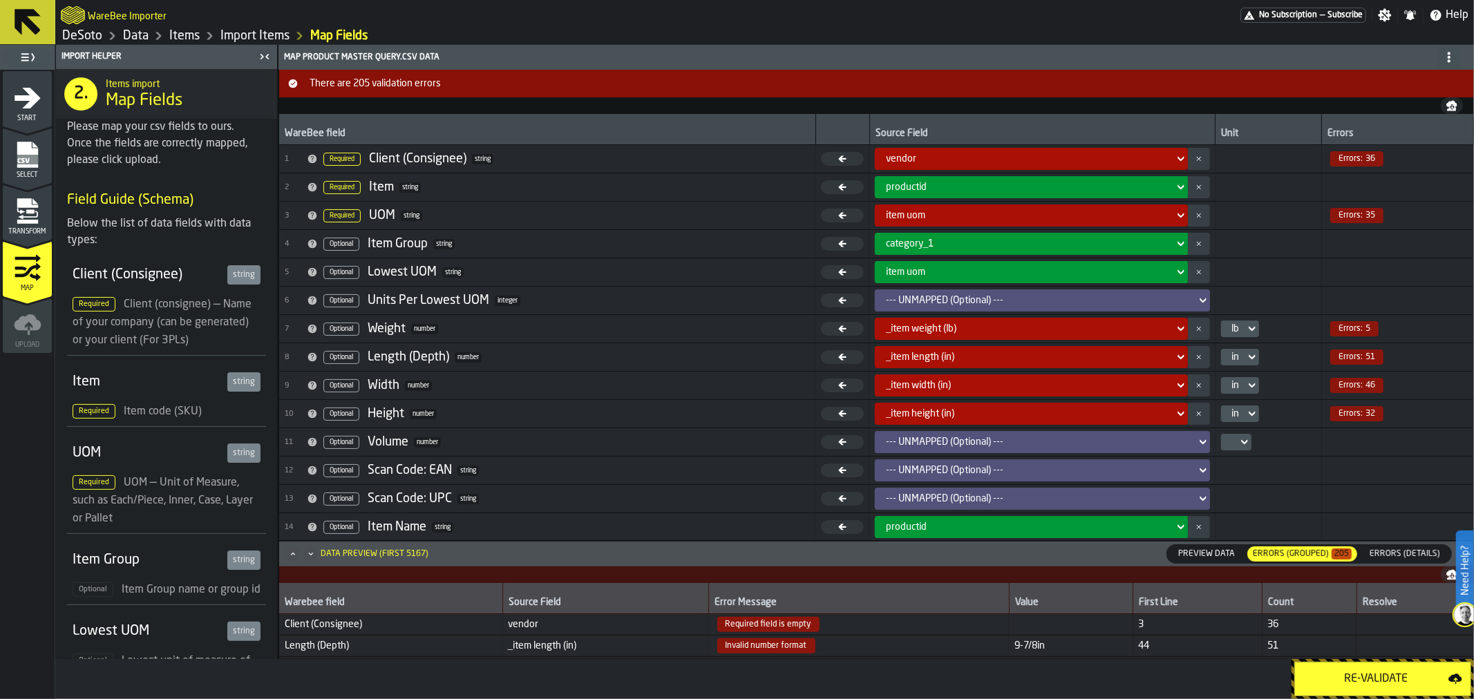
click at [1197, 156] on icon "button-" at bounding box center [1199, 159] width 6 height 14
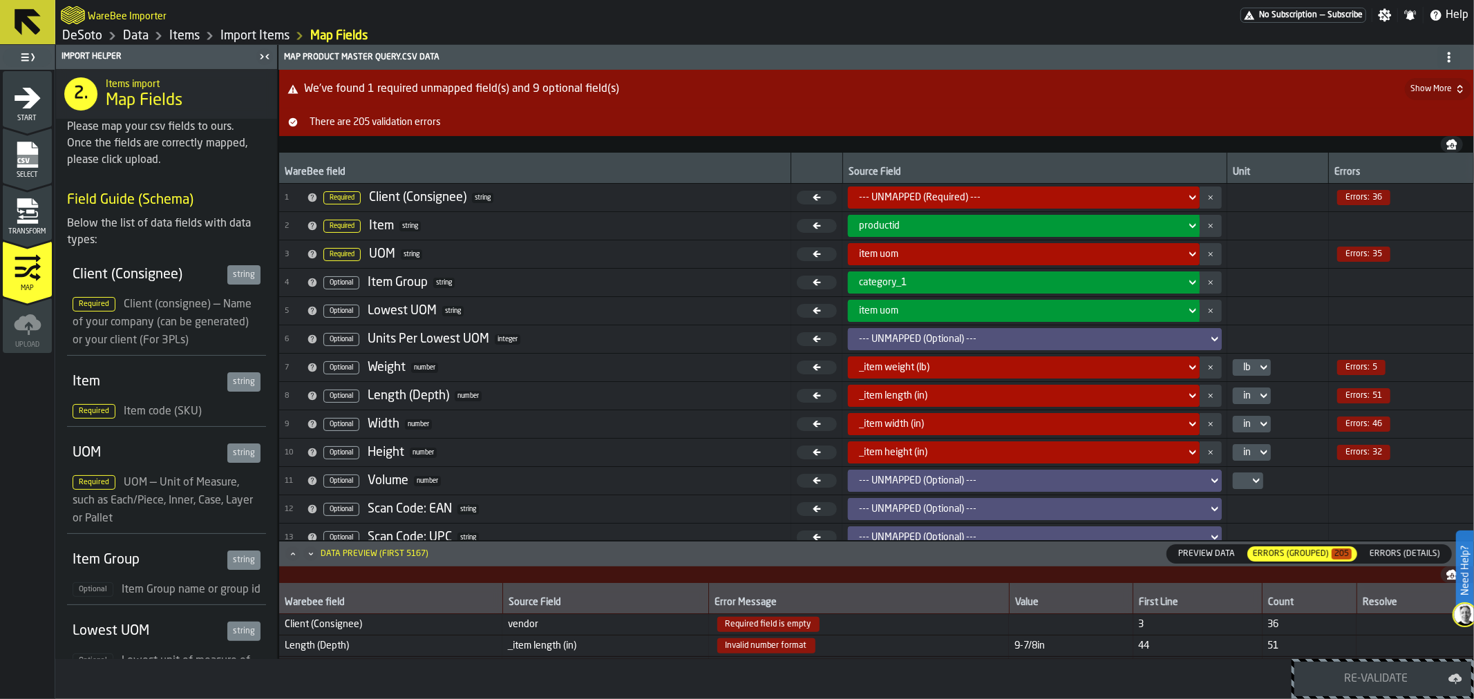
click at [1191, 197] on icon at bounding box center [1193, 197] width 14 height 17
click at [1186, 196] on icon at bounding box center [1193, 197] width 14 height 17
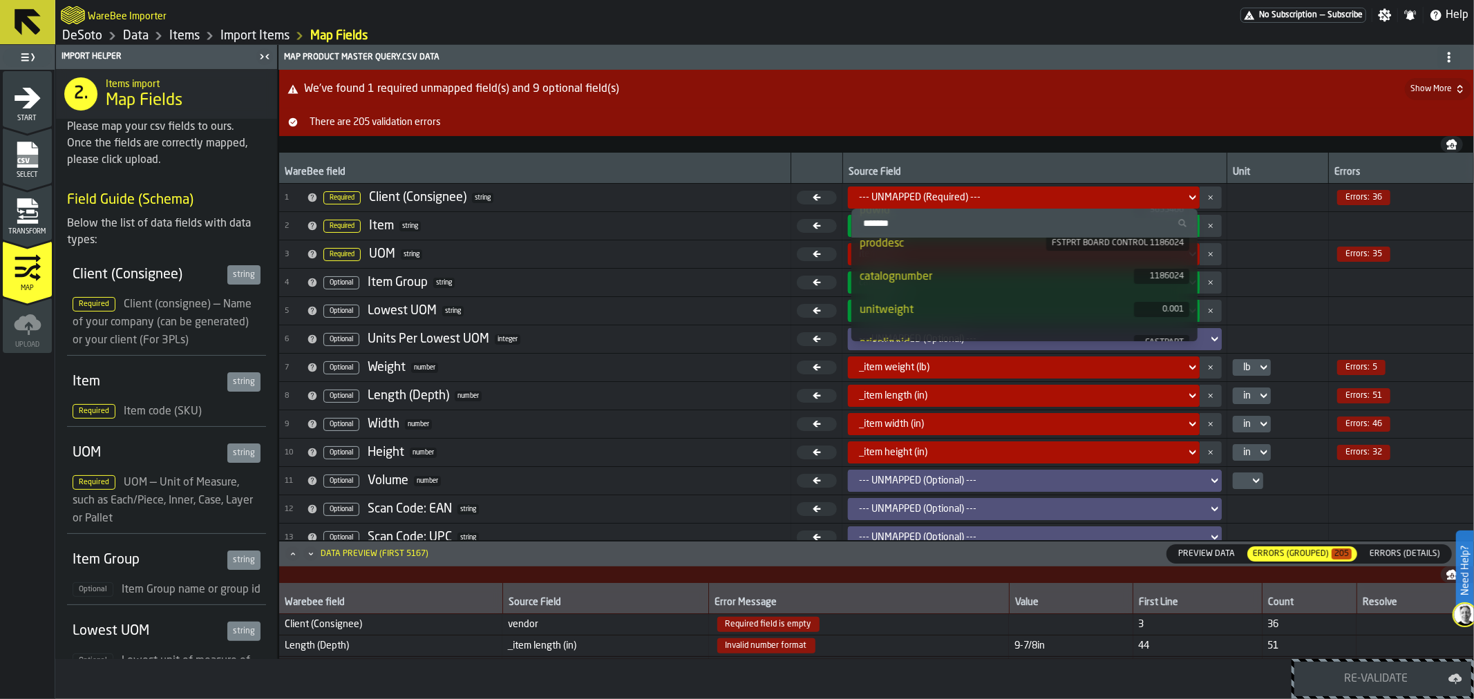
scroll to position [153, 0]
click at [1118, 263] on div "pricelineid" at bounding box center [997, 266] width 274 height 17
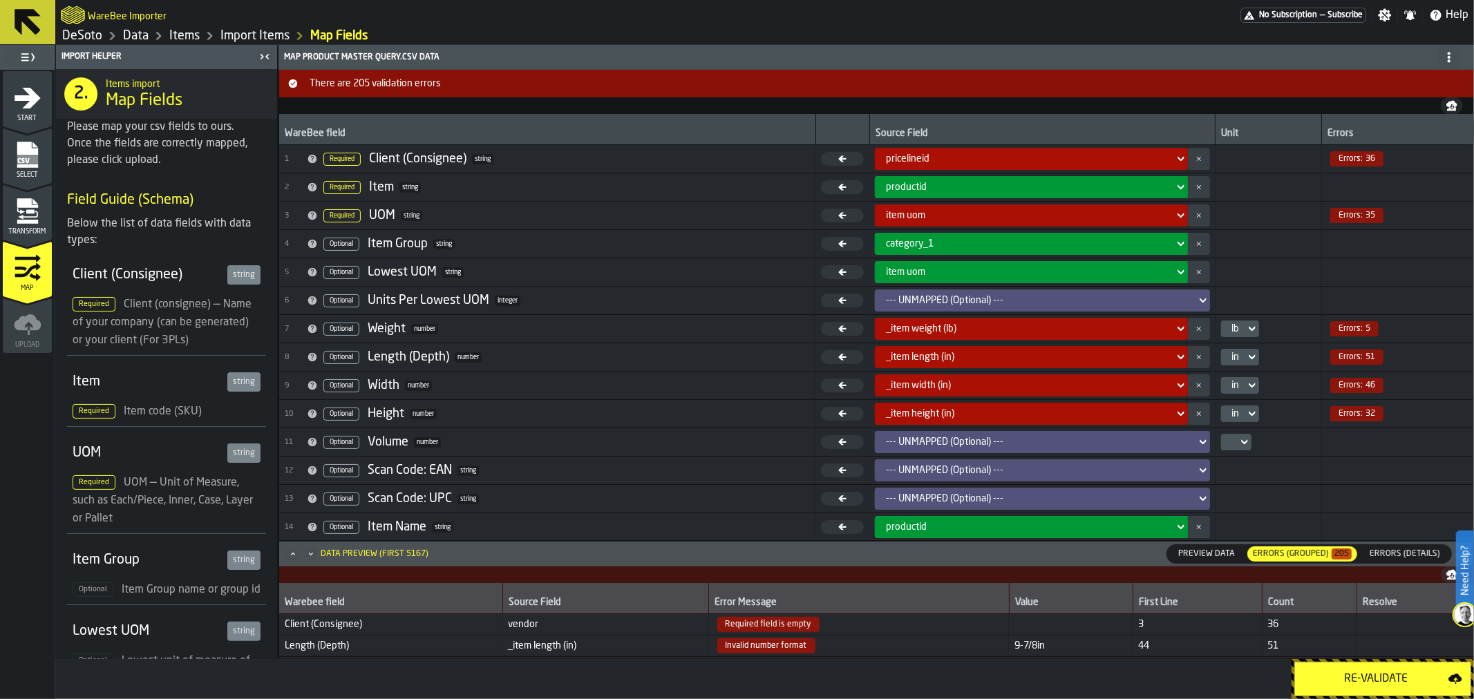
click at [1366, 682] on div "Re-Validate" at bounding box center [1376, 679] width 145 height 17
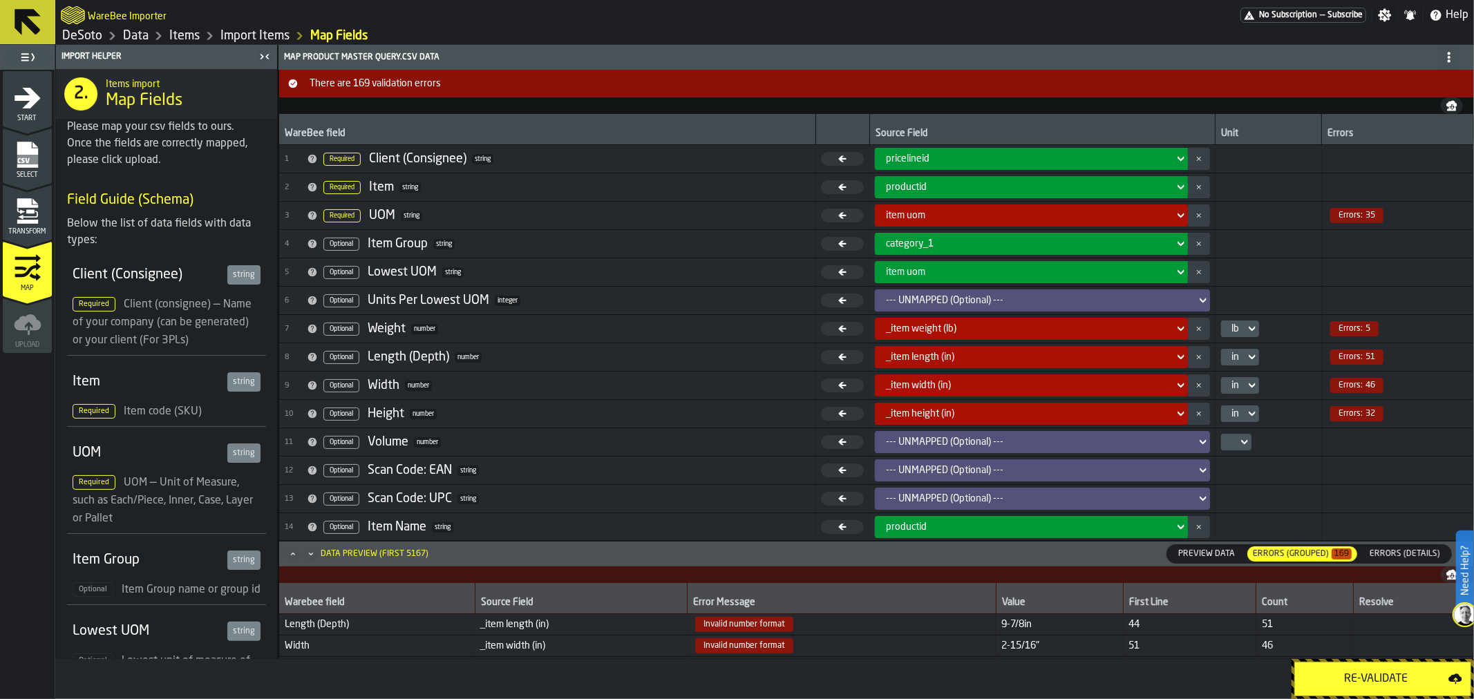
click at [1339, 327] on span "Errors:" at bounding box center [1351, 329] width 24 height 10
click at [1311, 553] on div "Errors (Grouped) 169" at bounding box center [1302, 554] width 99 height 10
click at [1404, 558] on span "Errors (Details)" at bounding box center [1405, 554] width 82 height 12
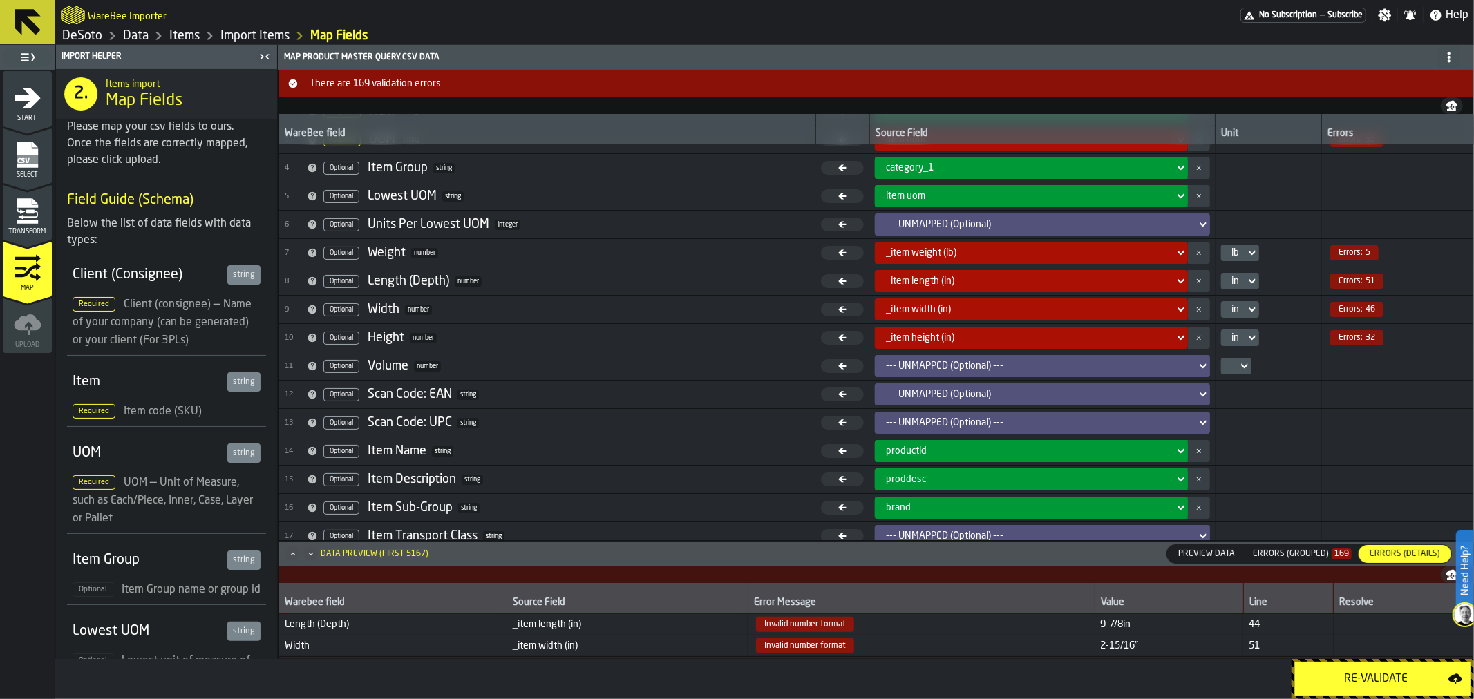
scroll to position [75, 0]
click at [1367, 679] on div "Re-Validate" at bounding box center [1376, 679] width 145 height 17
click at [141, 35] on link "Data" at bounding box center [136, 35] width 26 height 15
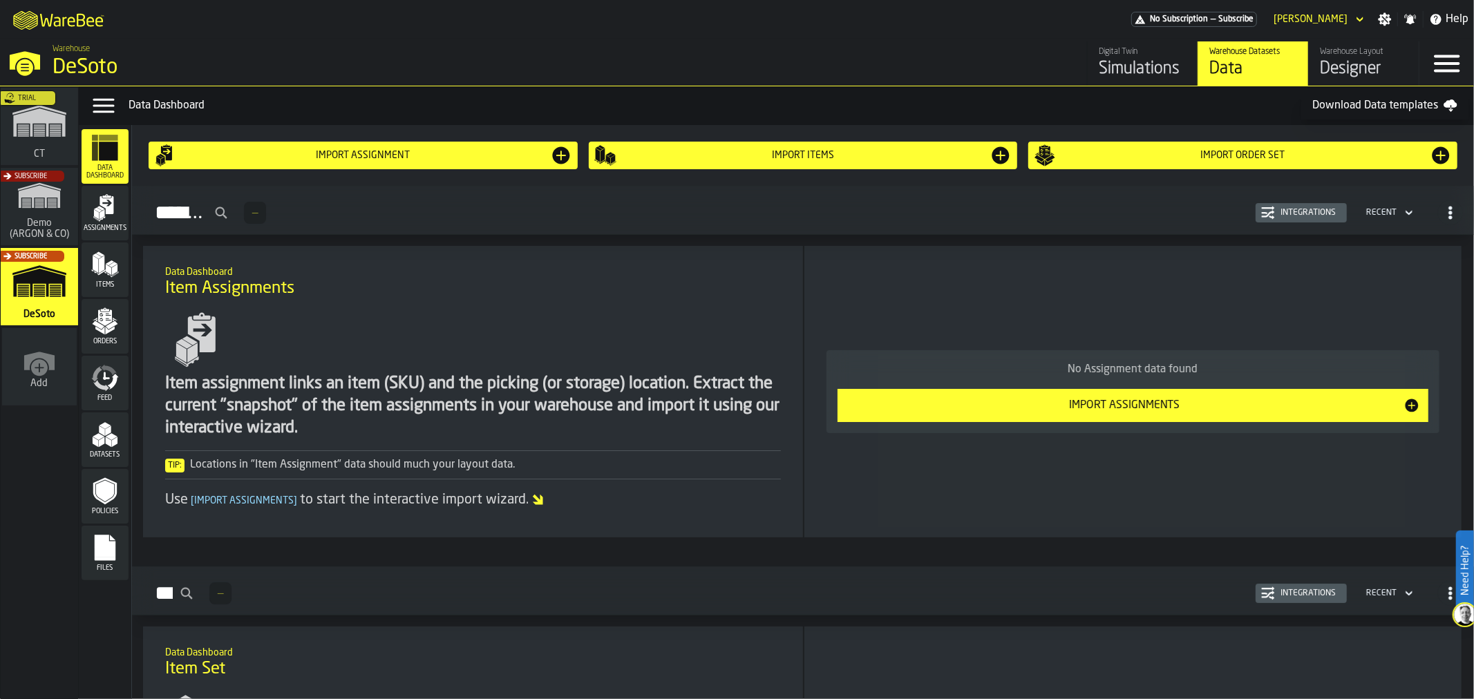
click at [1261, 156] on div "Import Order Set" at bounding box center [1243, 155] width 374 height 11
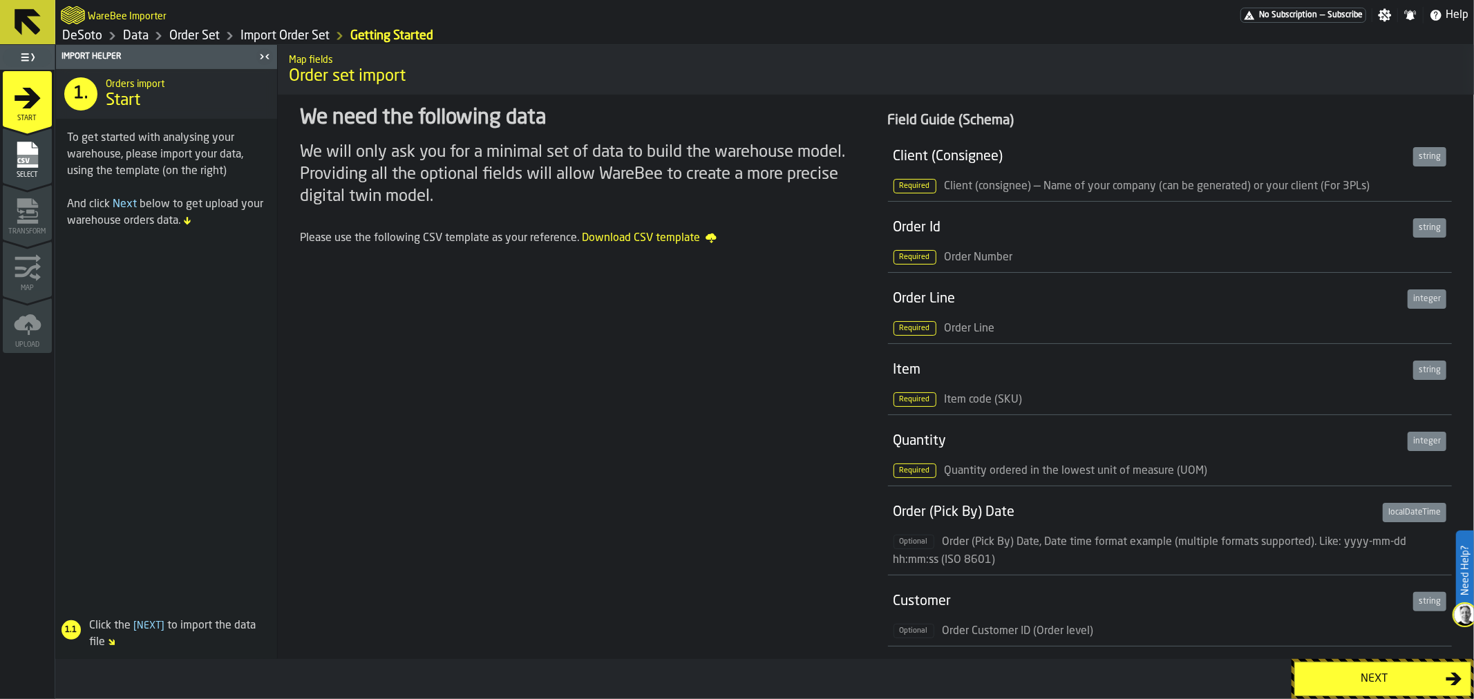
click at [1380, 676] on div "Next" at bounding box center [1375, 679] width 142 height 17
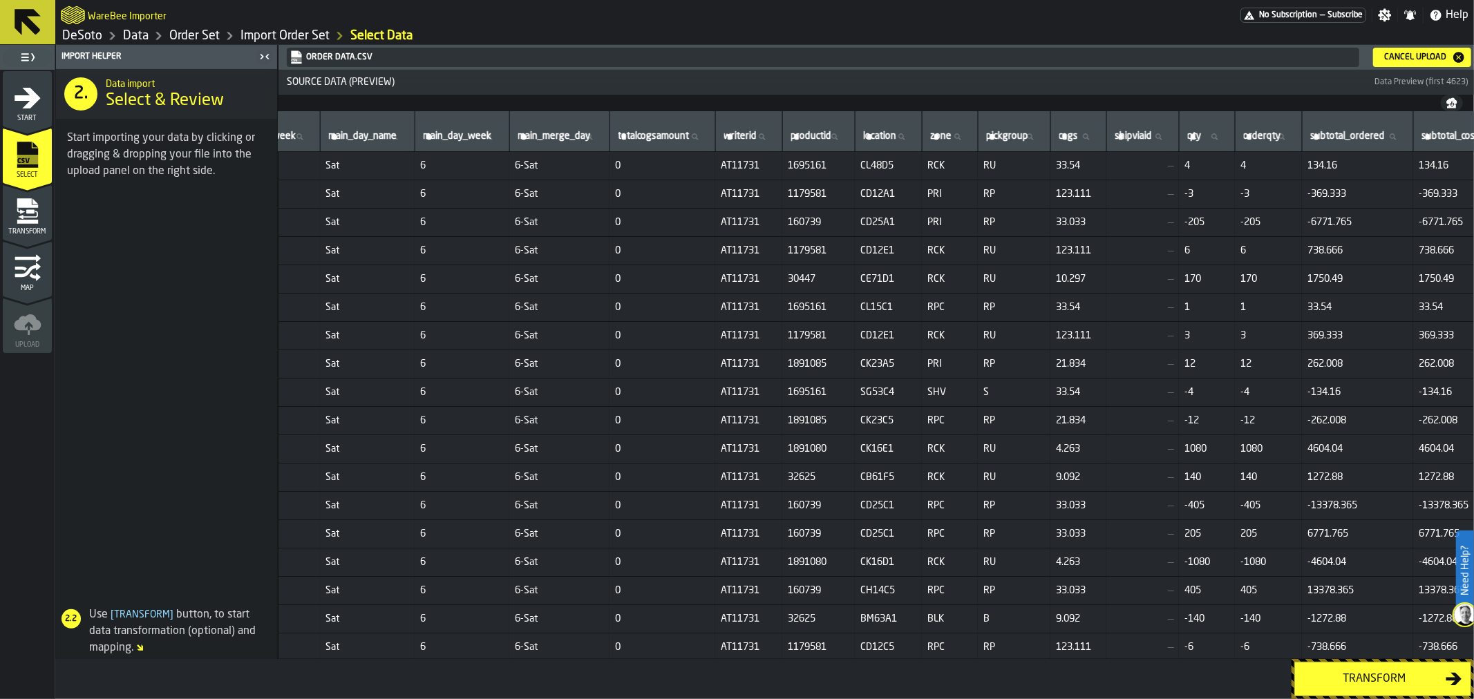
scroll to position [0, 1041]
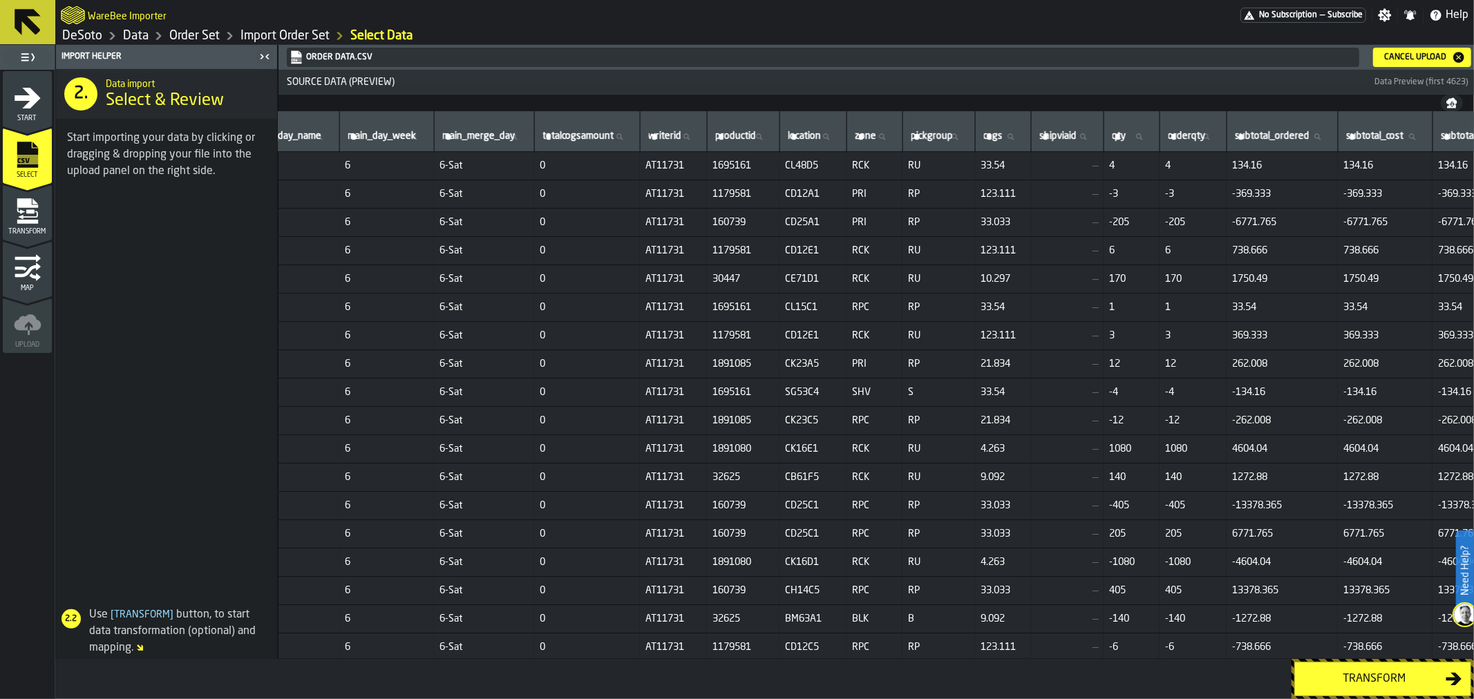
click at [1367, 686] on div "Transform" at bounding box center [1375, 679] width 142 height 17
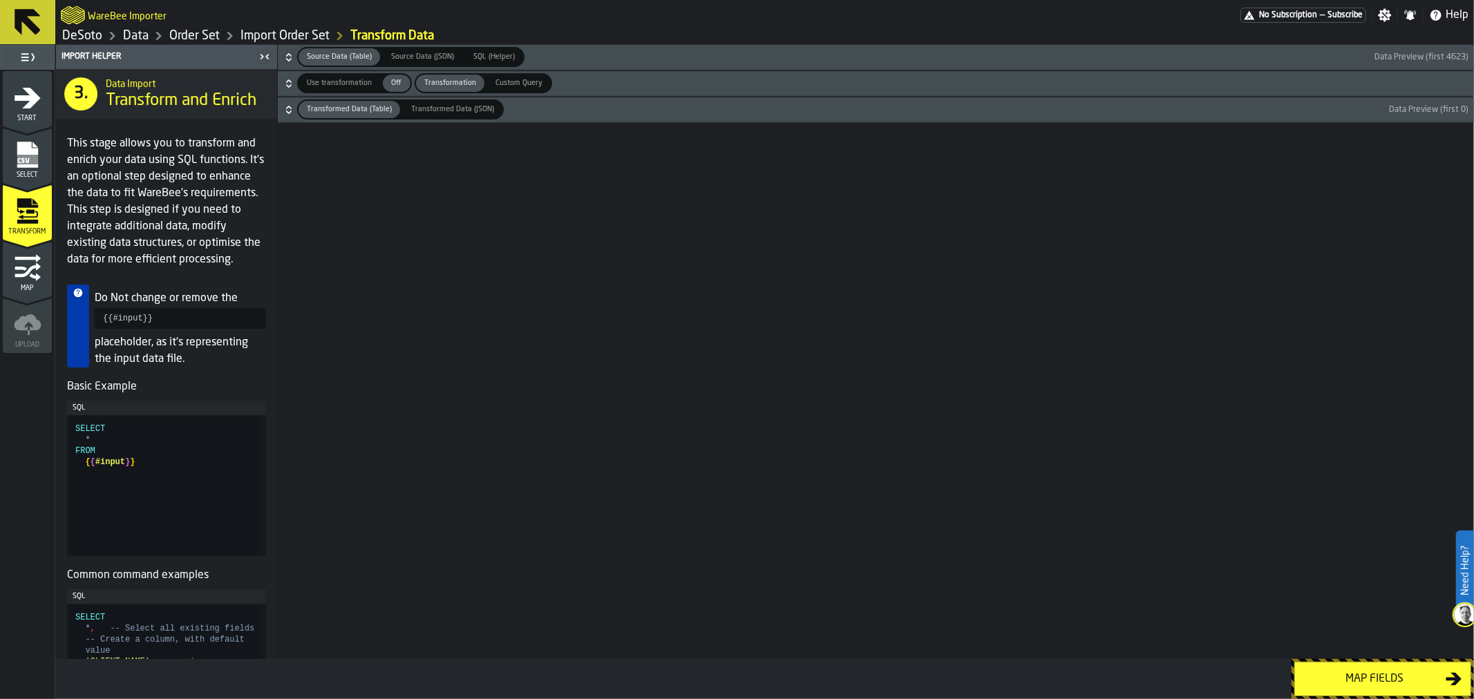
click at [1393, 685] on div "Map fields" at bounding box center [1375, 679] width 142 height 17
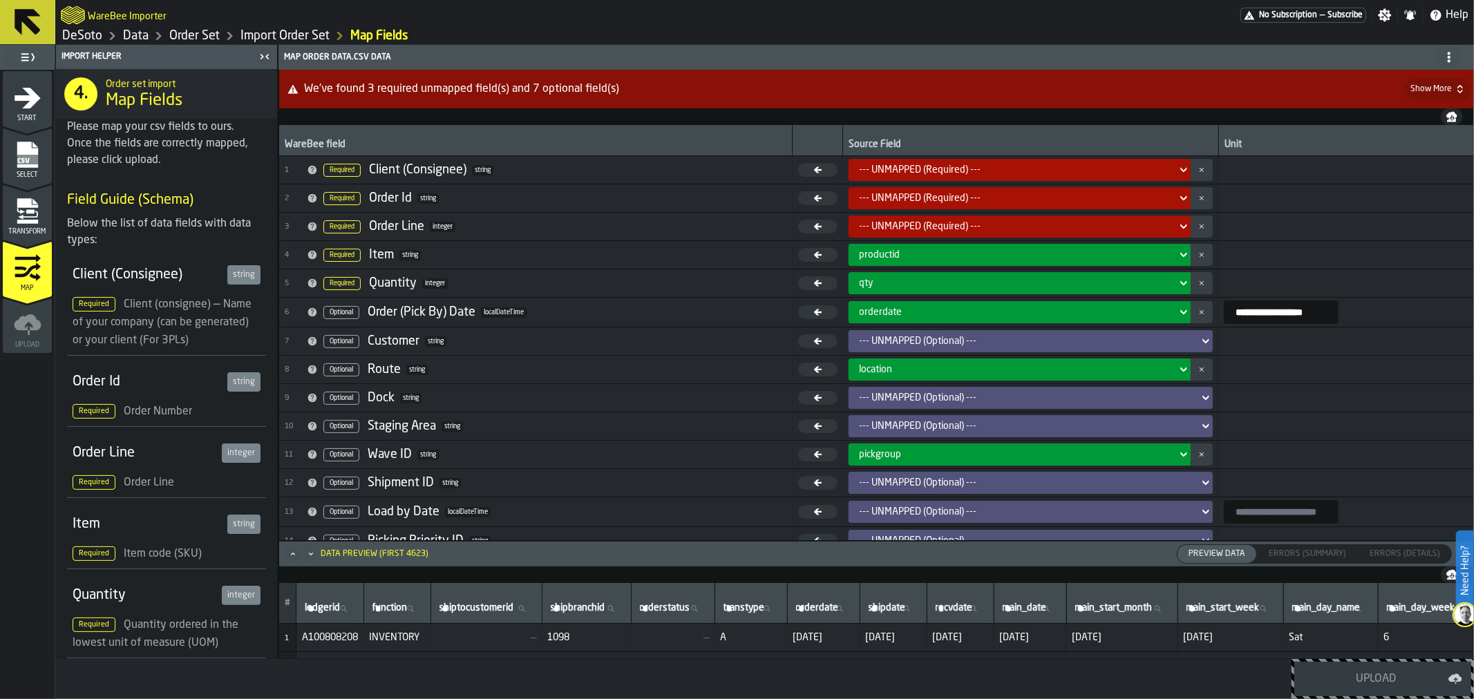
click at [1177, 162] on icon at bounding box center [1184, 170] width 14 height 17
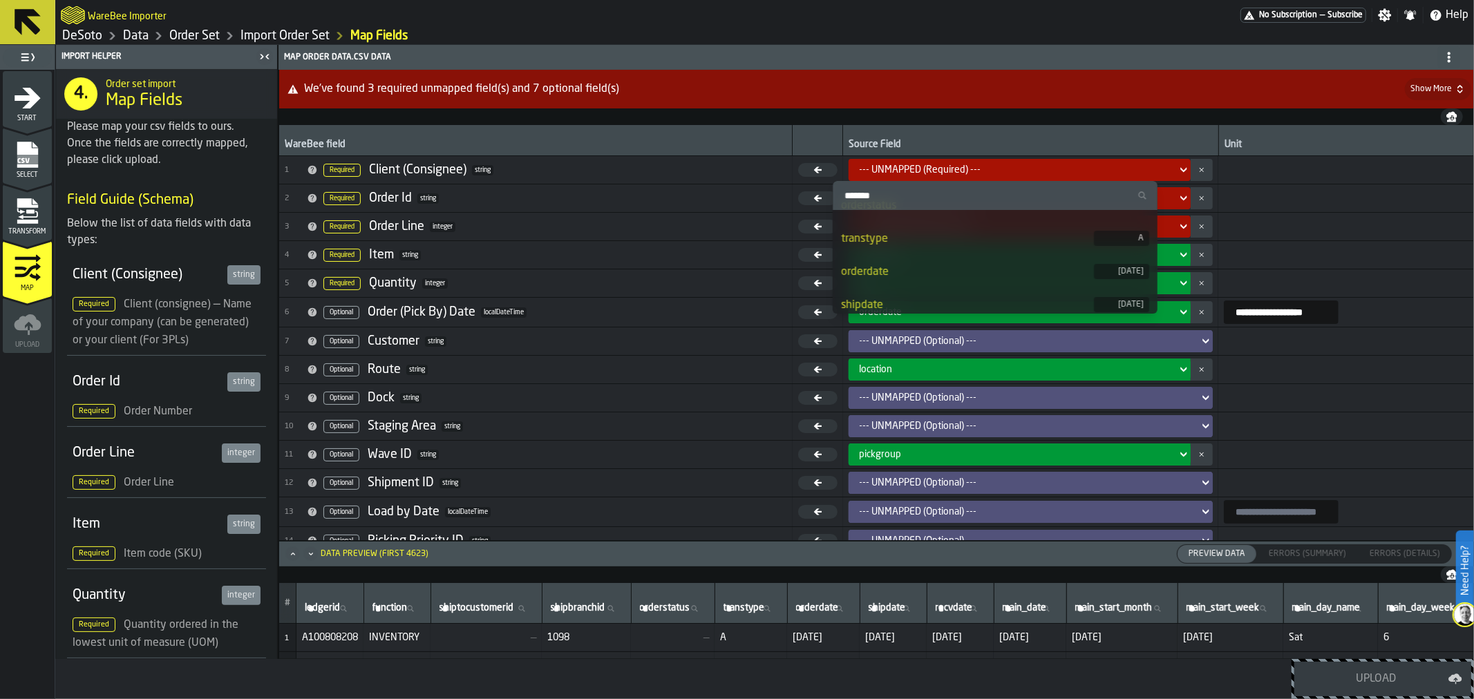
scroll to position [77, 0]
click at [957, 247] on div "shipbranchid" at bounding box center [967, 249] width 253 height 17
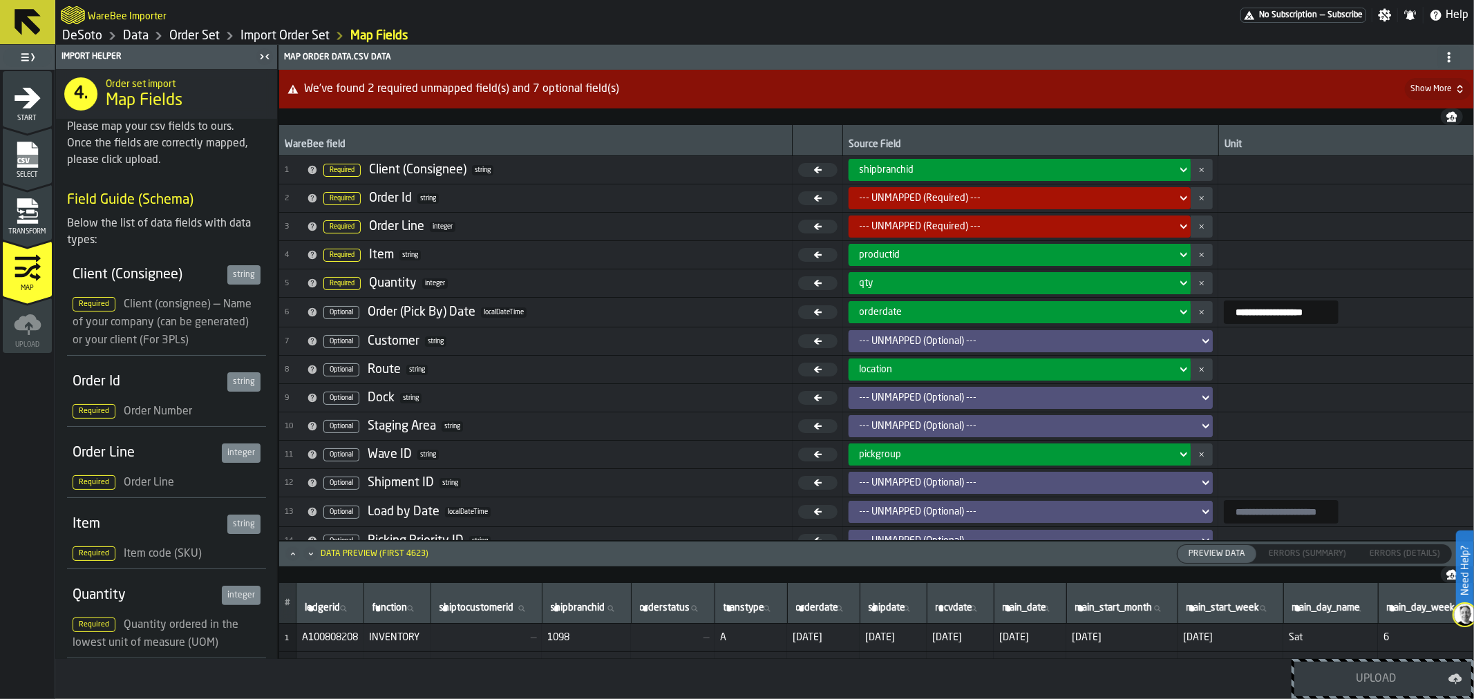
click at [1177, 195] on icon at bounding box center [1184, 198] width 14 height 17
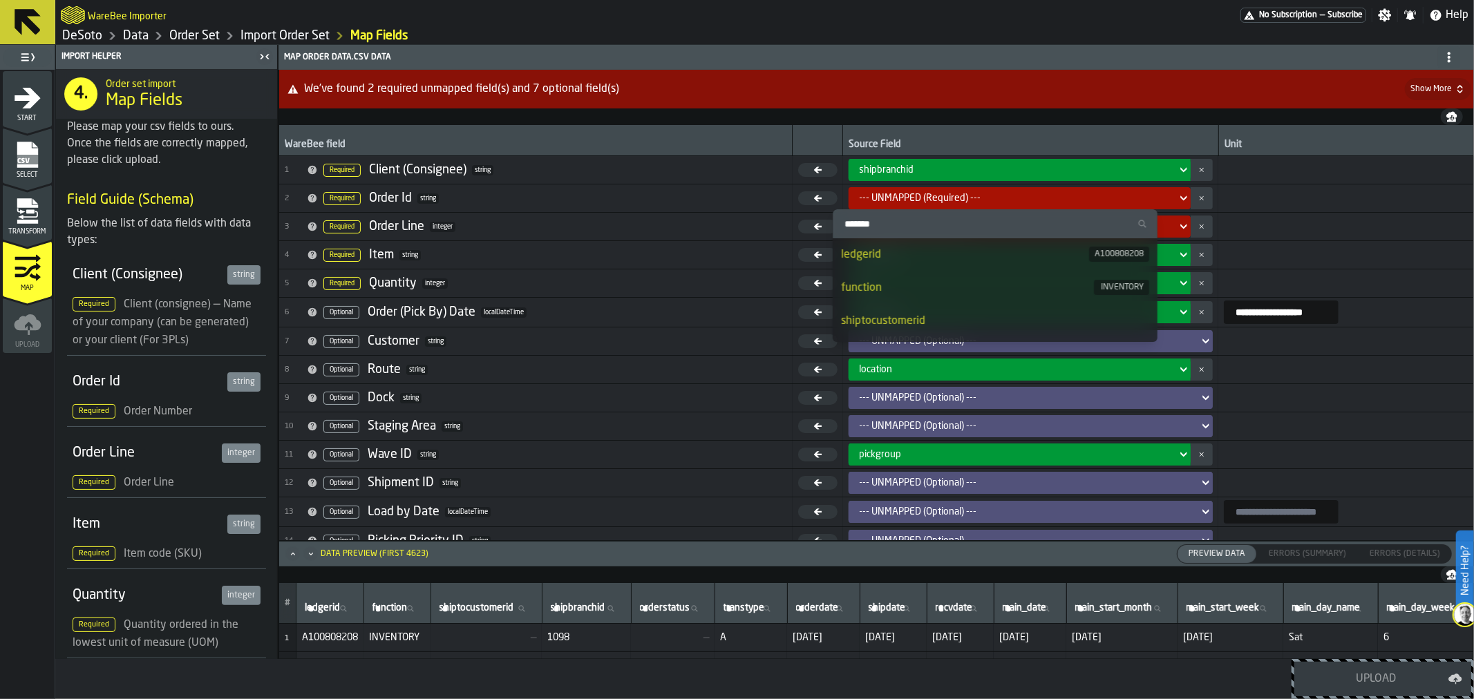
click at [1051, 256] on div "ledgerid" at bounding box center [965, 255] width 248 height 17
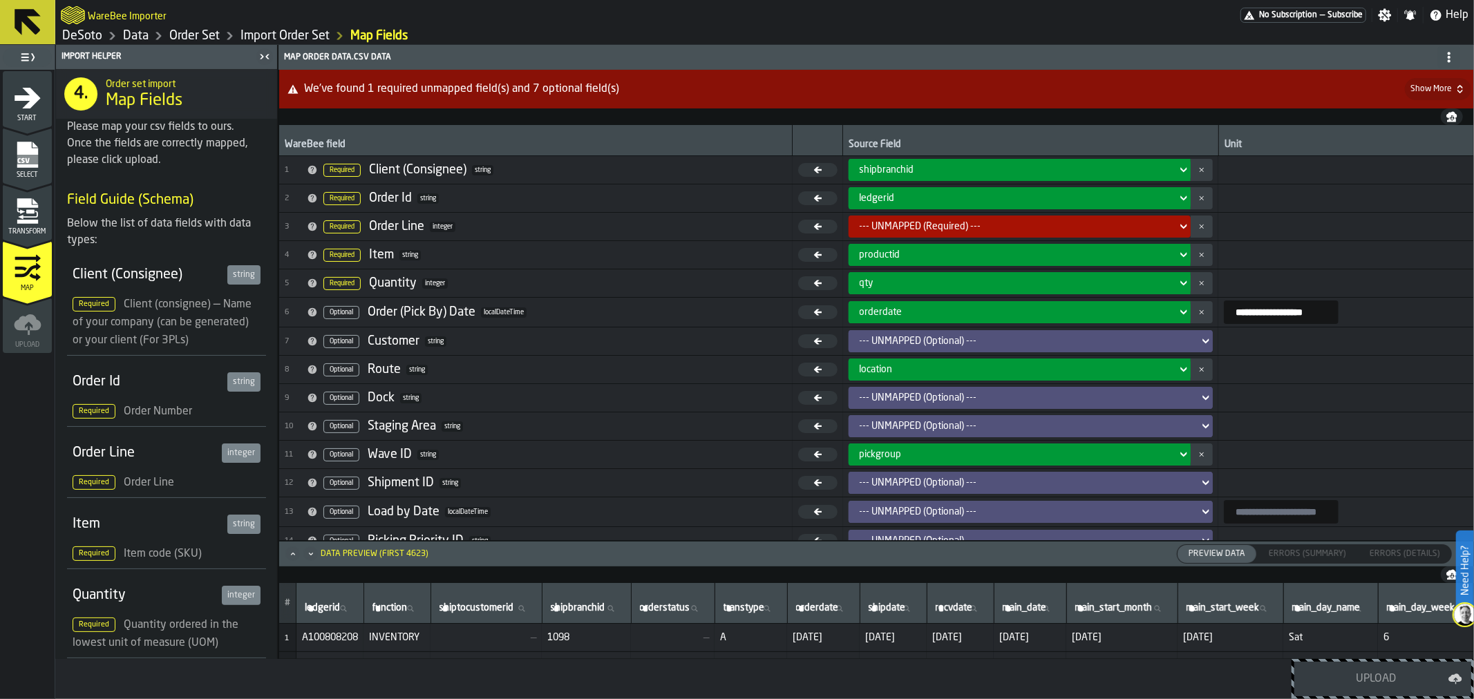
click at [1199, 336] on icon at bounding box center [1206, 341] width 14 height 17
